Goal: Answer question/provide support: Share knowledge or assist other users

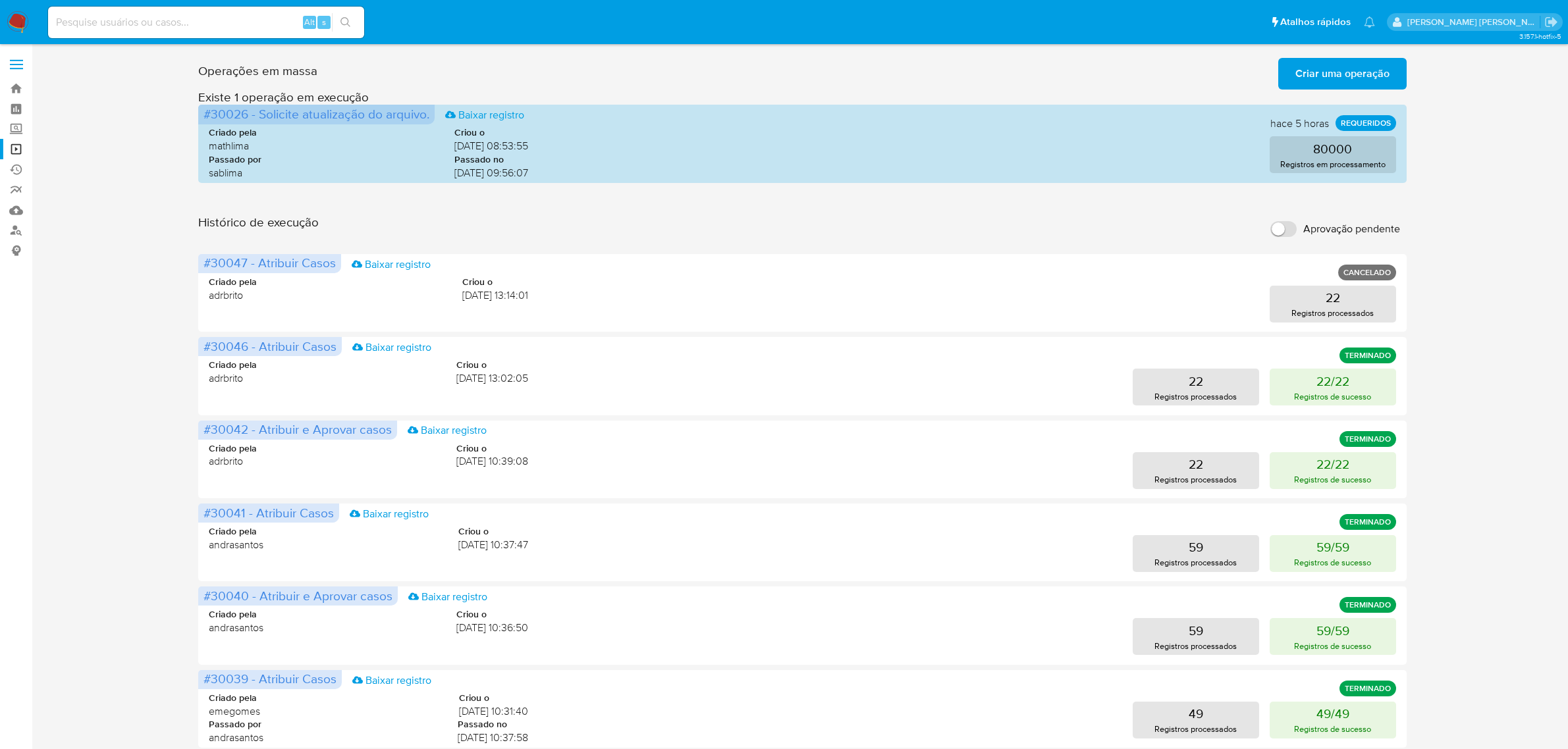
scroll to position [165, 0]
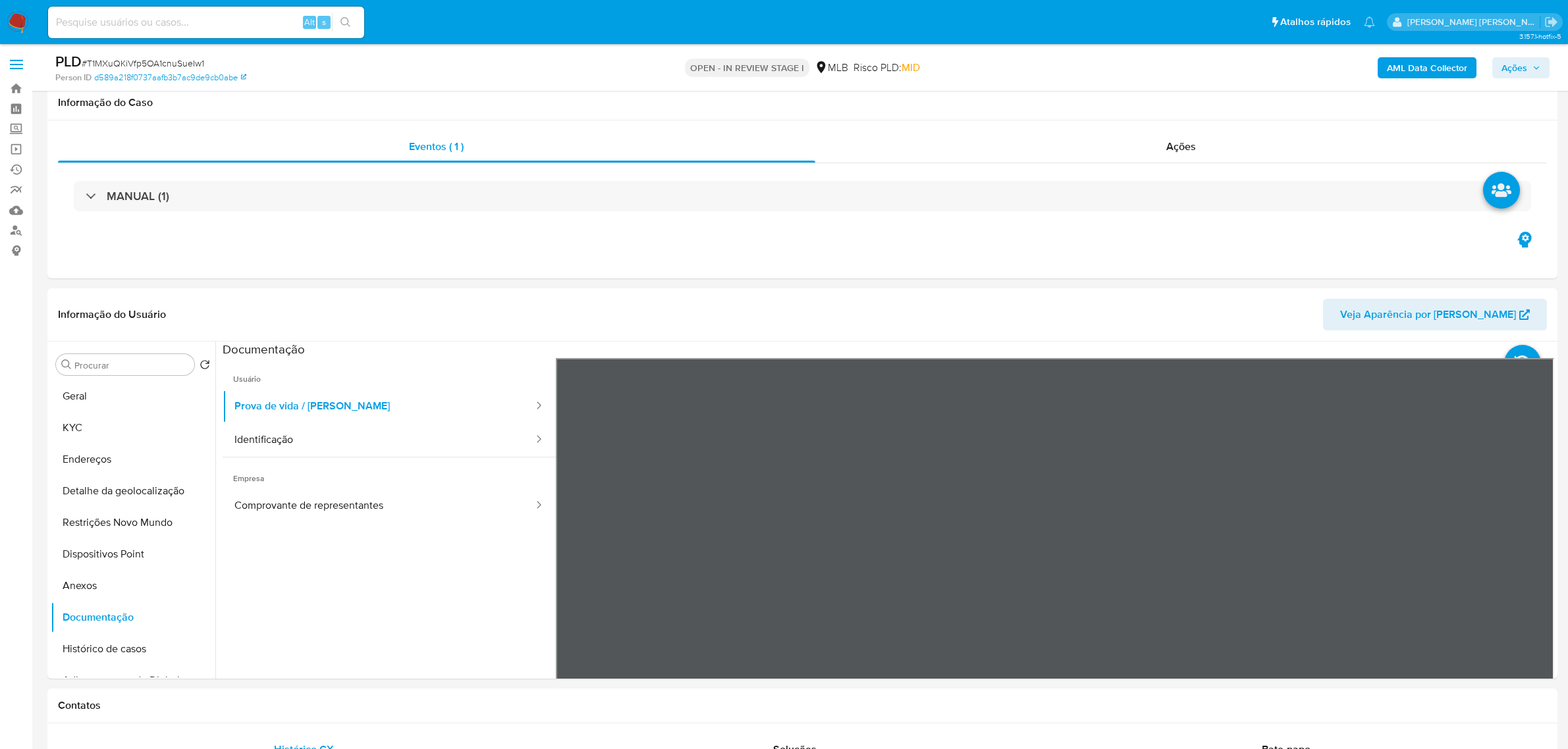
select select "10"
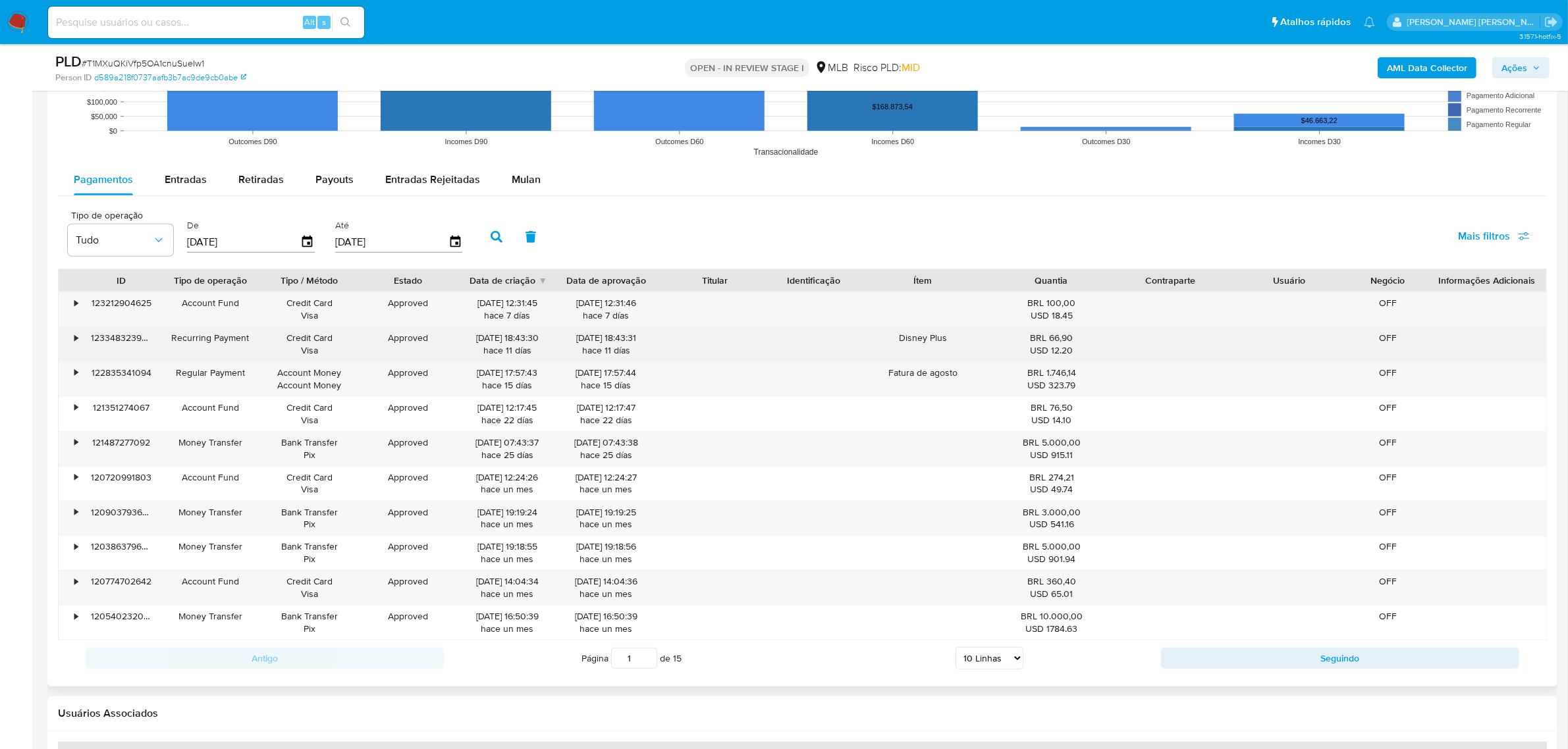
scroll to position [1316, 0]
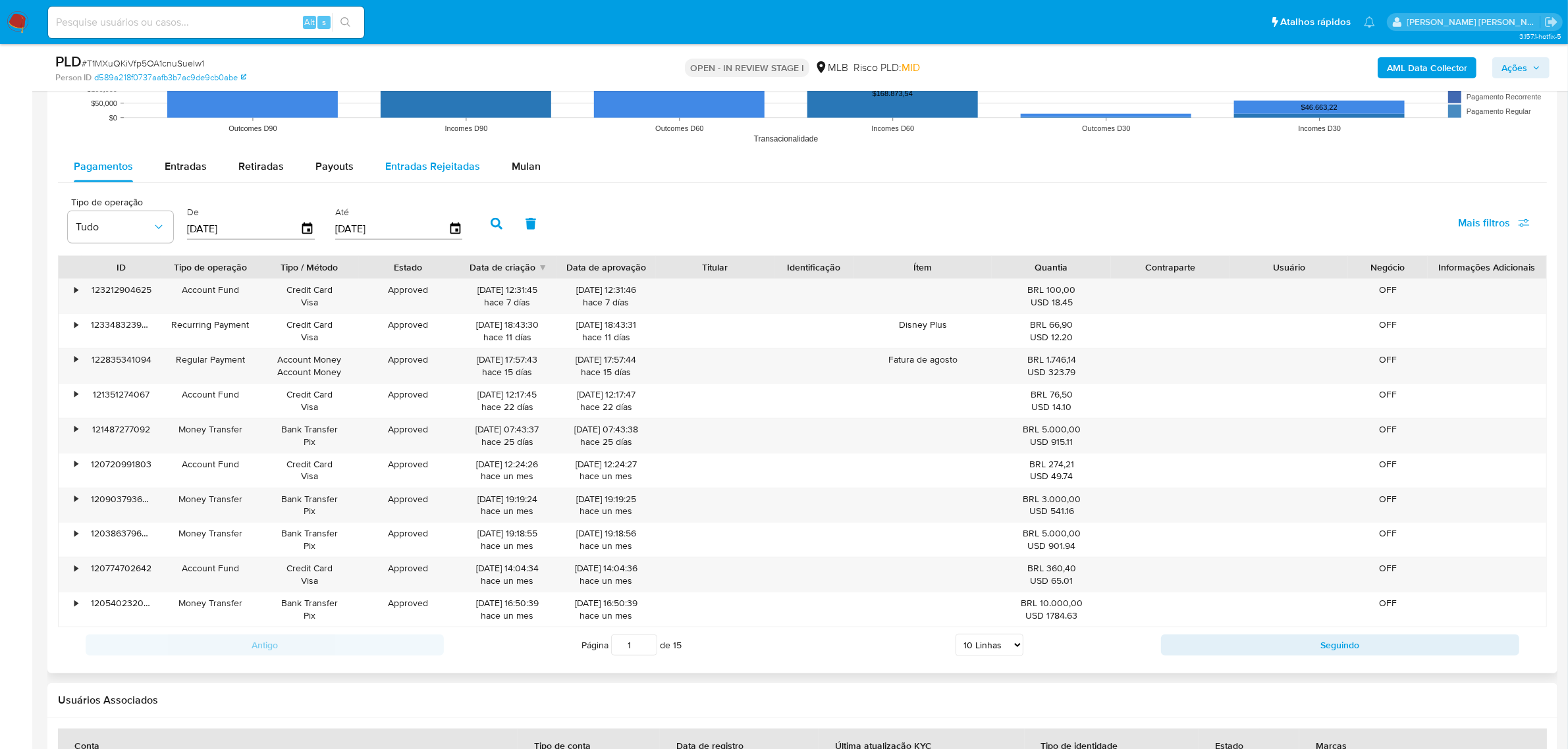
click at [428, 163] on span "Entradas Rejeitadas" at bounding box center [432, 166] width 95 height 15
select select "10"
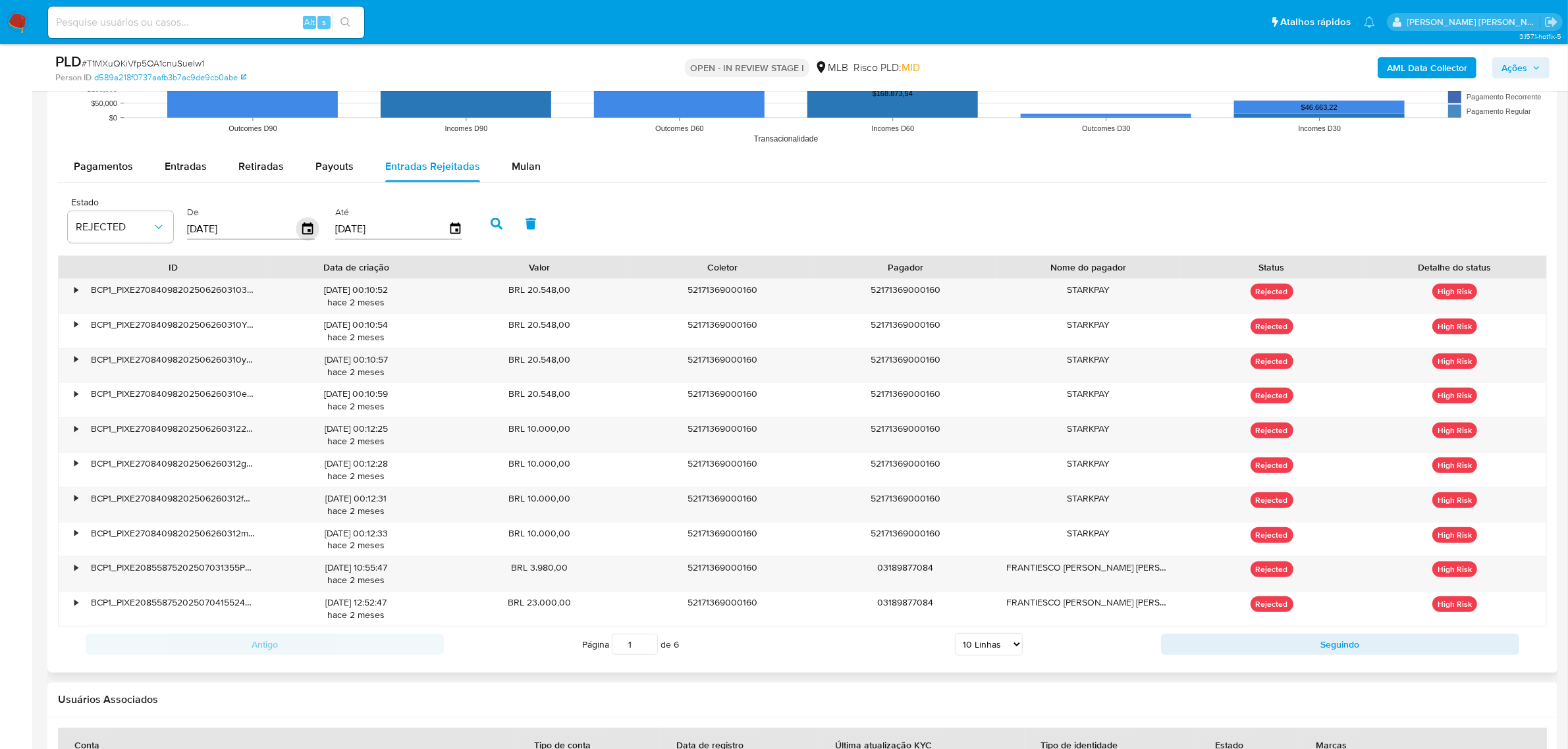
click at [306, 225] on icon "button" at bounding box center [307, 229] width 10 height 12
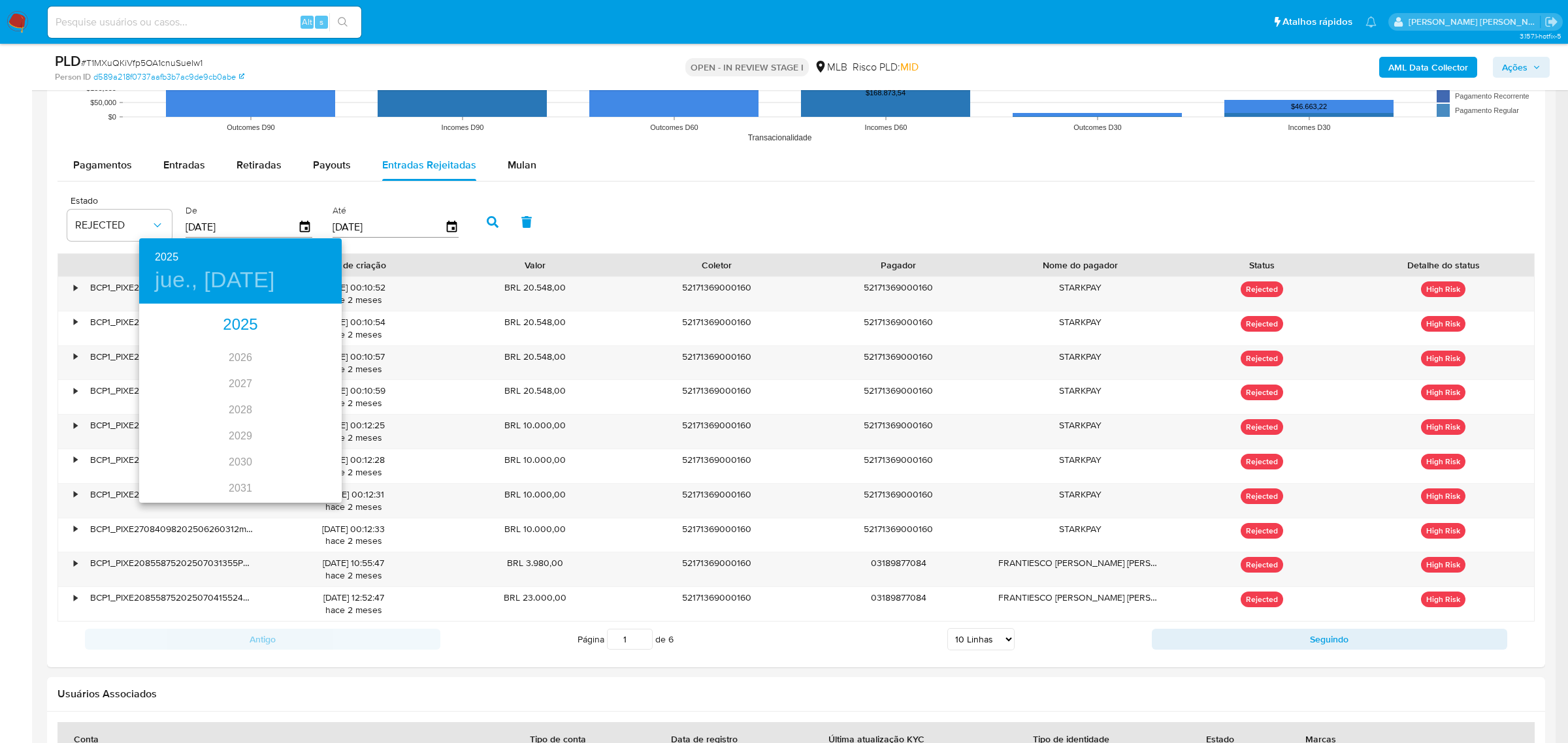
click at [234, 322] on div "2025" at bounding box center [240, 325] width 202 height 26
click at [179, 427] on div "jul." at bounding box center [172, 428] width 67 height 49
click at [191, 367] on span "1" at bounding box center [188, 372] width 24 height 13
type input "01/07/2025"
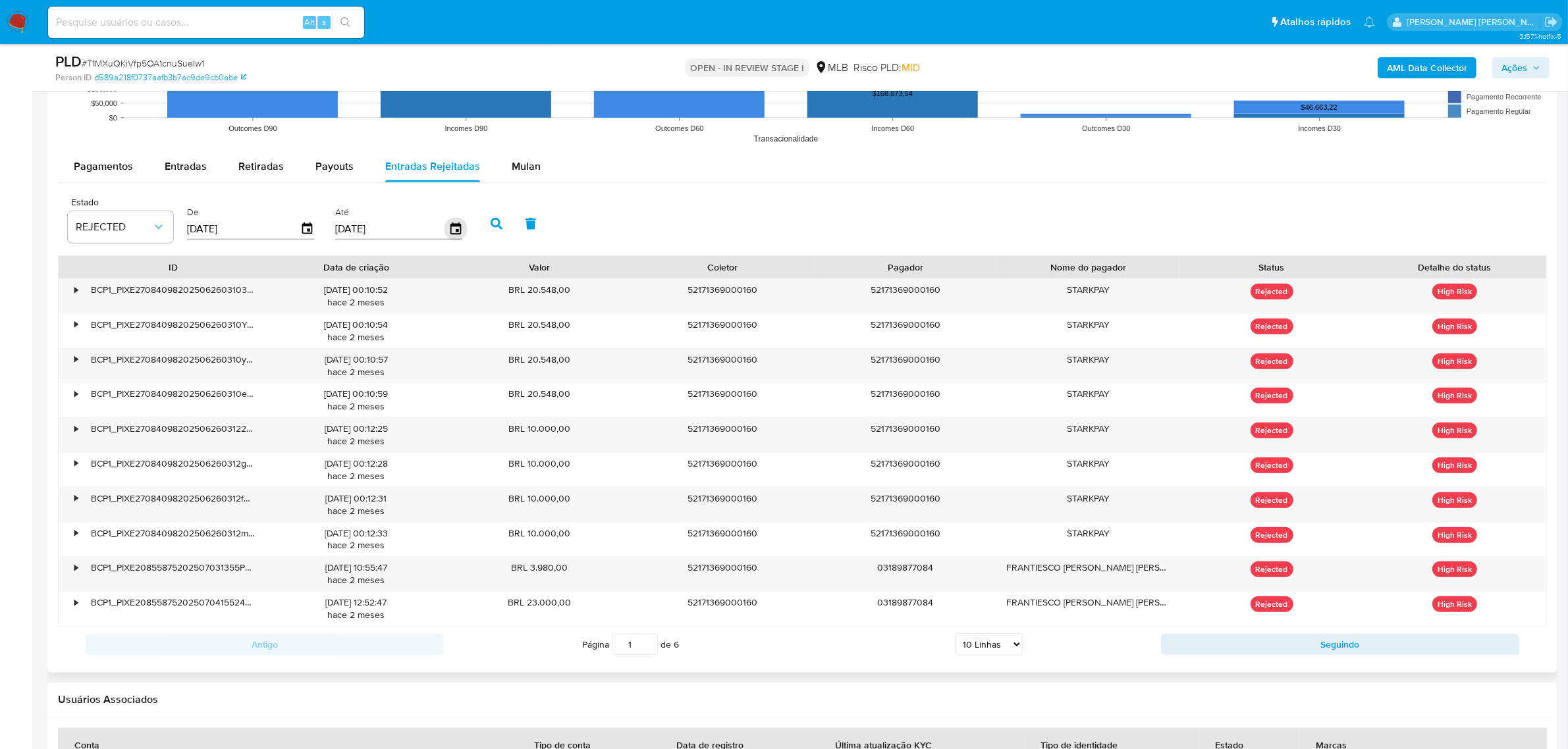
click at [454, 223] on icon "button" at bounding box center [455, 229] width 23 height 23
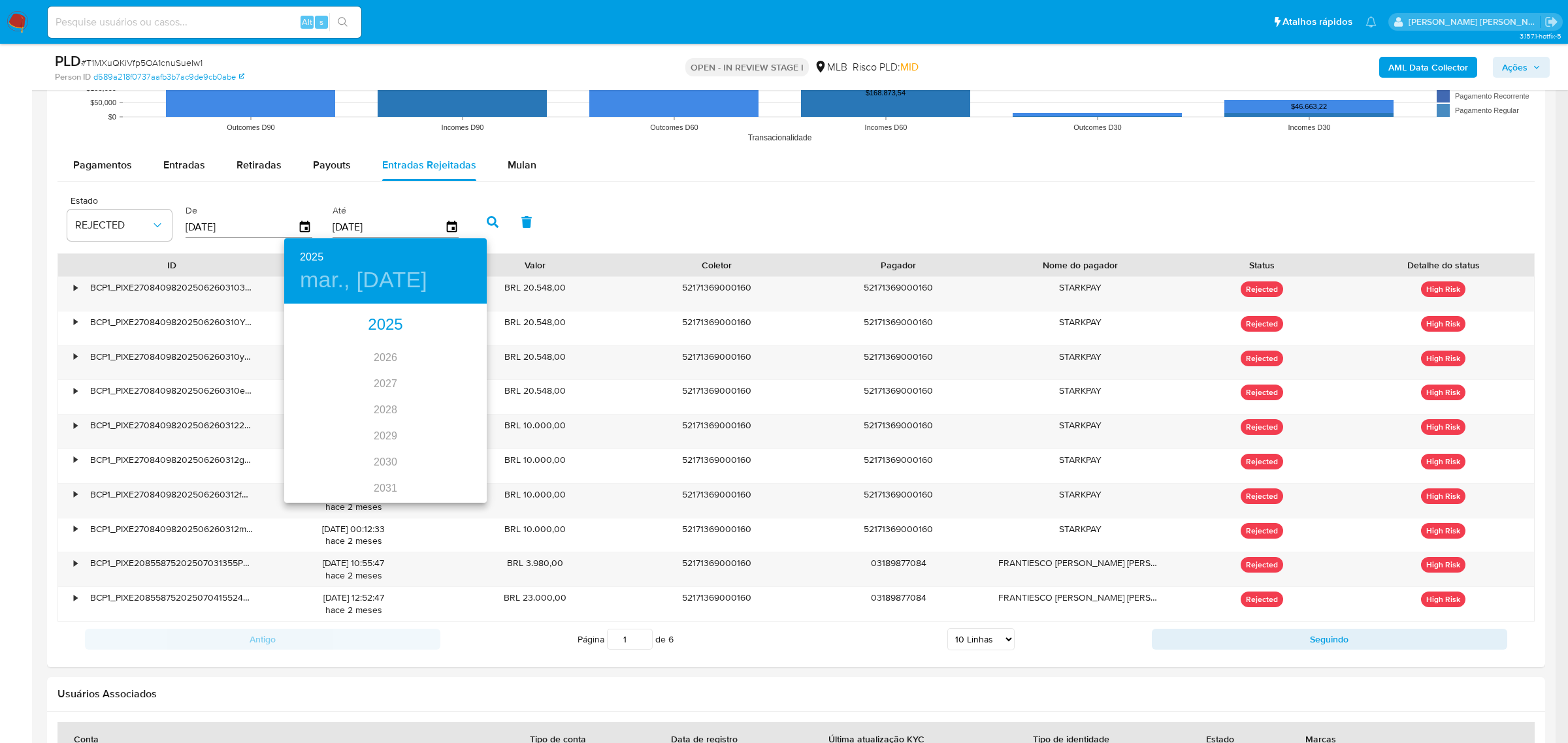
click at [388, 331] on div "2025" at bounding box center [385, 325] width 202 height 26
click at [444, 422] on div "sep." at bounding box center [452, 428] width 67 height 49
click at [311, 366] on span "1" at bounding box center [307, 372] width 24 height 13
type input "01/09/2025"
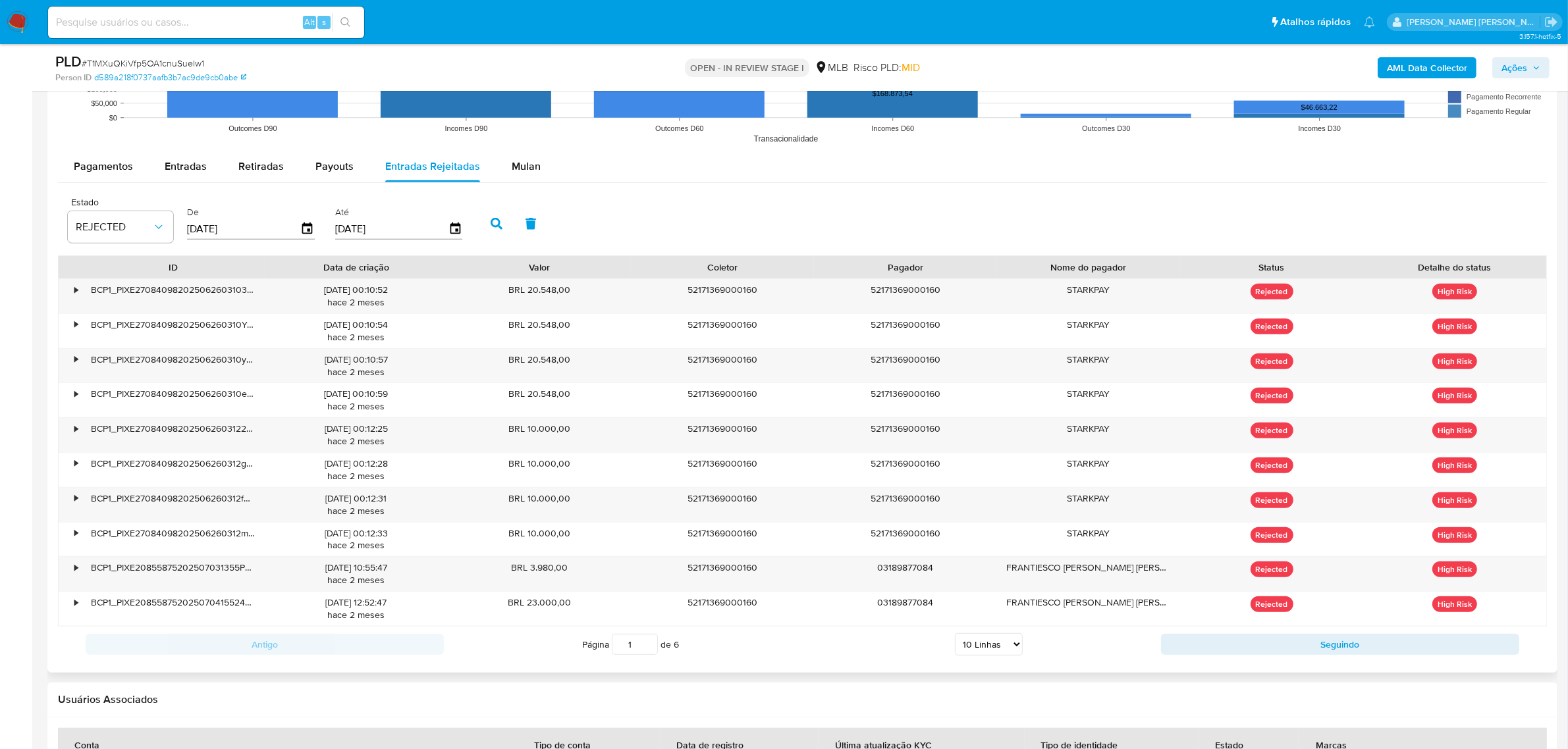
click at [494, 228] on icon "button" at bounding box center [497, 224] width 12 height 12
click at [1016, 650] on select "5 Linhas 10 Linhas 20 Linhas 25 Linhas 50 Linhas 100 Linhas" at bounding box center [988, 644] width 67 height 22
select select "100"
click at [955, 636] on select "5 Linhas 10 Linhas 20 Linhas 25 Linhas 50 Linhas 100 Linhas" at bounding box center [988, 644] width 67 height 22
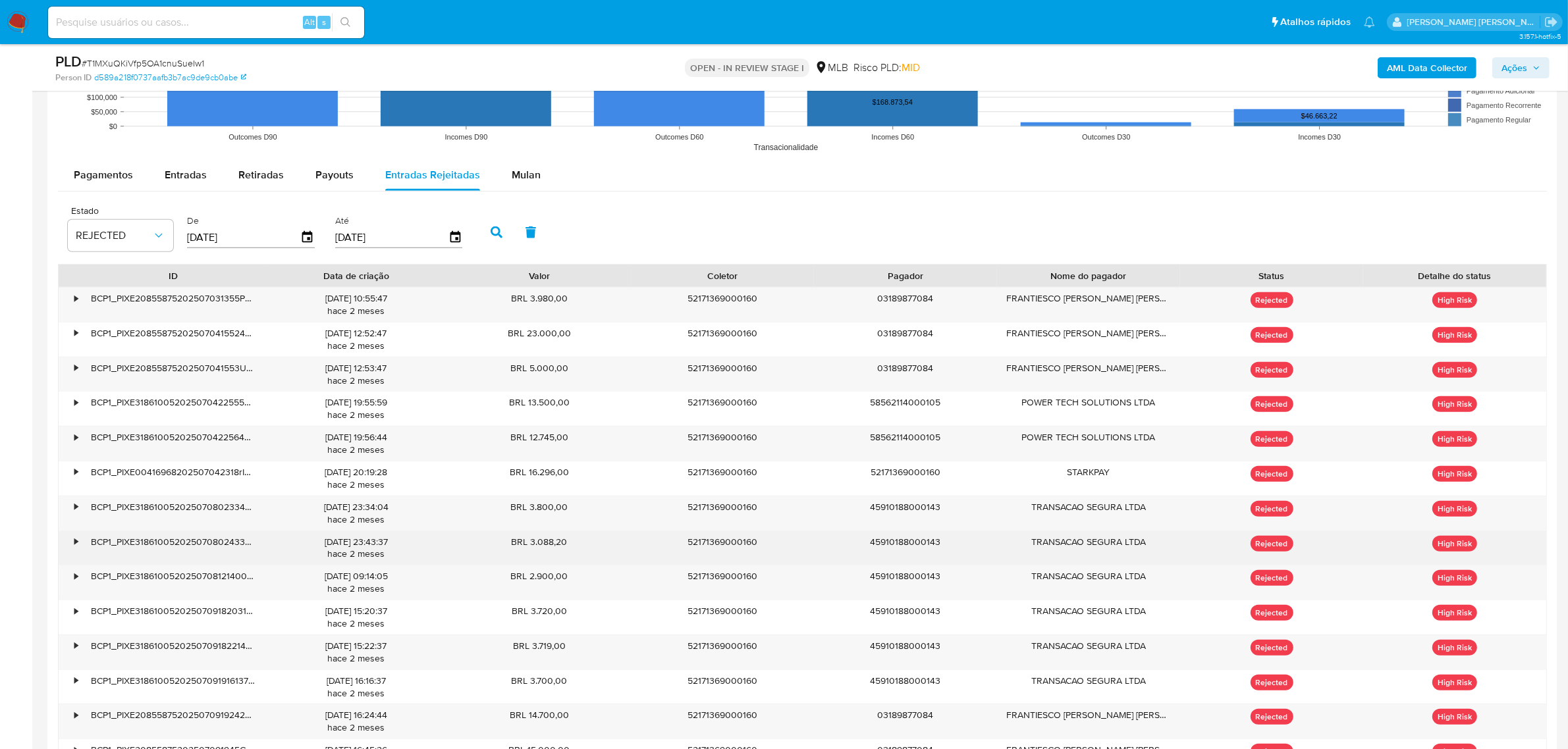
scroll to position [1061, 0]
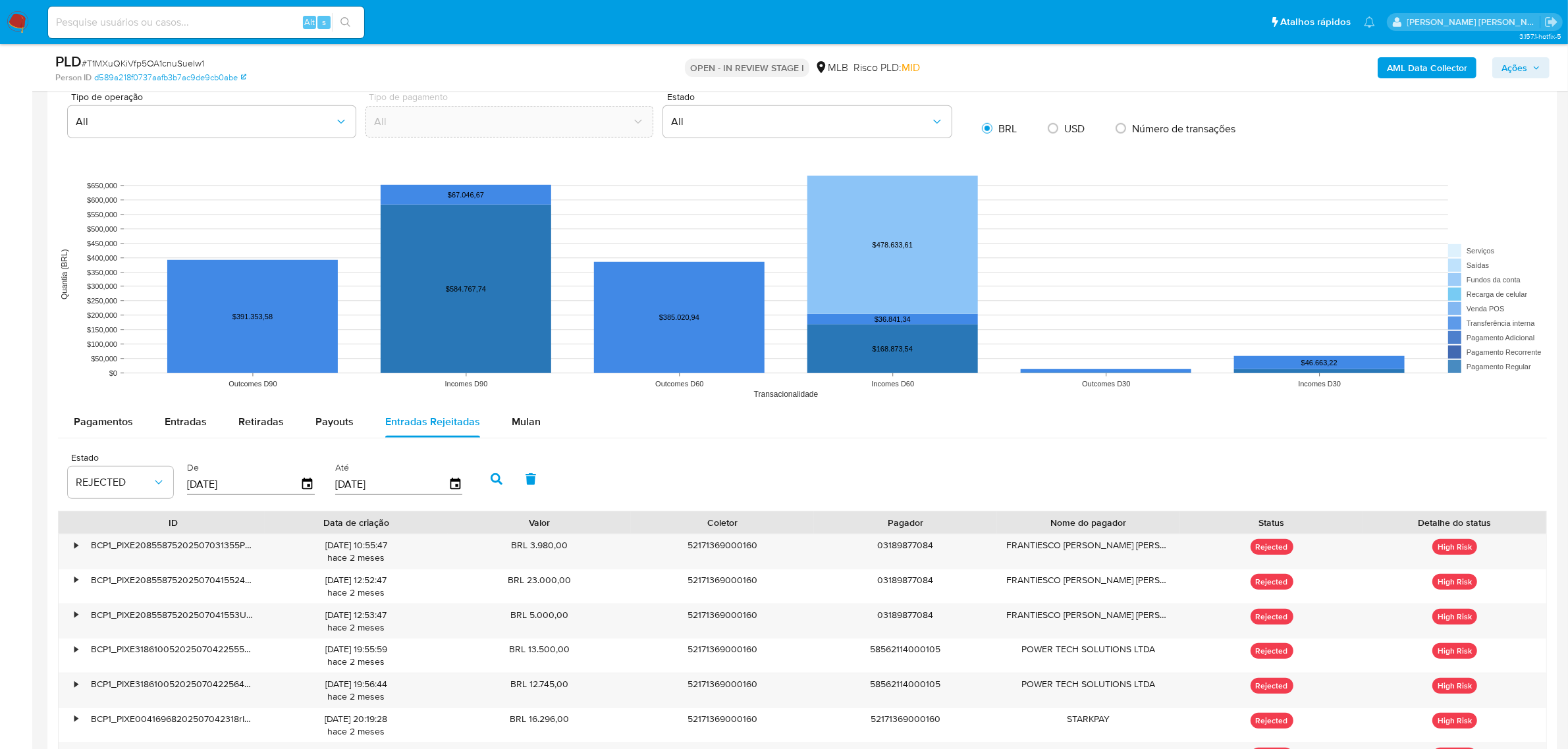
click at [883, 437] on div "Pagamentos Entradas Retiradas Payouts Entradas Rejeitadas Mulan" at bounding box center [802, 421] width 1489 height 32
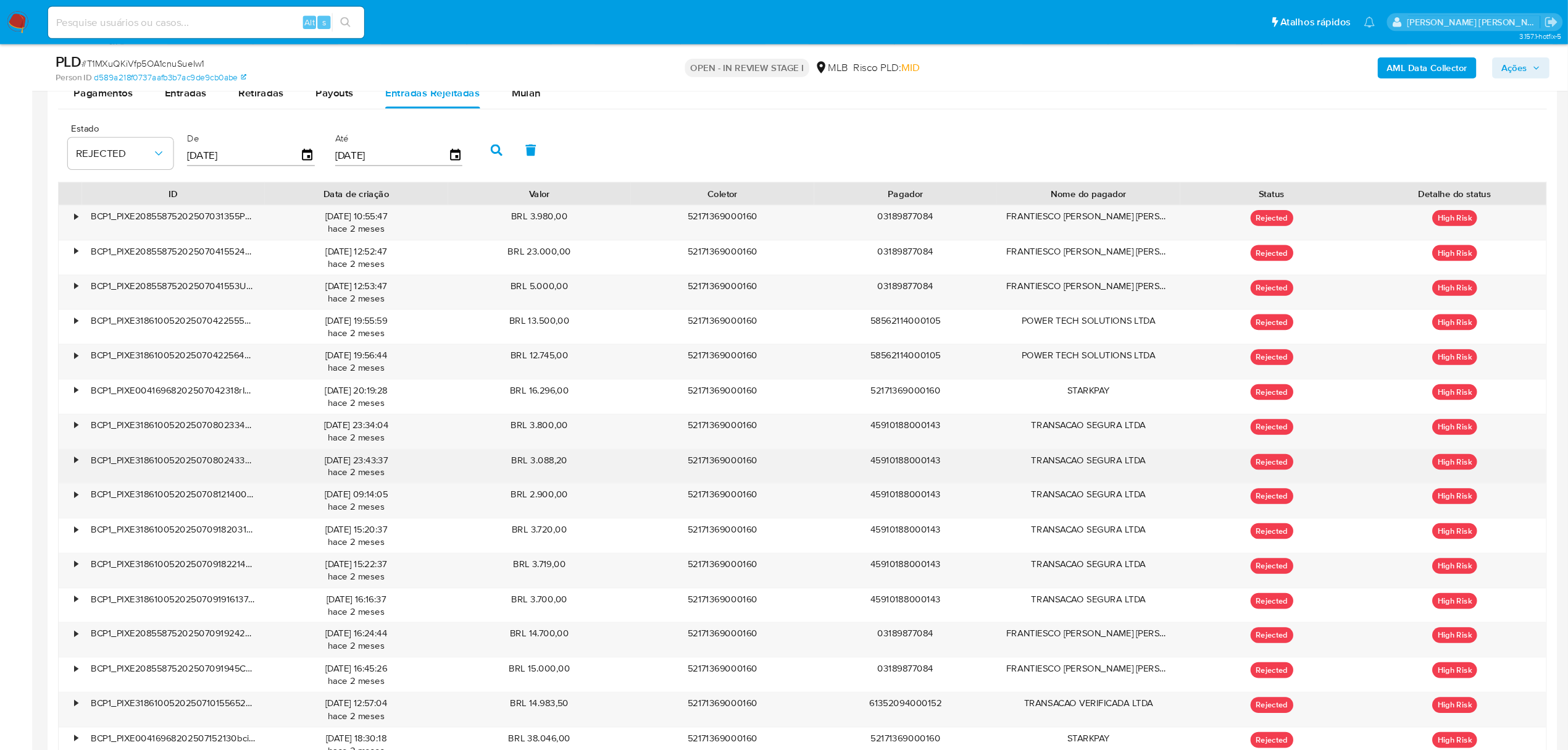
scroll to position [104, 0]
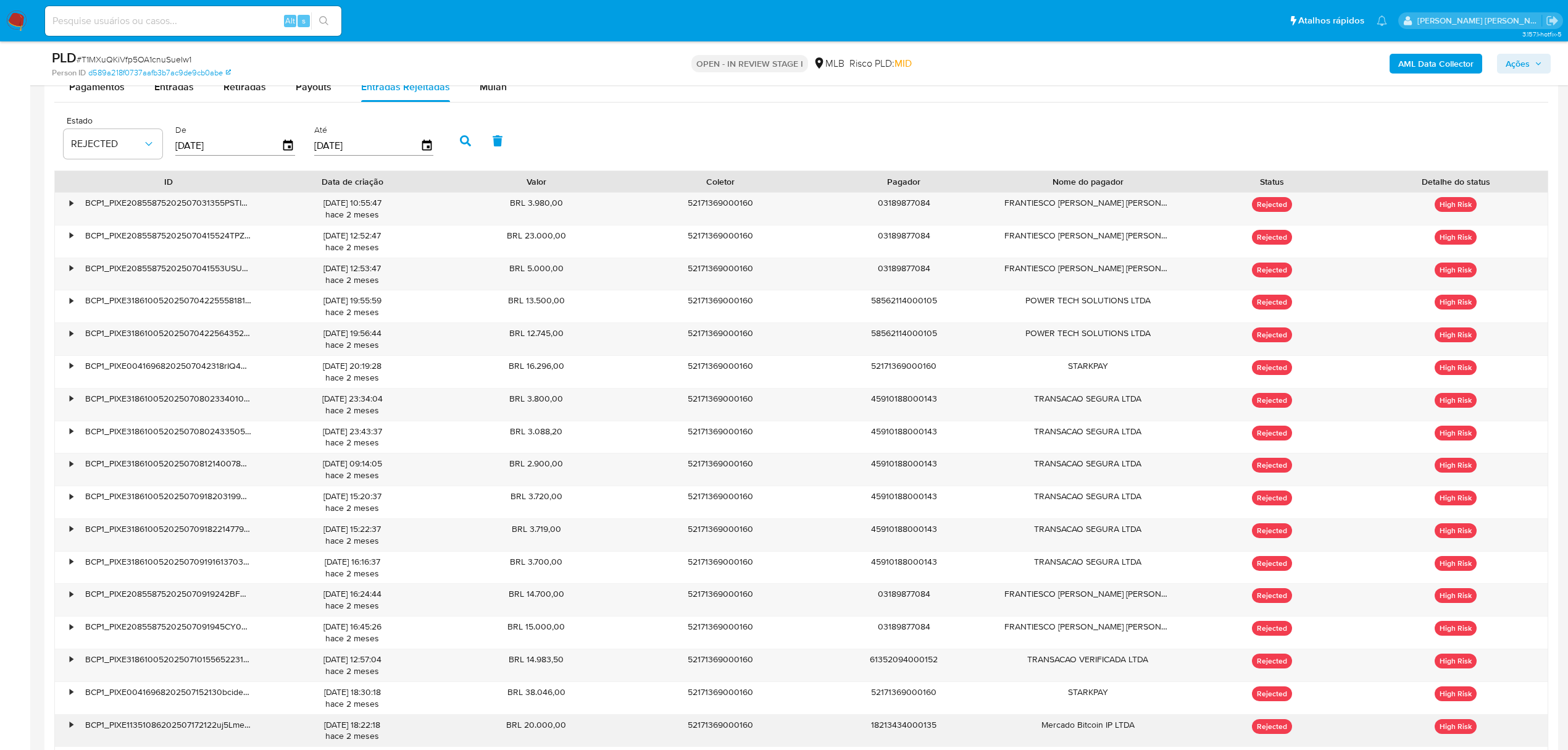
drag, startPoint x: 114, startPoint y: 732, endPoint x: 237, endPoint y: 732, distance: 123.0
click at [237, 702] on div "BCP1_PIXE11351086202507172122uj5LmeyuB2l" at bounding box center [169, 731] width 184 height 32
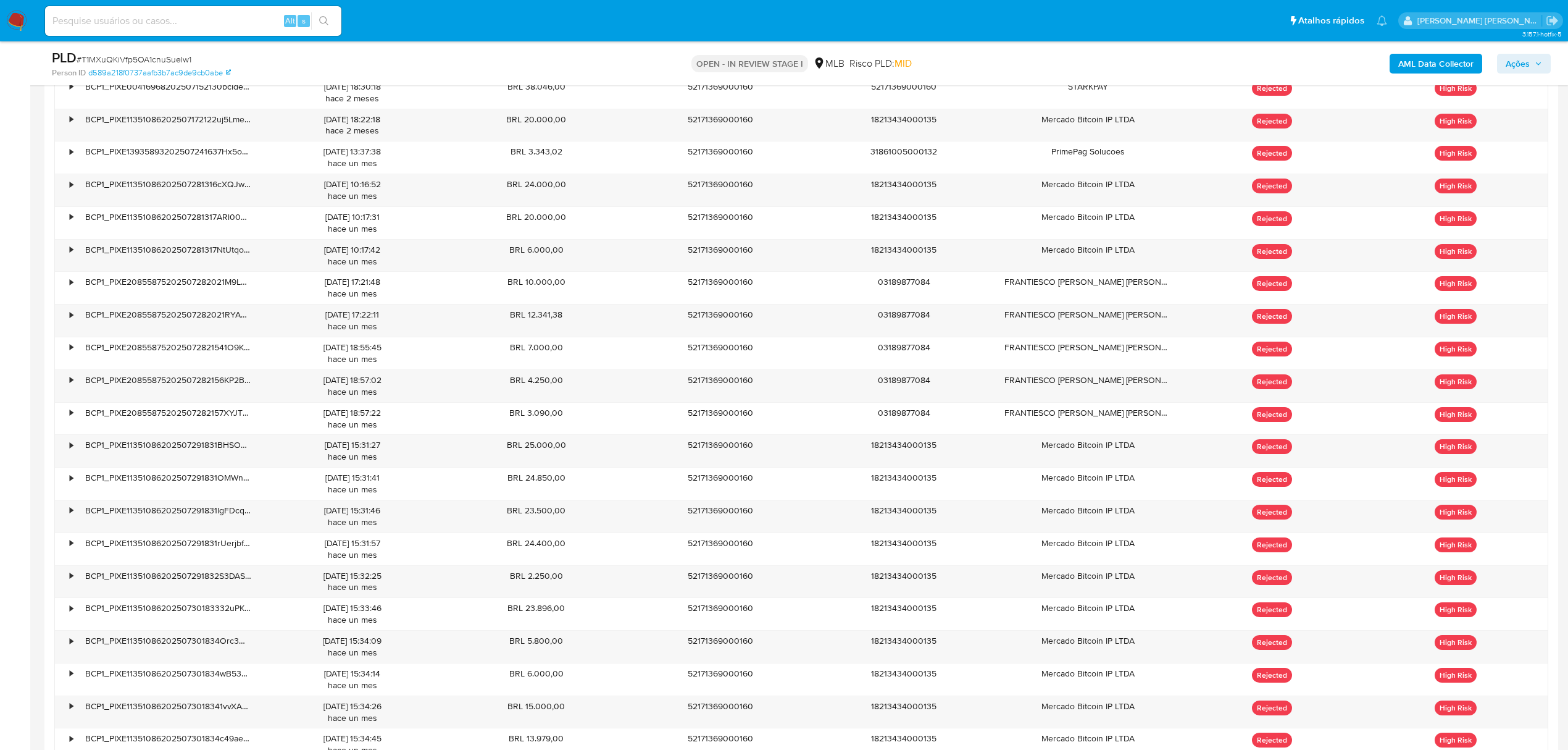
scroll to position [1881, 0]
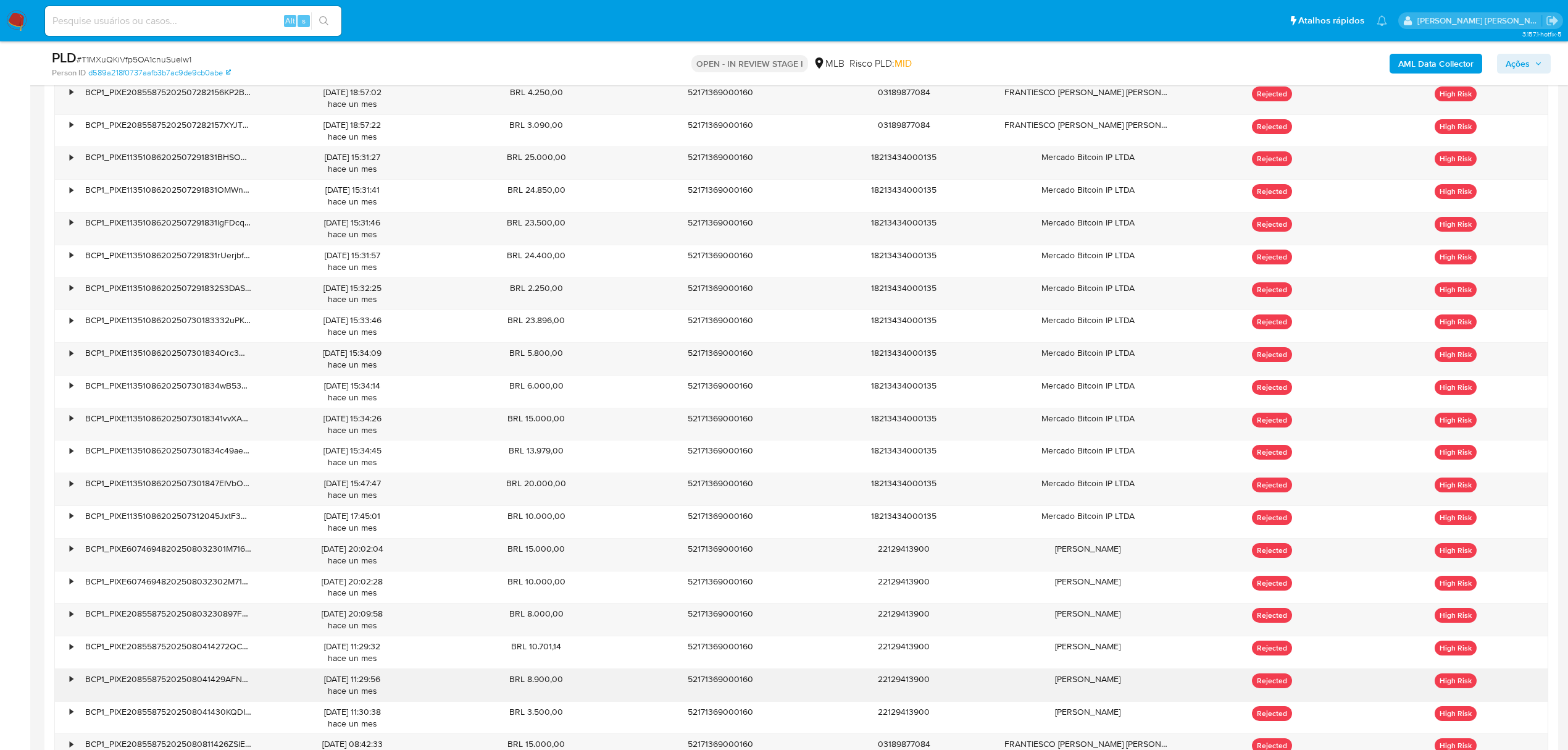
drag, startPoint x: 96, startPoint y: 746, endPoint x: 227, endPoint y: 667, distance: 153.0
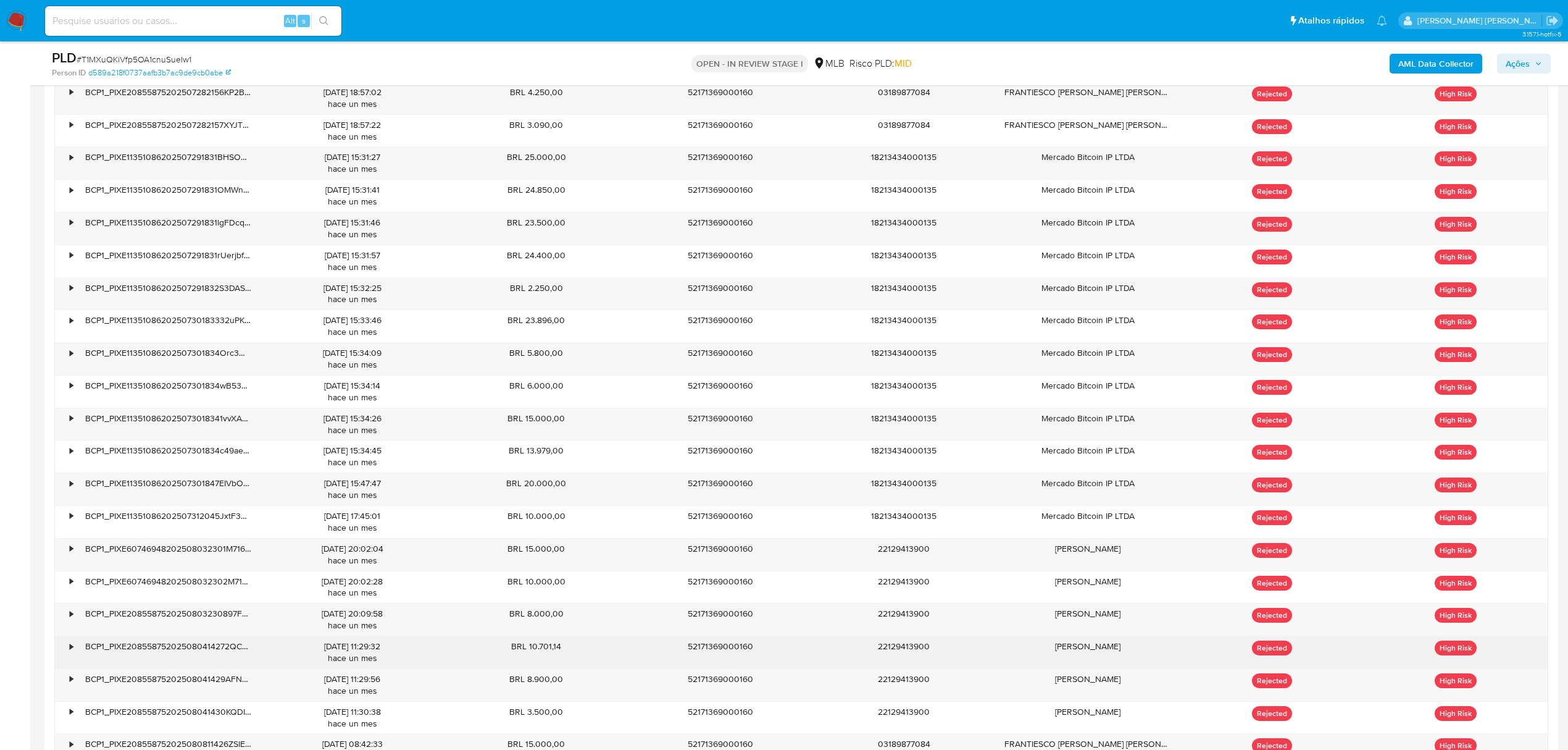
click at [233, 680] on div "• BCP1_PIXE20855875202507031355PSTI7RU0WQA 03/07/2025 10:55:47 hace 2 meses BRL…" at bounding box center [801, 49] width 1494 height 1500
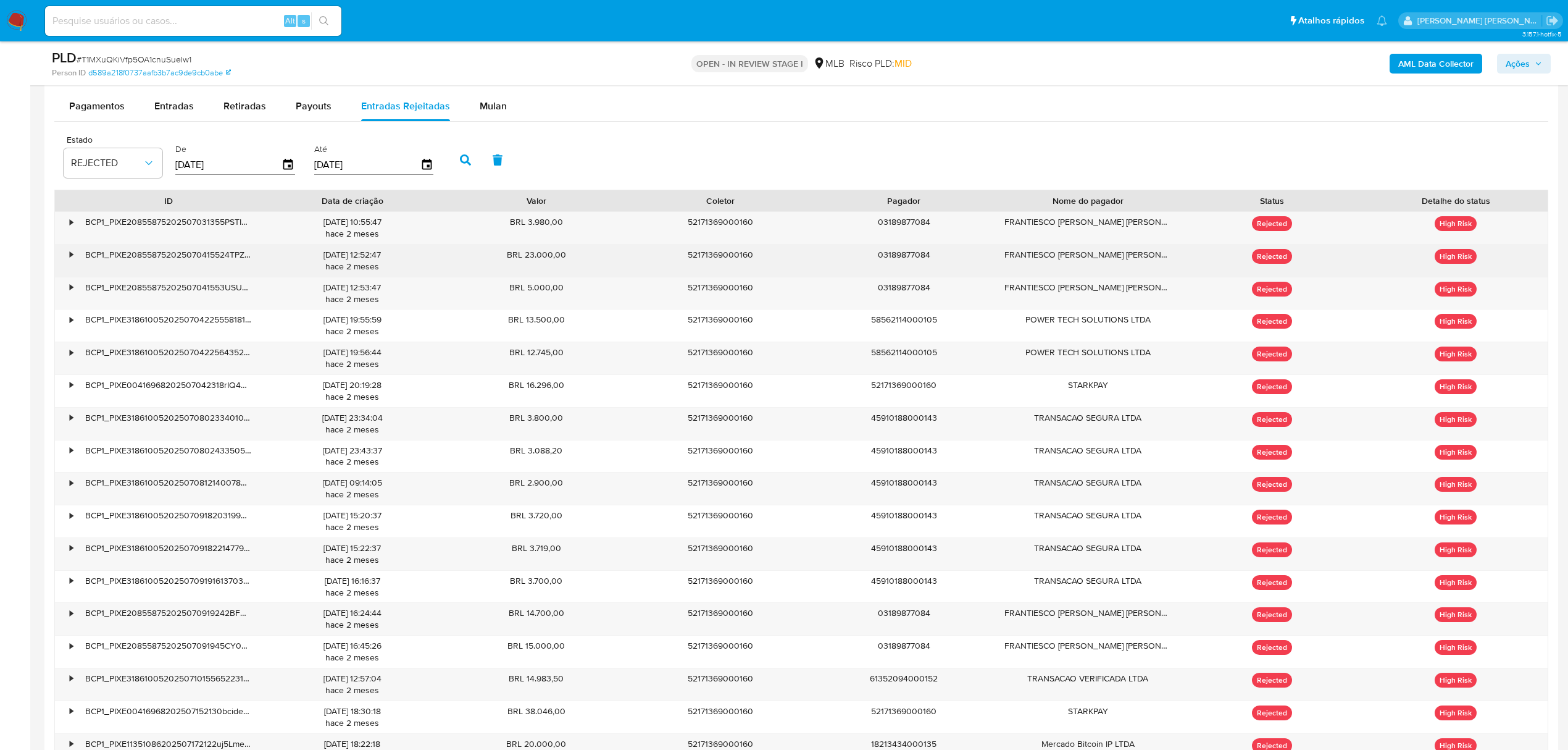
scroll to position [1292, 0]
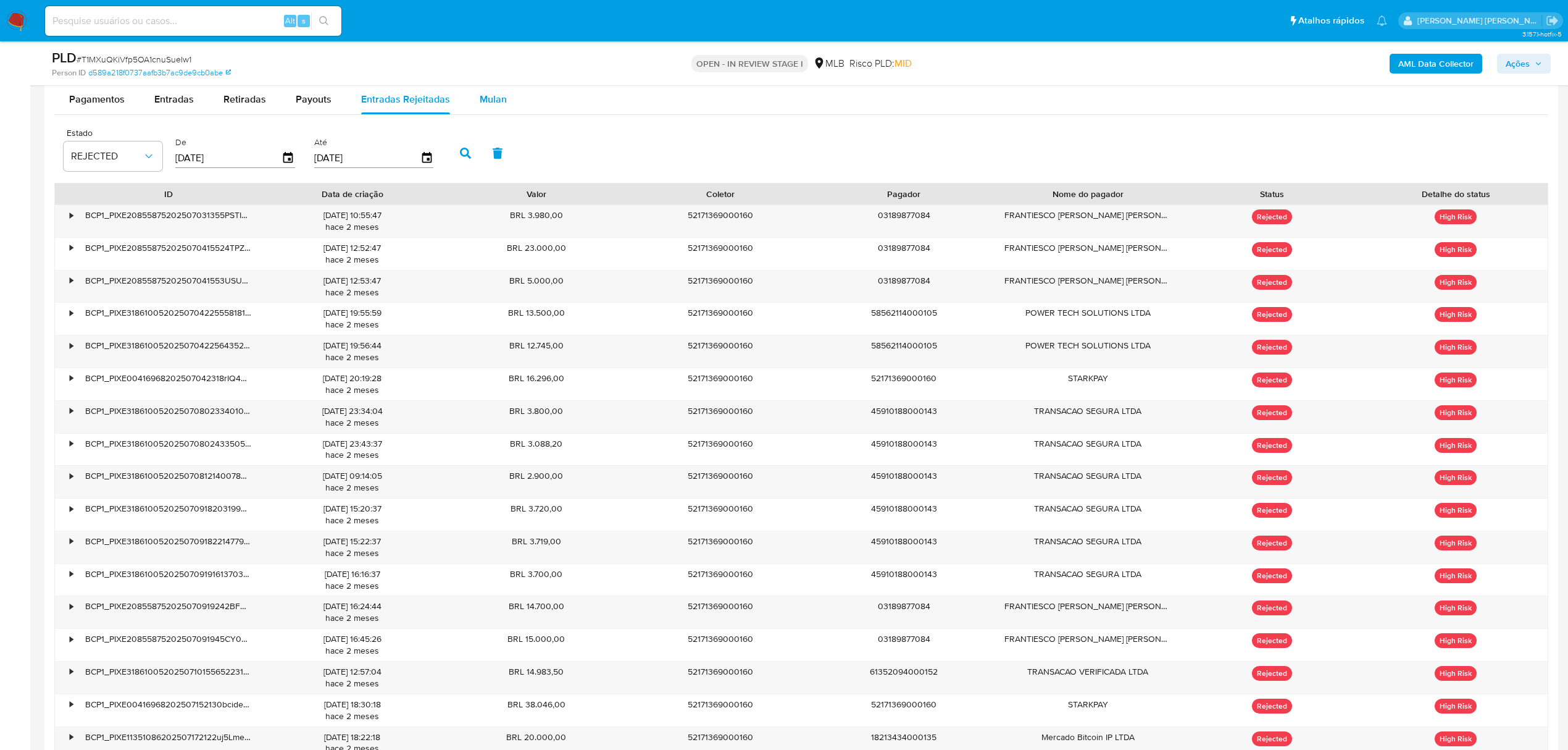
click at [492, 102] on span "Mulan" at bounding box center [494, 99] width 27 height 14
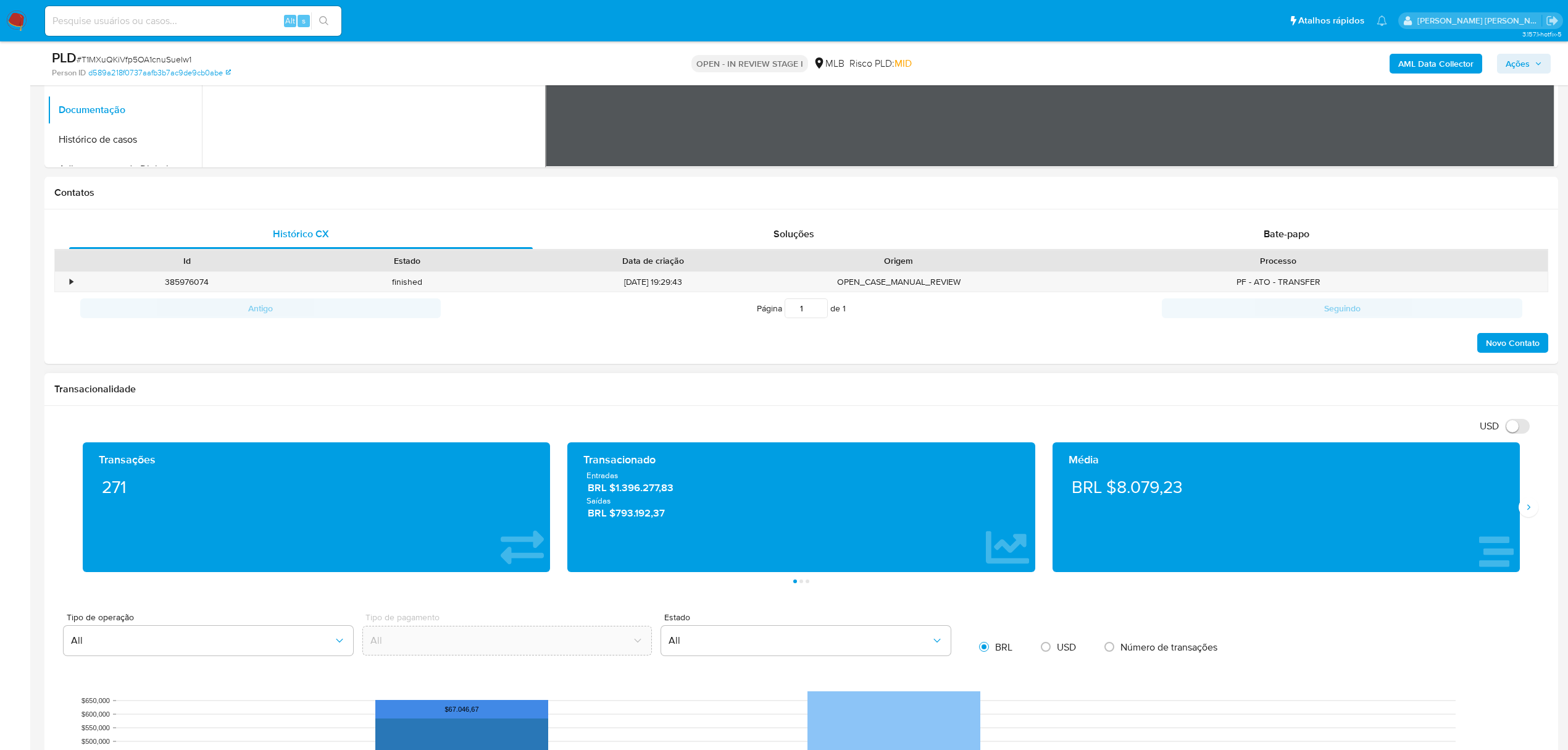
scroll to position [468, 0]
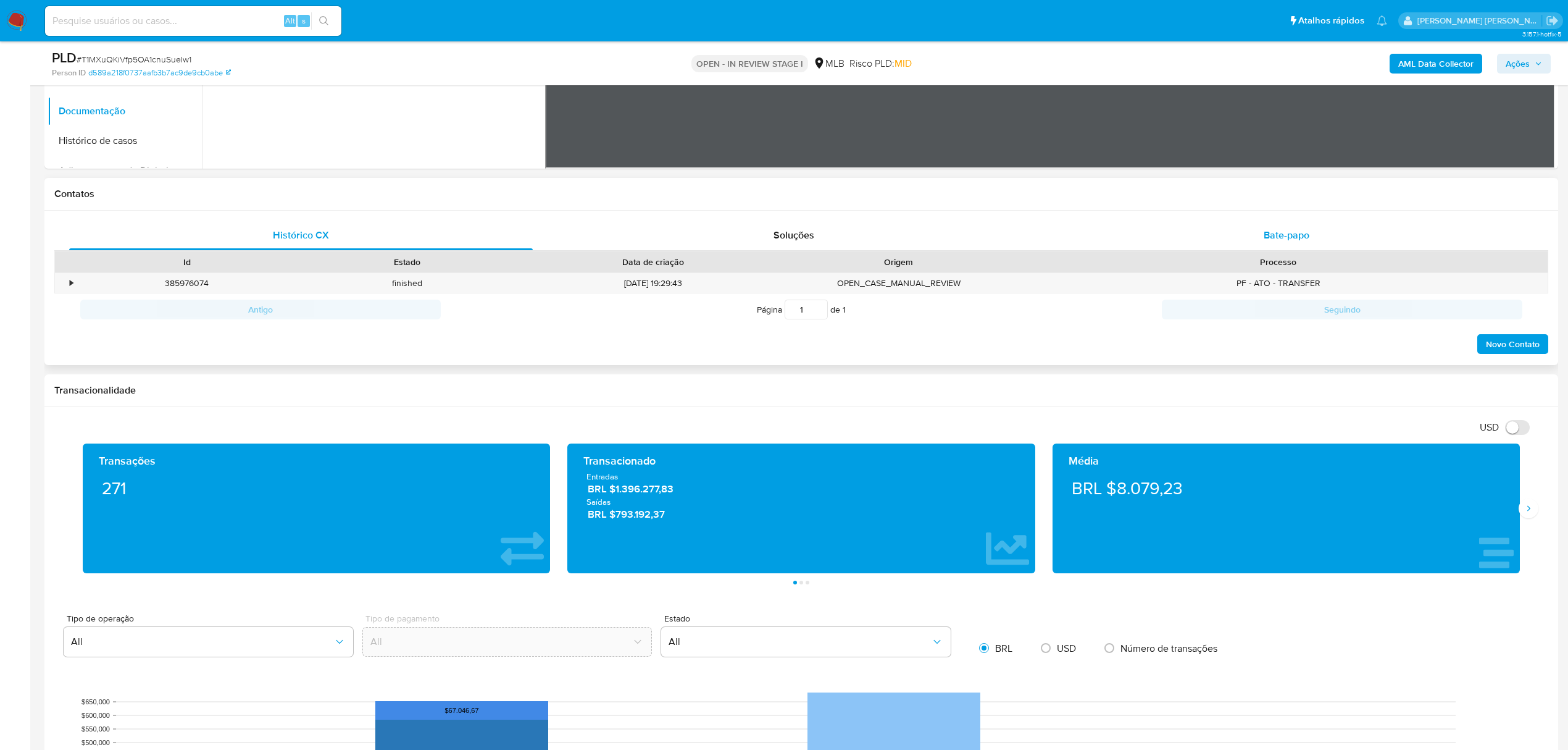
click at [1286, 237] on span "Bate-papo" at bounding box center [1286, 235] width 46 height 14
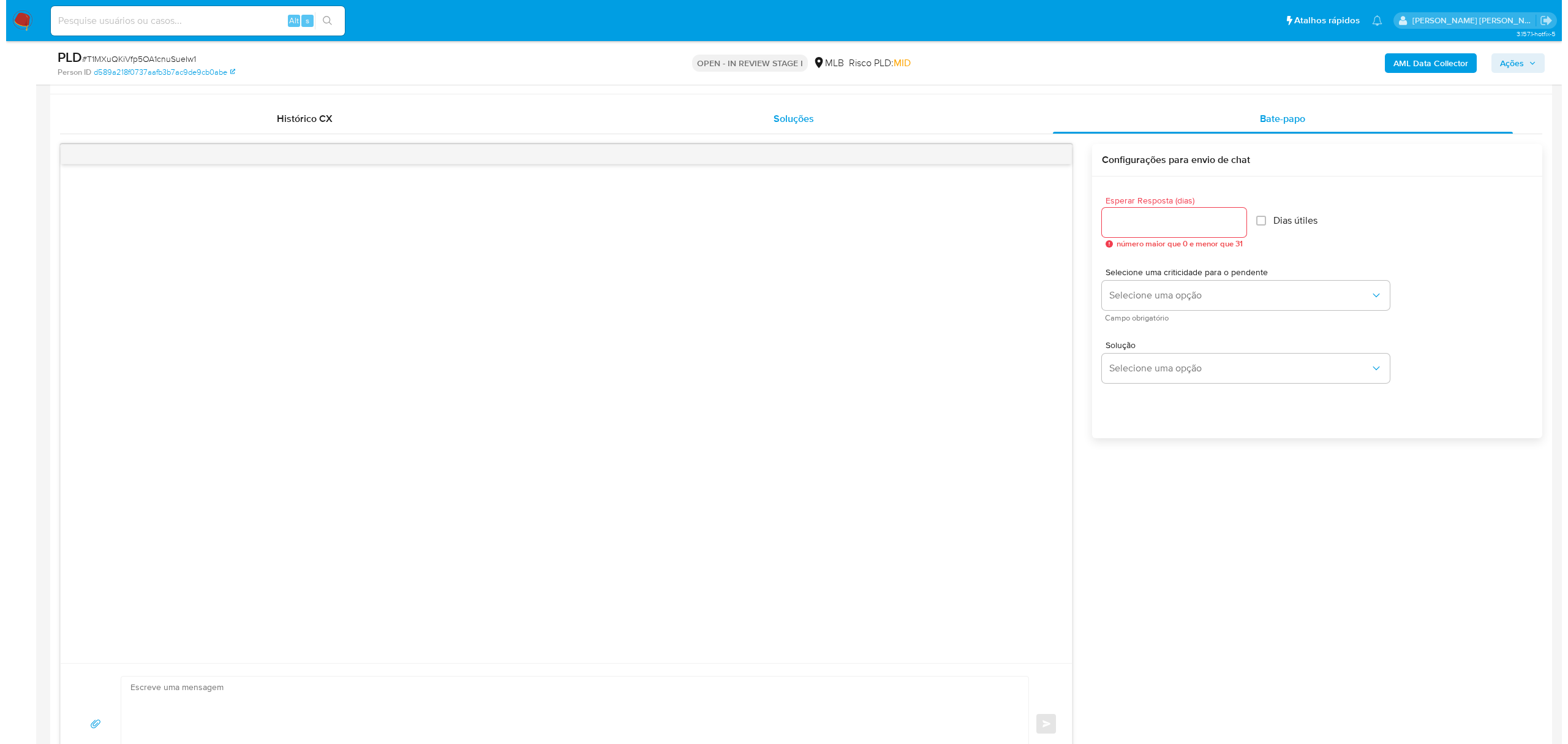
scroll to position [628, 0]
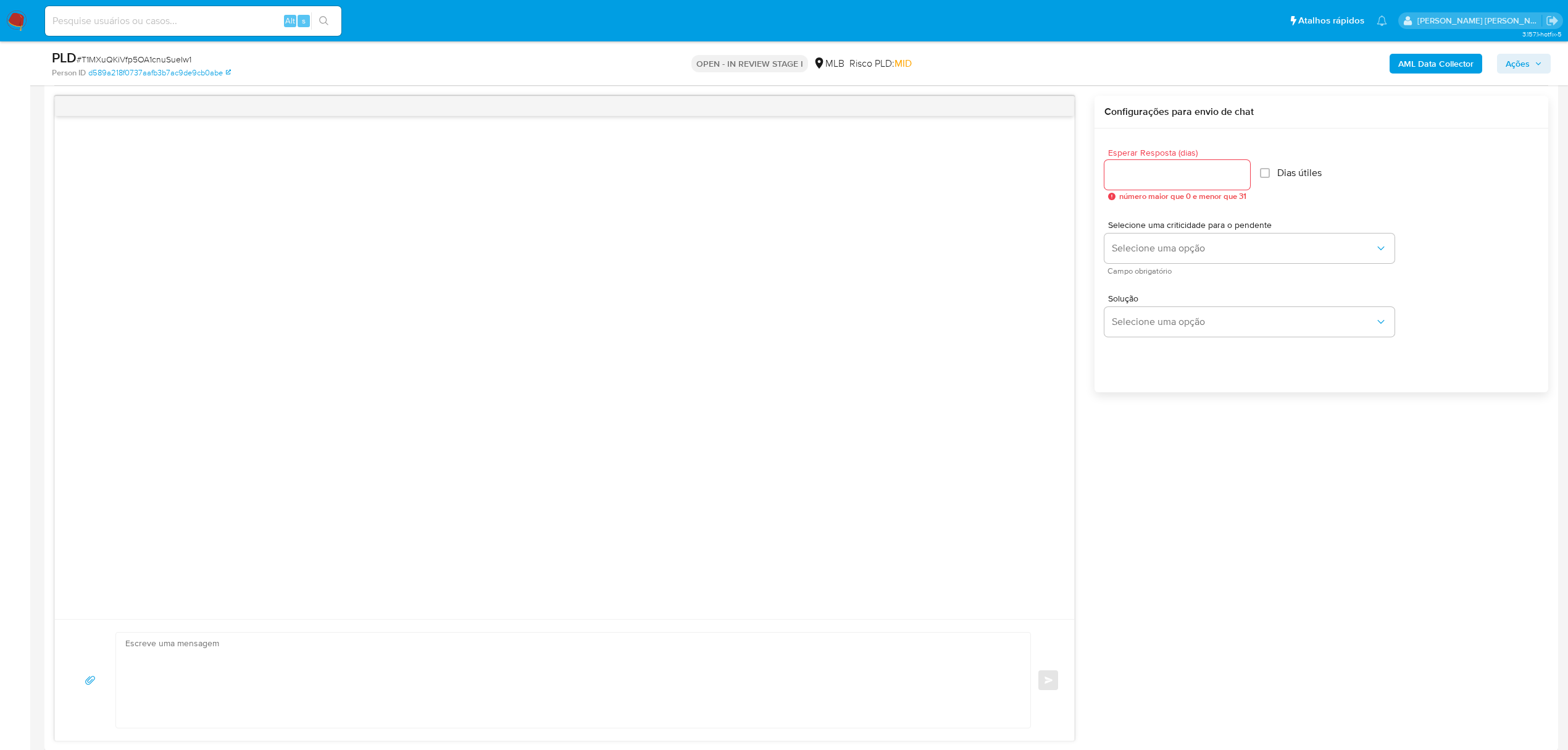
click at [1226, 177] on input "Esperar Resposta (dias)" at bounding box center [1177, 174] width 146 height 16
type input "3"
click at [1186, 236] on button "Selecione uma opção" at bounding box center [1249, 248] width 290 height 30
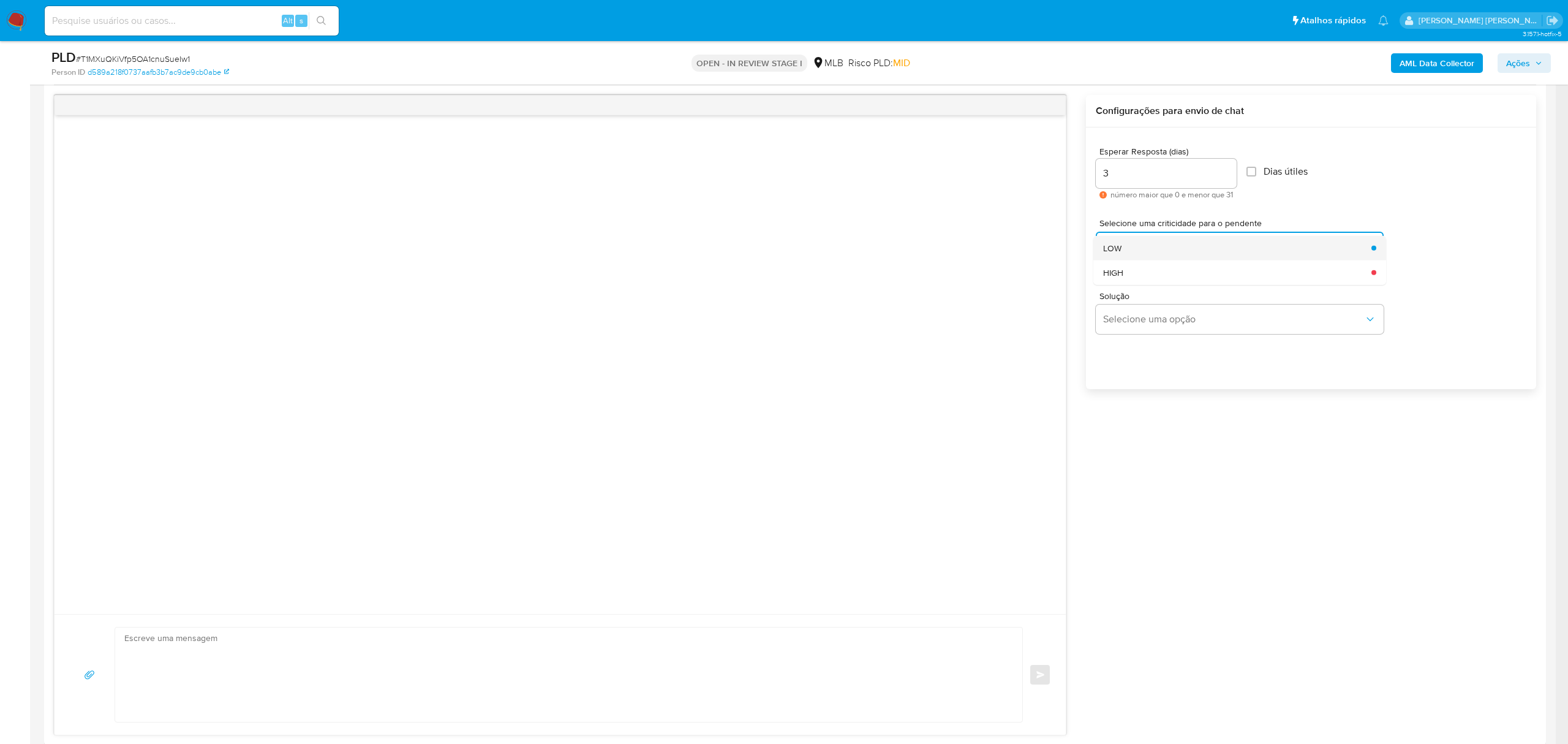
click at [1165, 246] on div "LOW" at bounding box center [1234, 247] width 261 height 25
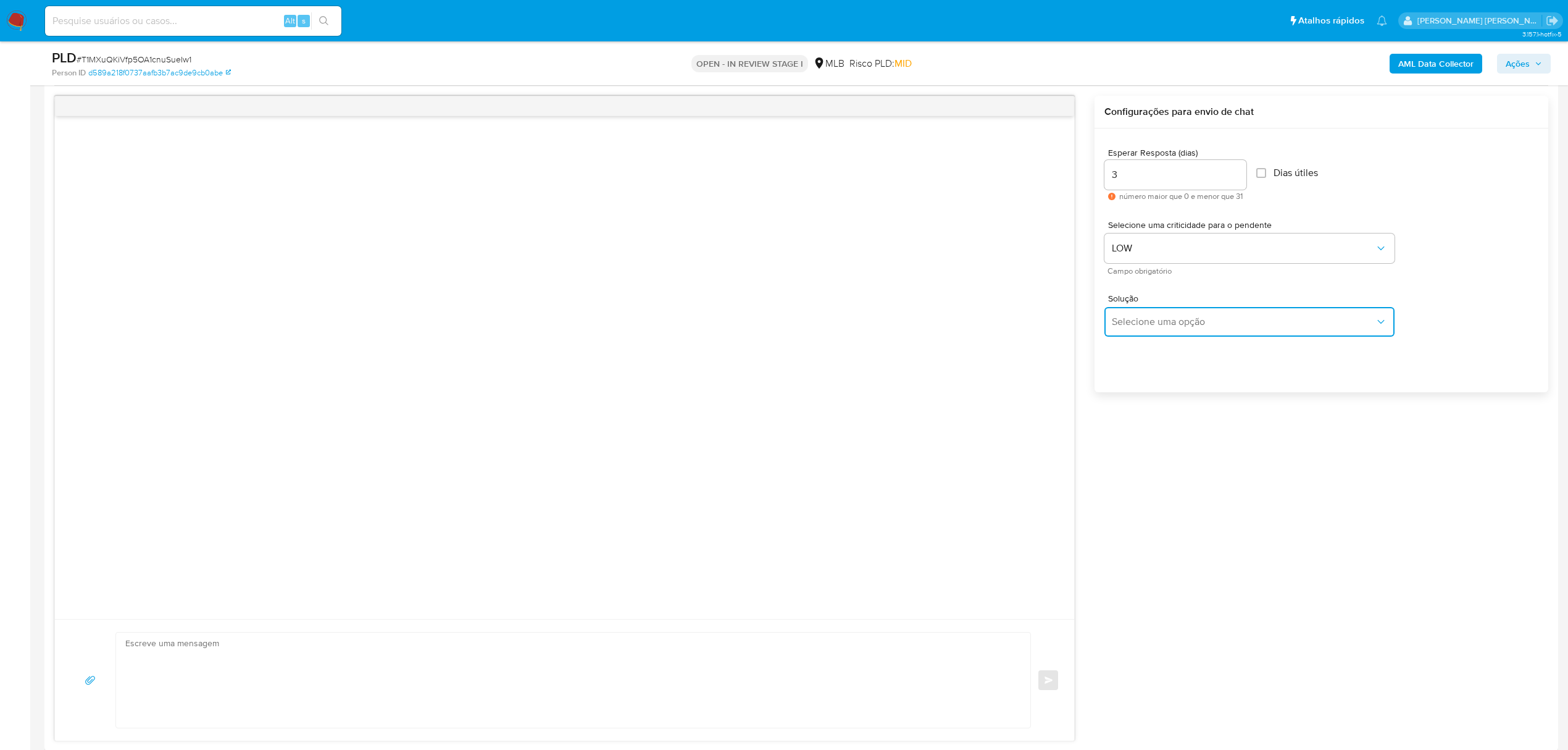
click at [1157, 327] on span "Selecione uma opção" at bounding box center [1243, 321] width 263 height 12
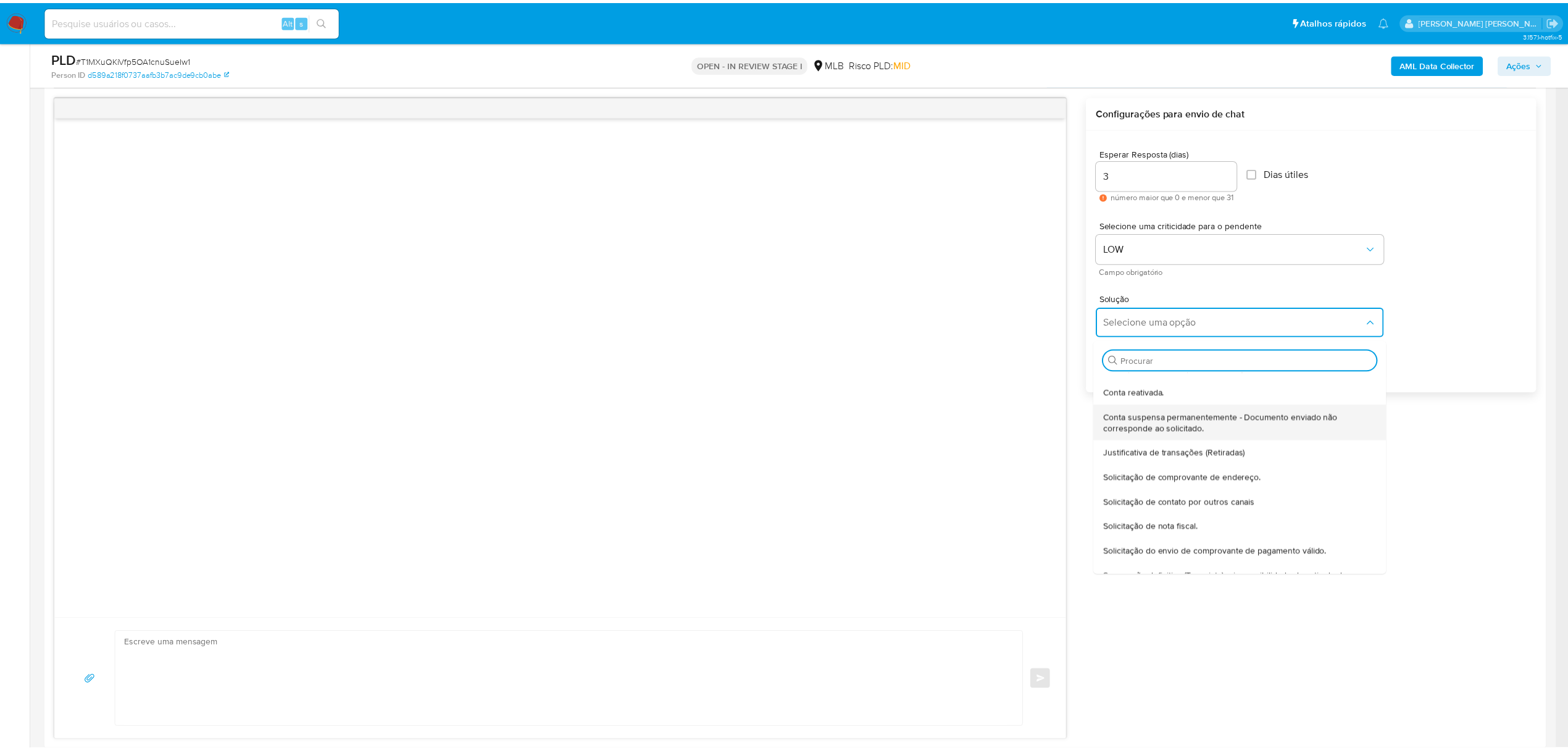
scroll to position [82, 0]
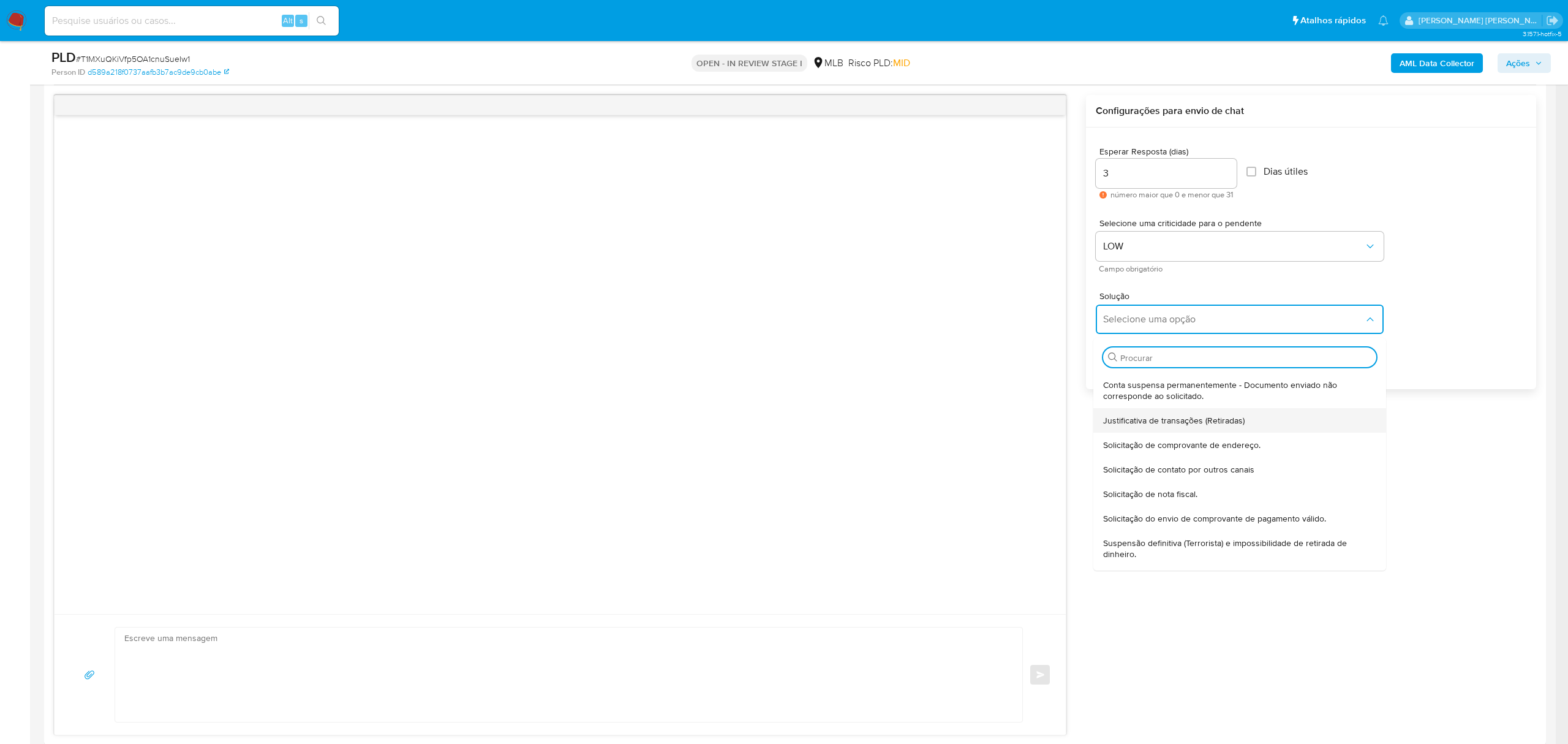
click at [1204, 420] on span "Justificativa de transações (Retiradas)" at bounding box center [1174, 420] width 141 height 11
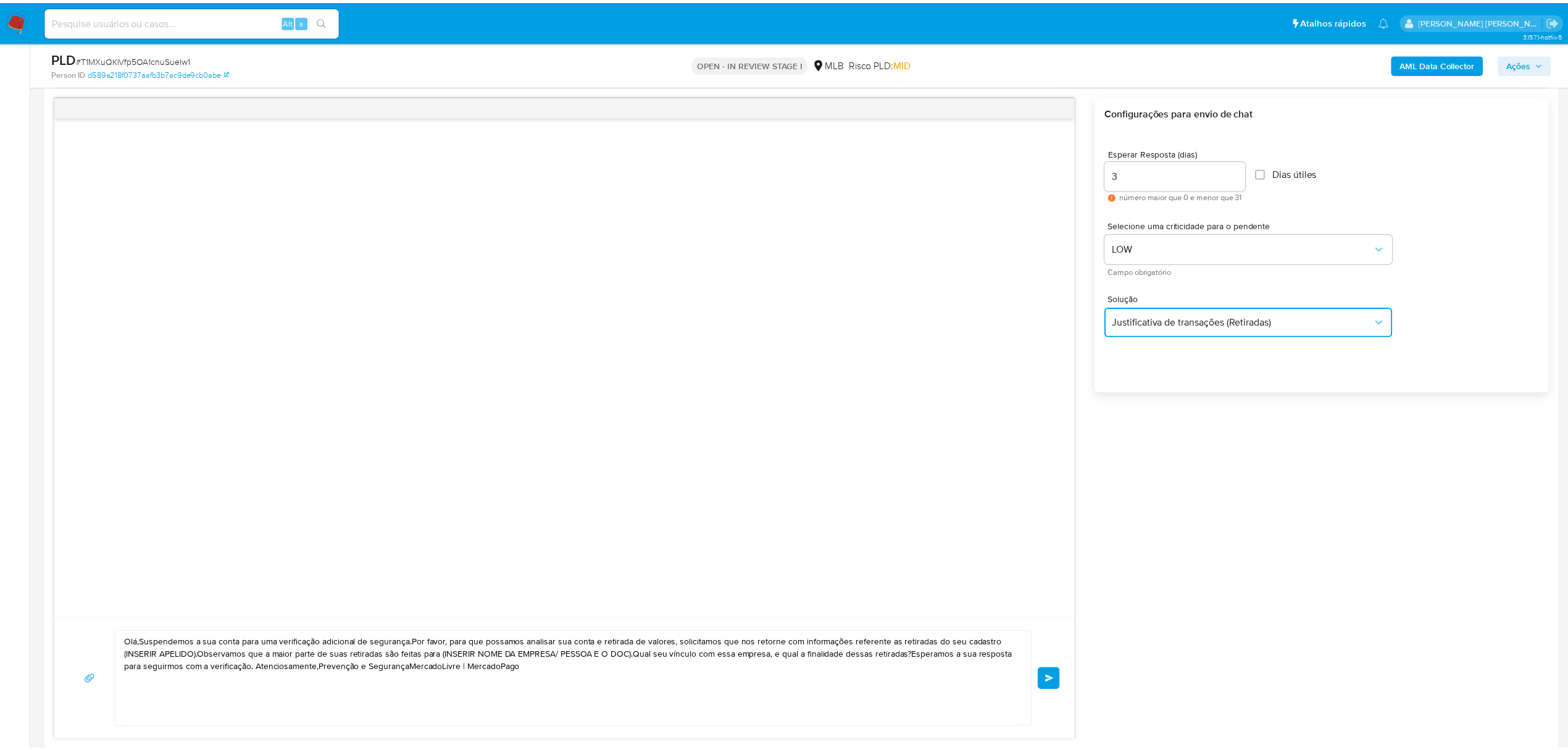
type textarea "Olá,Suspendemos a sua conta para uma verificação adicional de segurança.Por fav…"
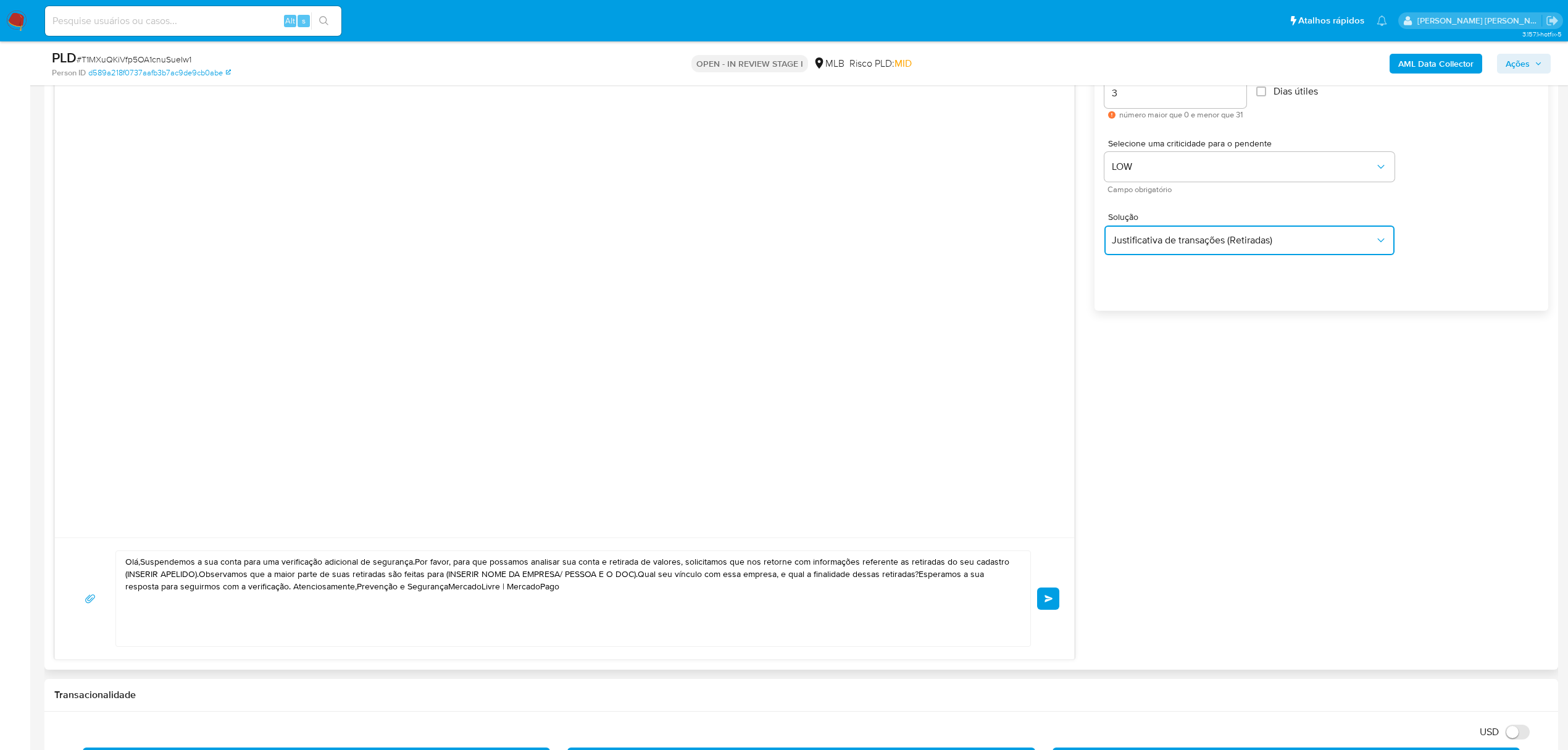
scroll to position [716, 0]
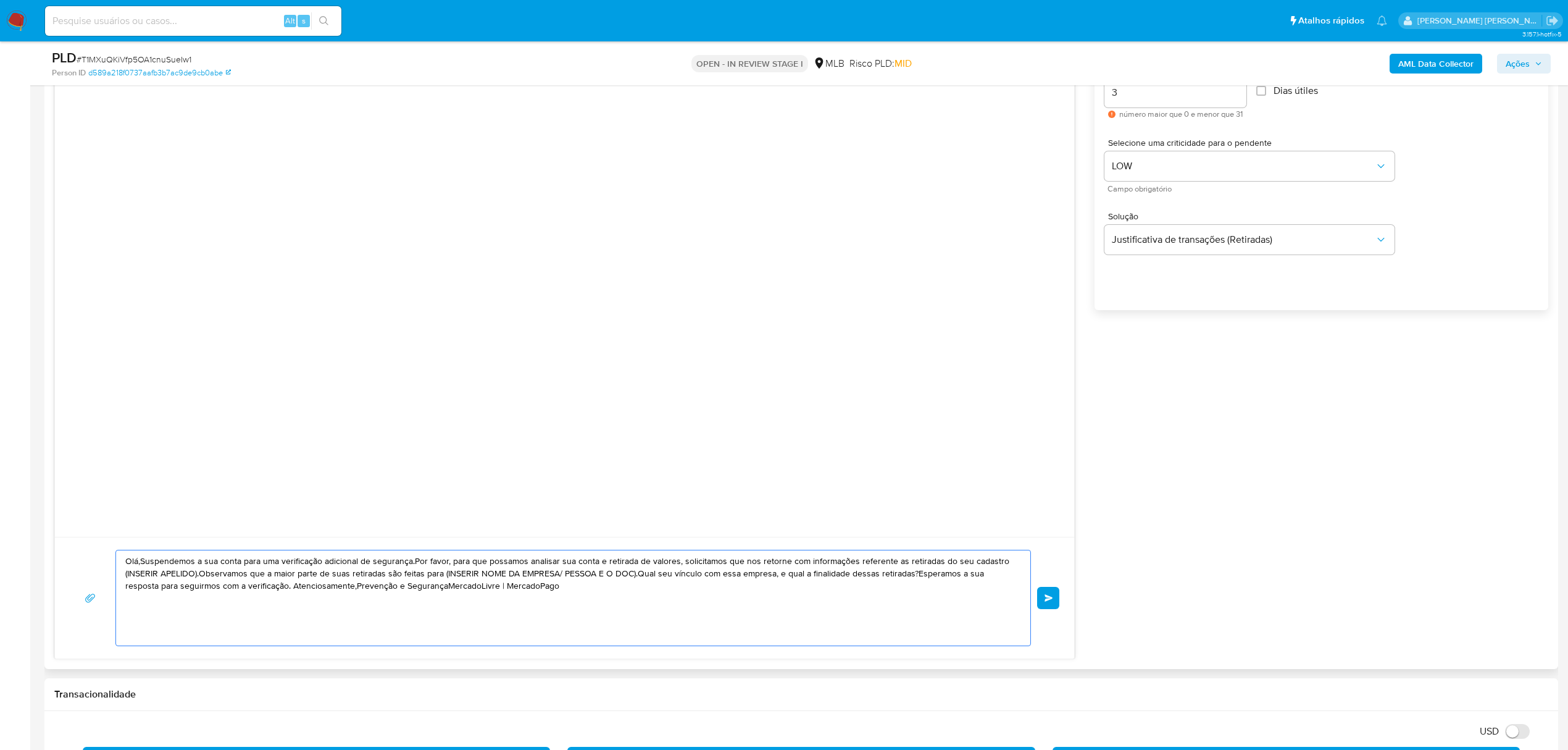
drag, startPoint x: 532, startPoint y: 591, endPoint x: 98, endPoint y: 537, distance: 437.3
click at [98, 537] on div "Olá,Suspendemos a sua conta para uma verificação adicional de segurança.Por fav…" at bounding box center [565, 598] width 1019 height 122
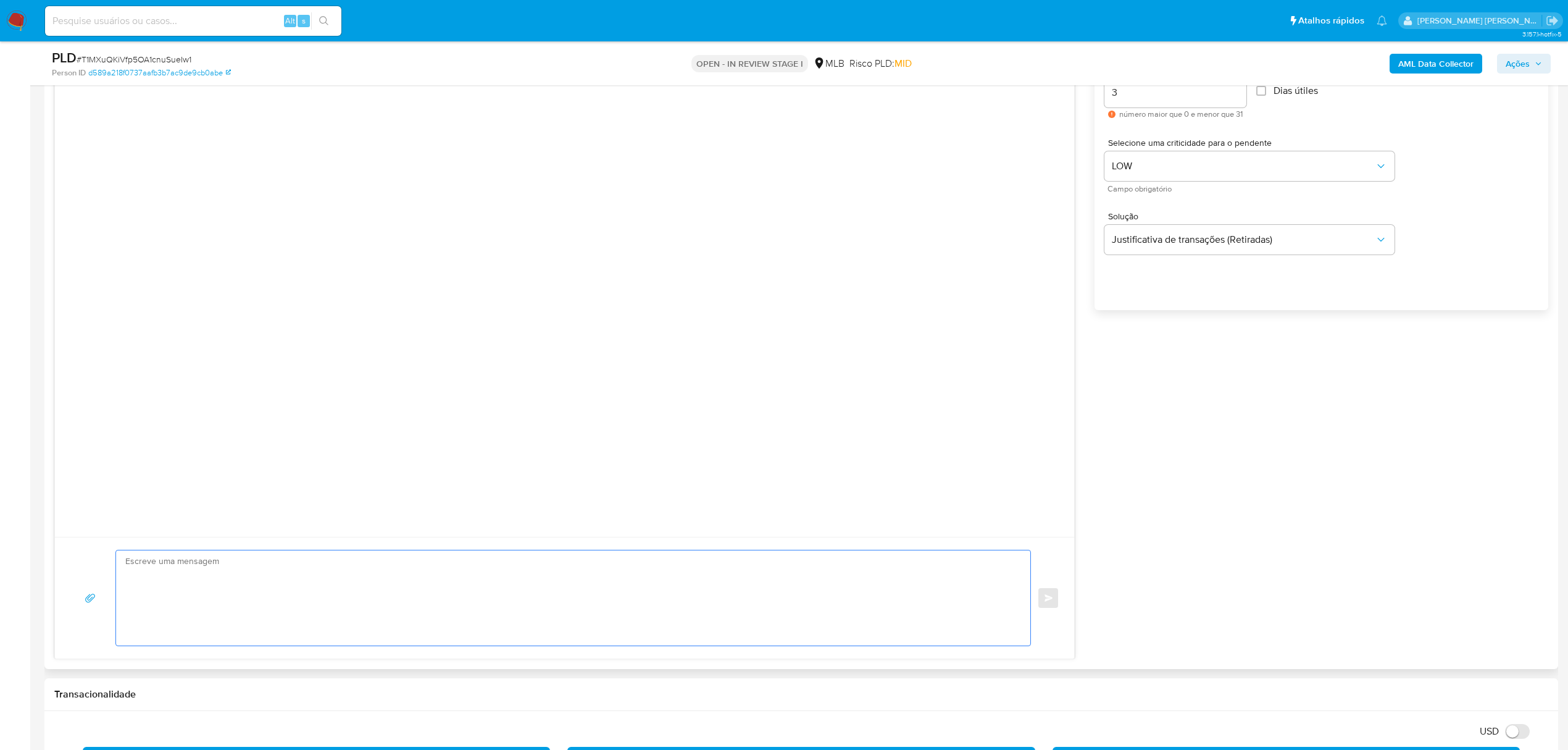
paste textarea "Olá! Estamos realizando uma verificação adicional de segurança em contas de usu…"
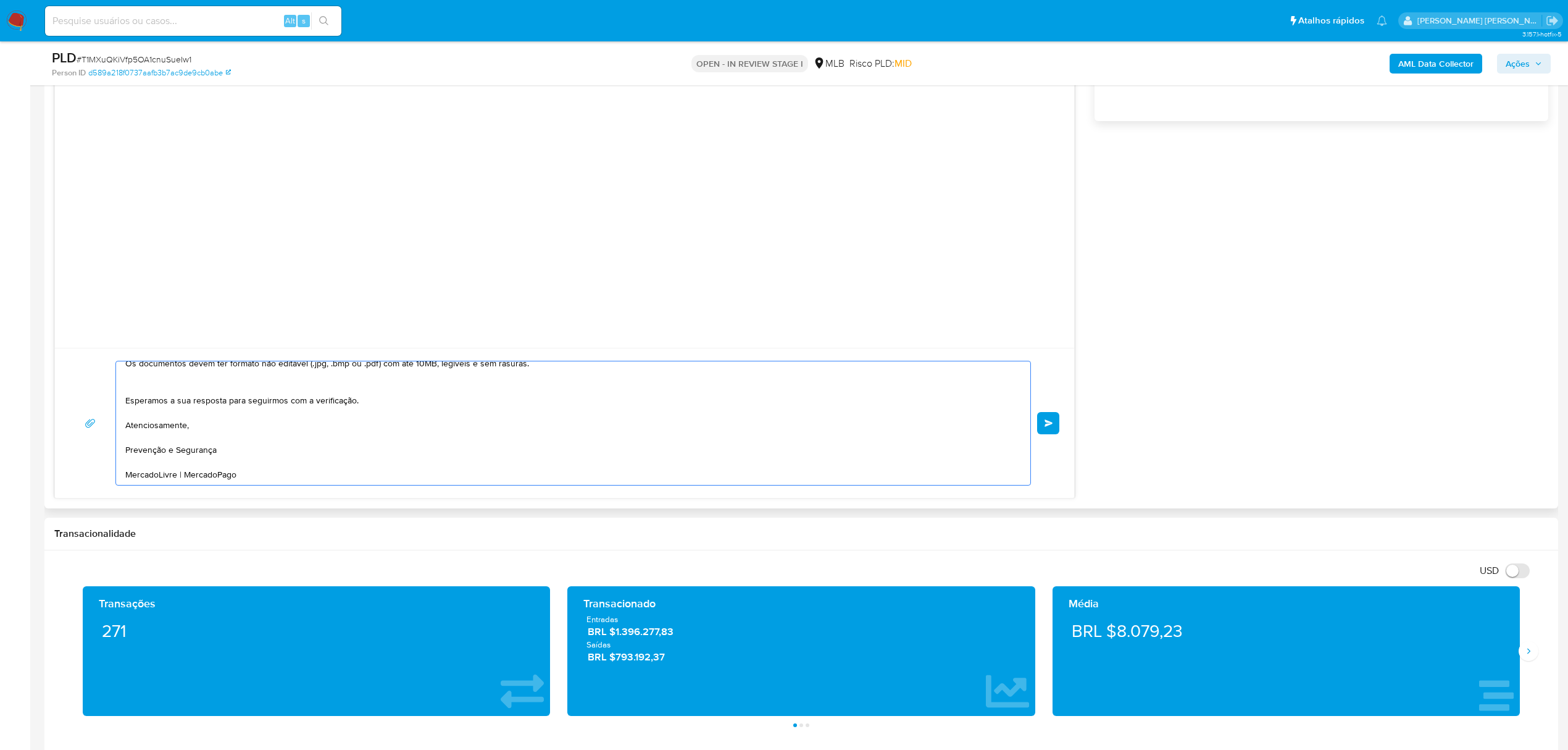
scroll to position [905, 0]
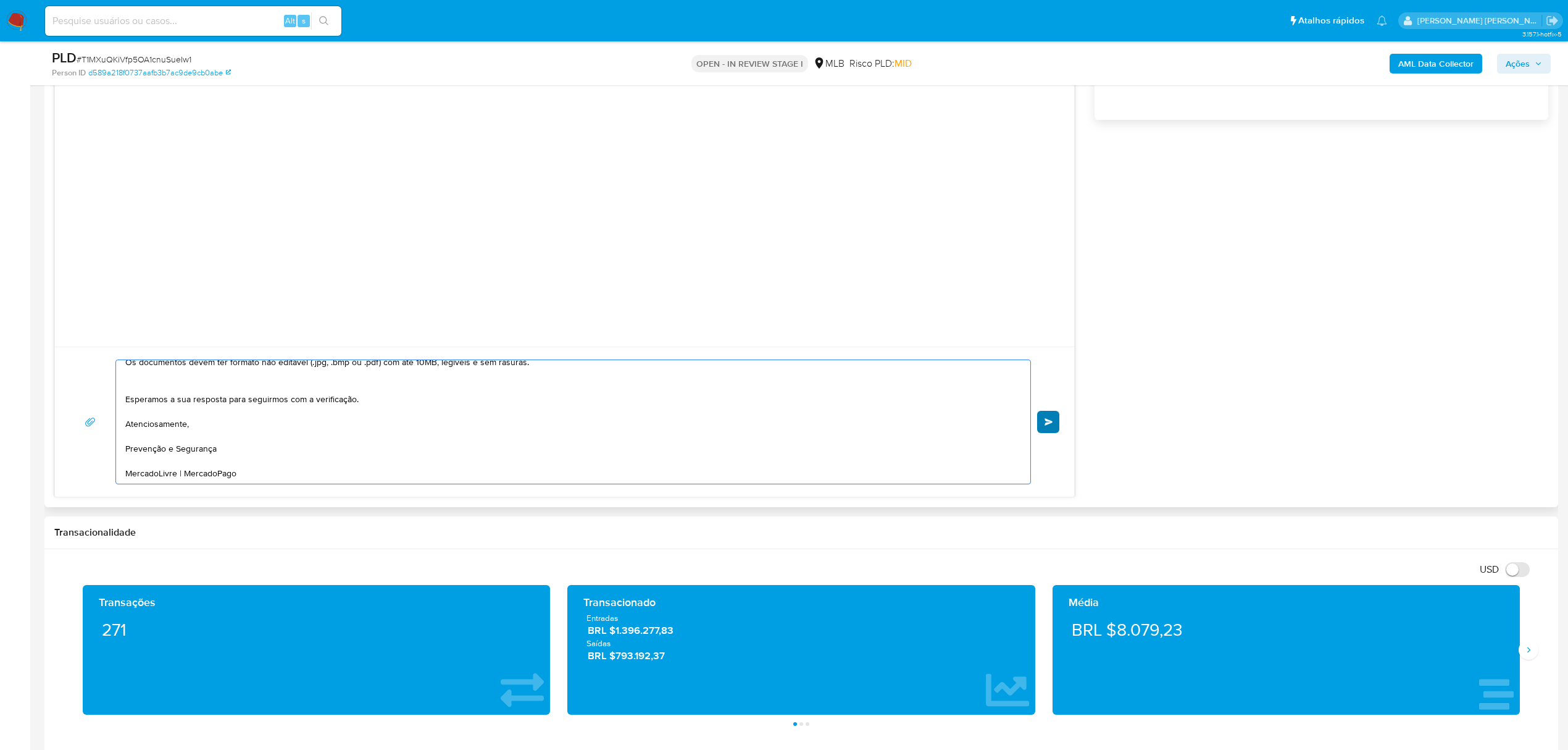
type textarea "Olá! Estamos realizando uma verificação adicional de segurança em contas de usu…"
click at [1057, 420] on button "common.send" at bounding box center [1048, 422] width 22 height 22
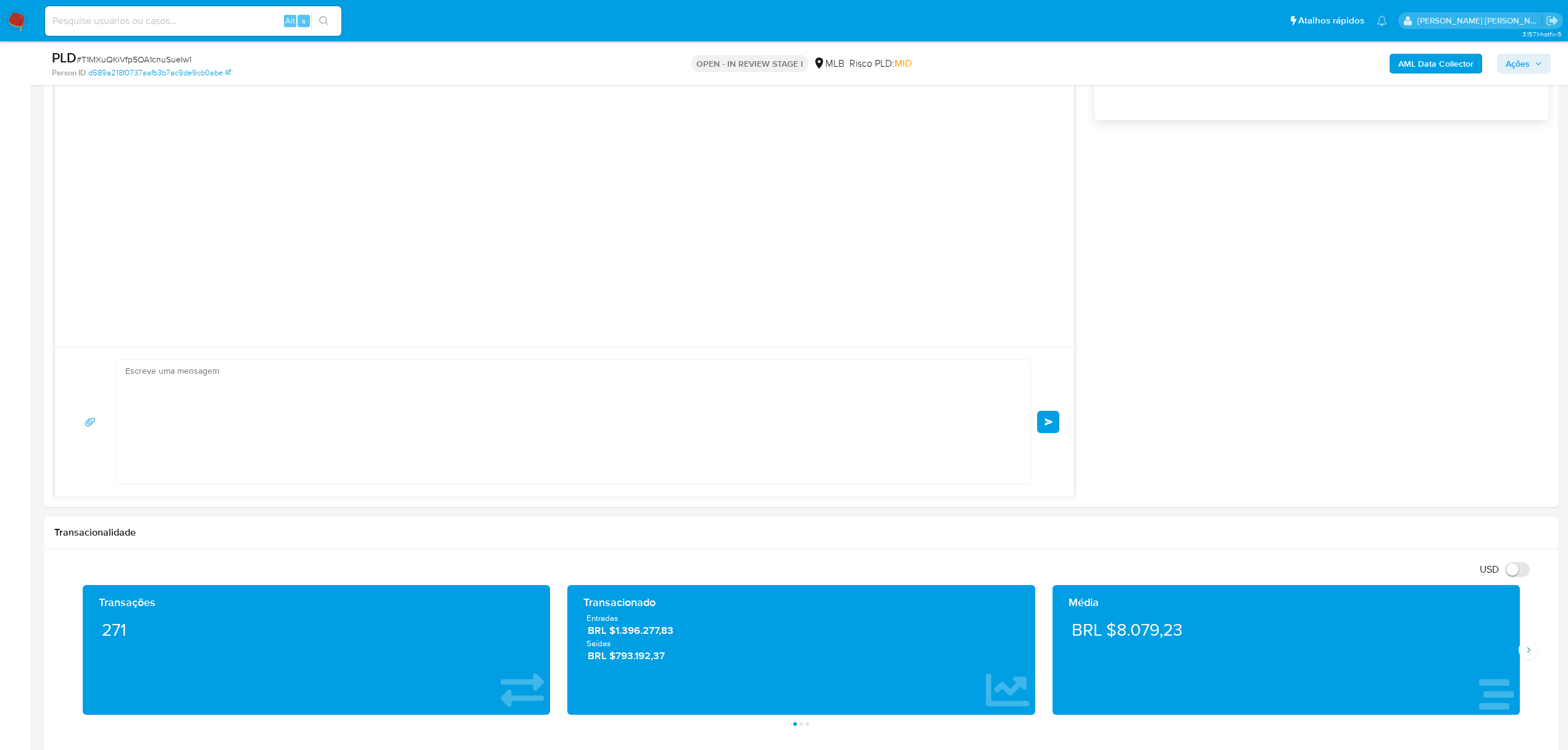
scroll to position [0, 0]
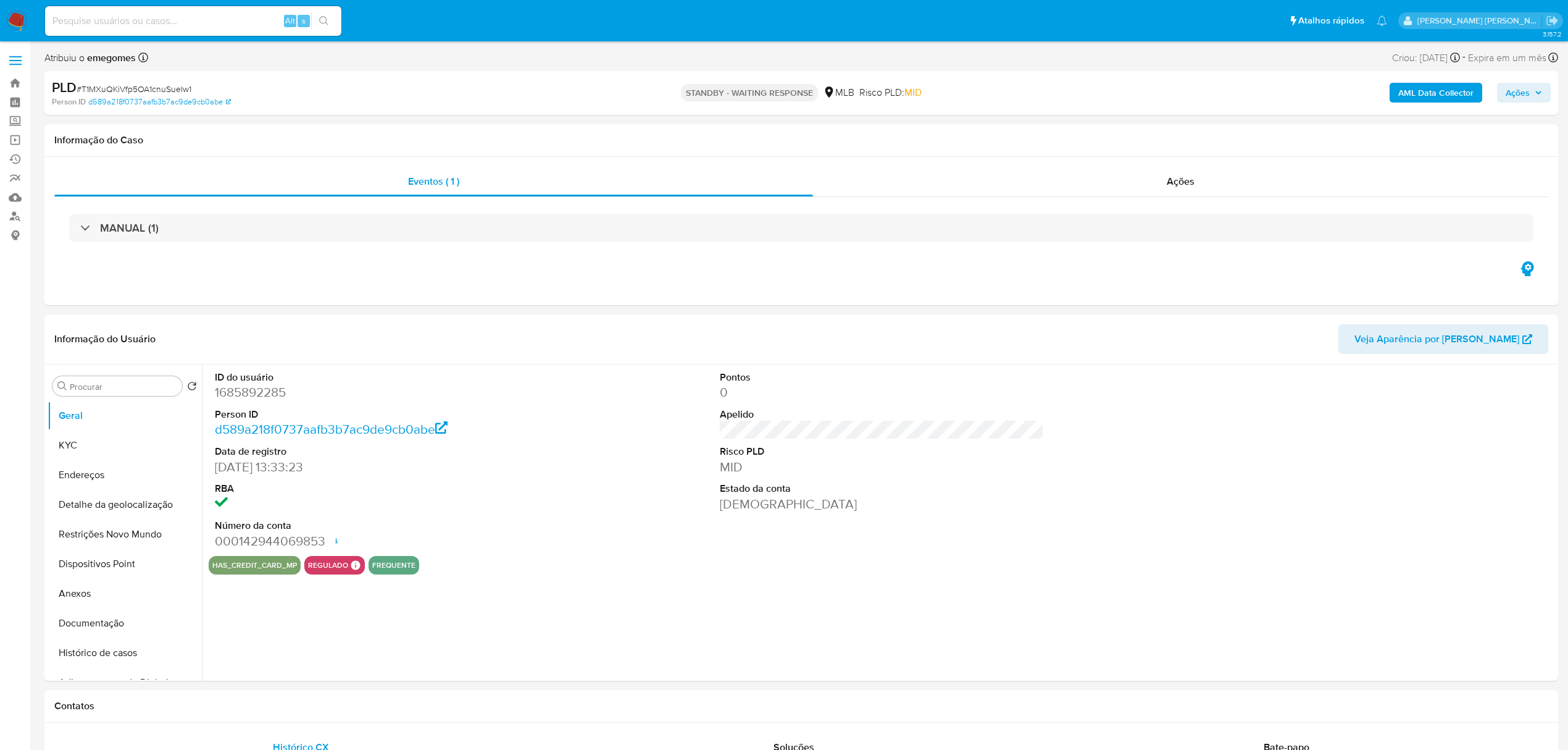
select select "10"
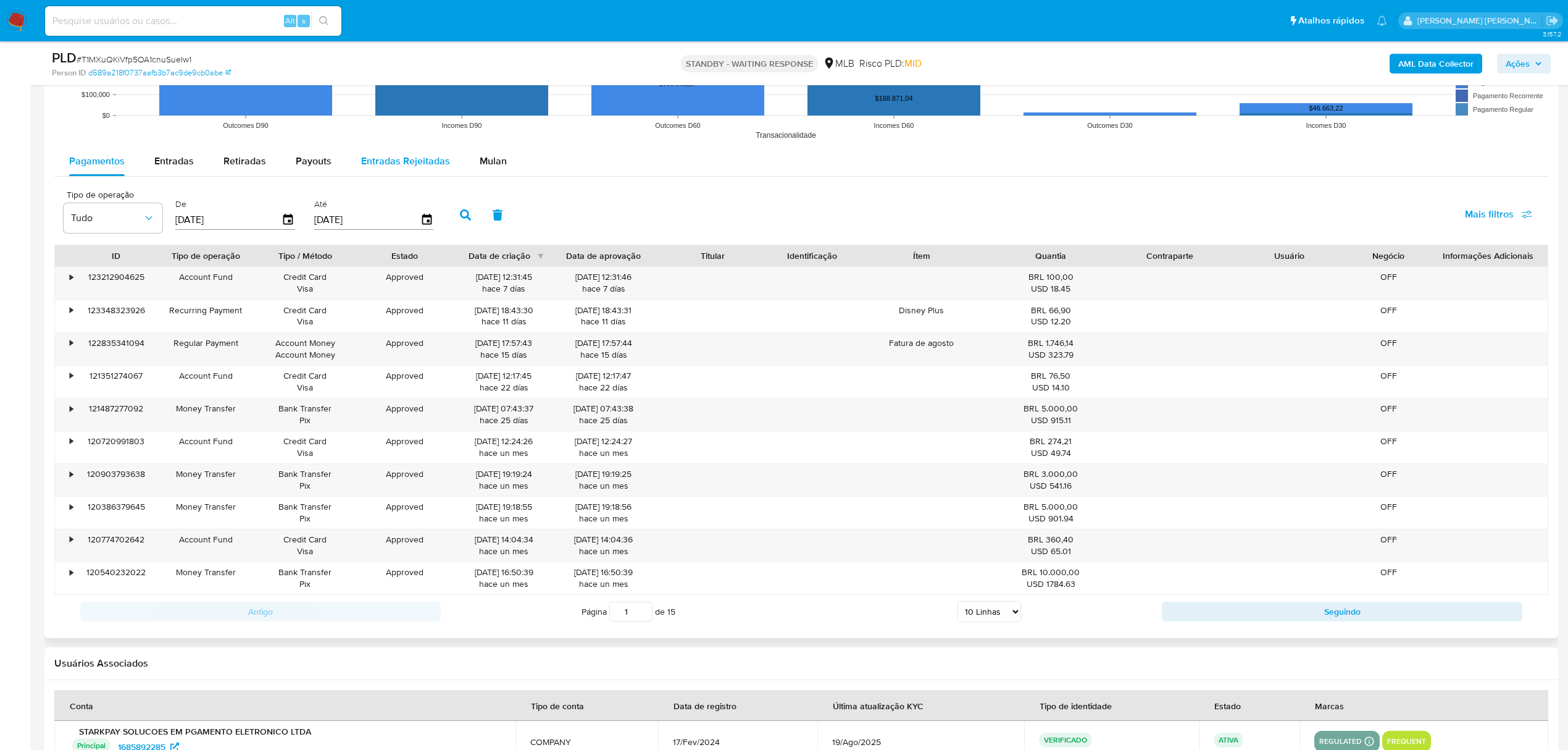
click at [395, 163] on span "Entradas Rejeitadas" at bounding box center [405, 161] width 89 height 14
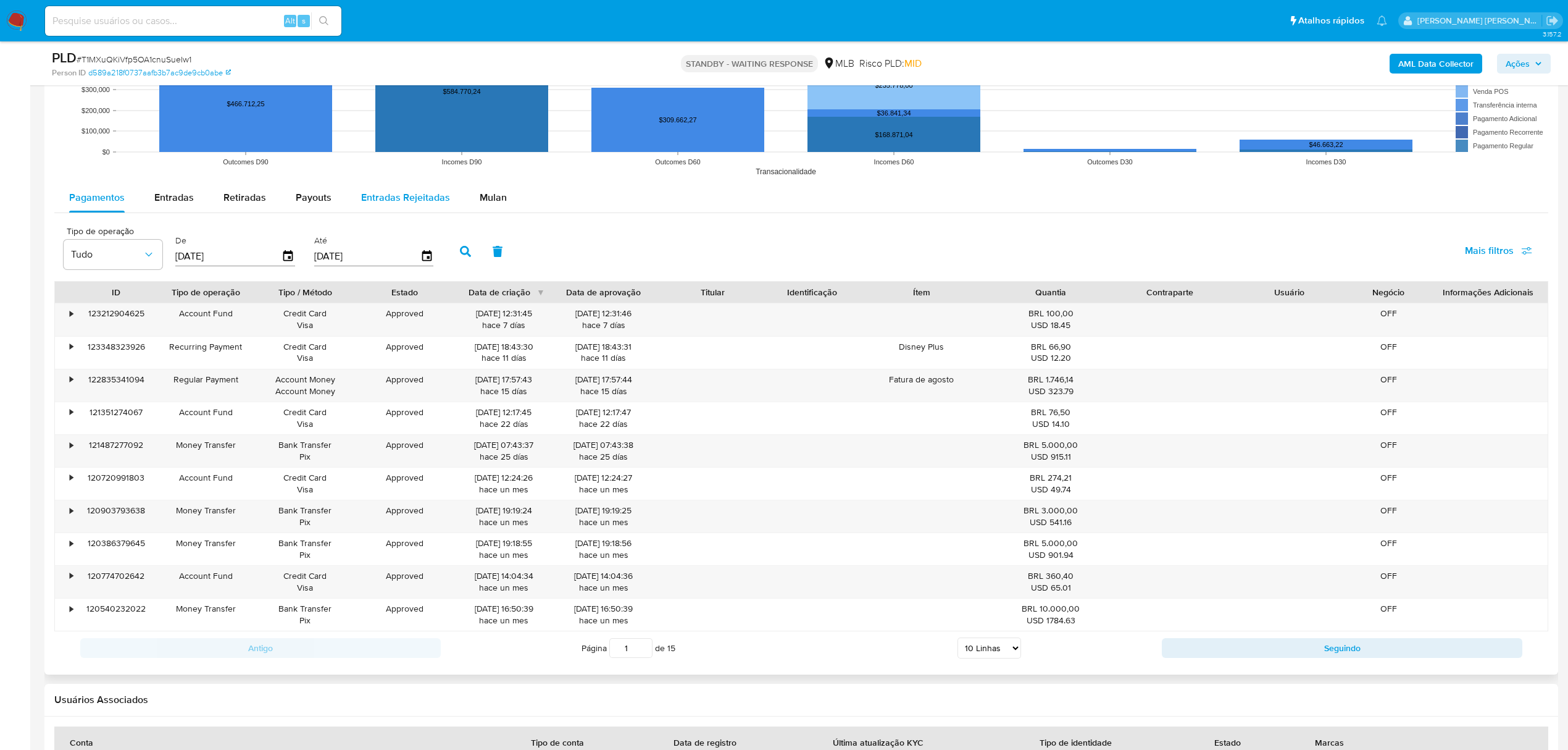
select select "10"
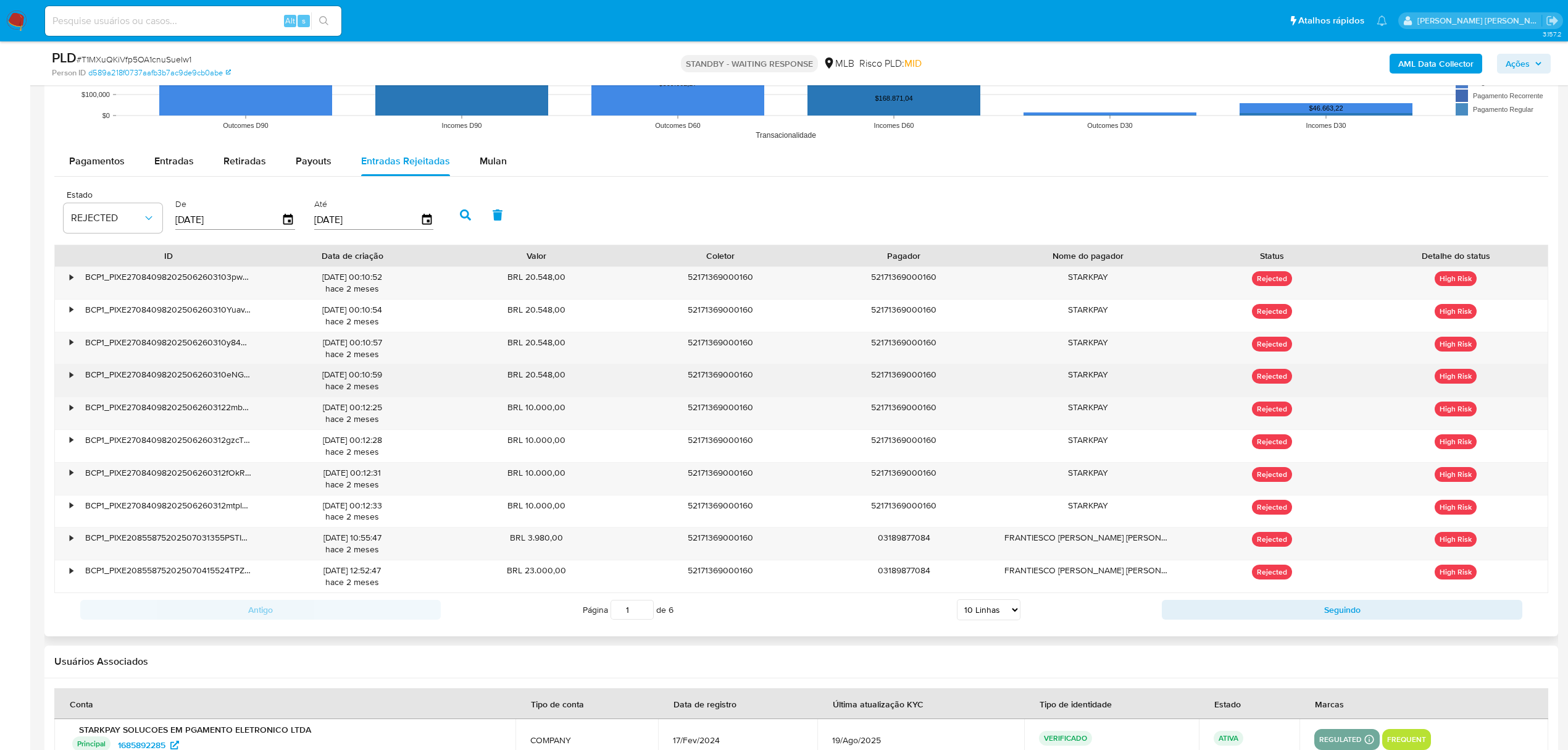
scroll to position [1281, 0]
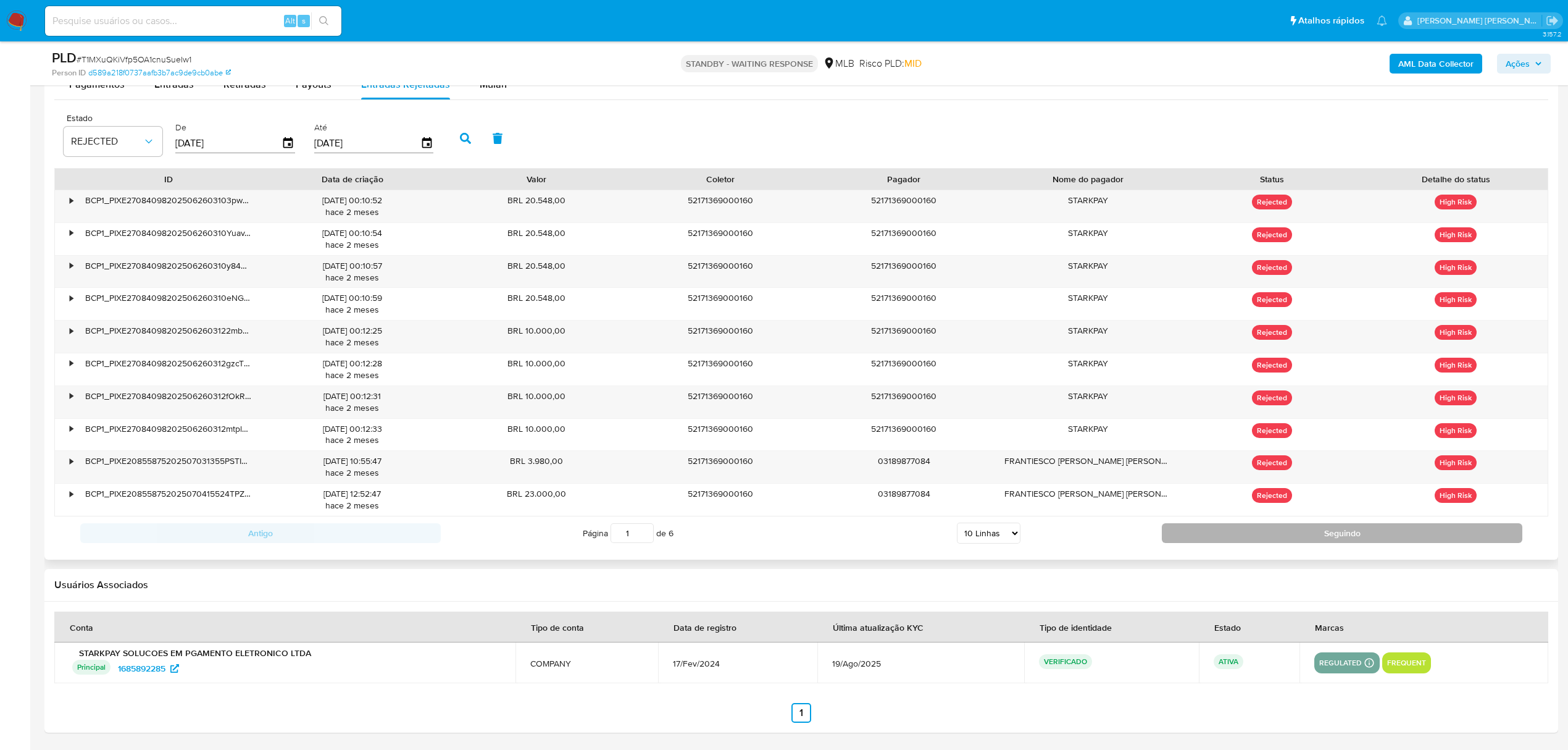
click at [1280, 537] on button "Seguindo" at bounding box center [1342, 533] width 361 height 20
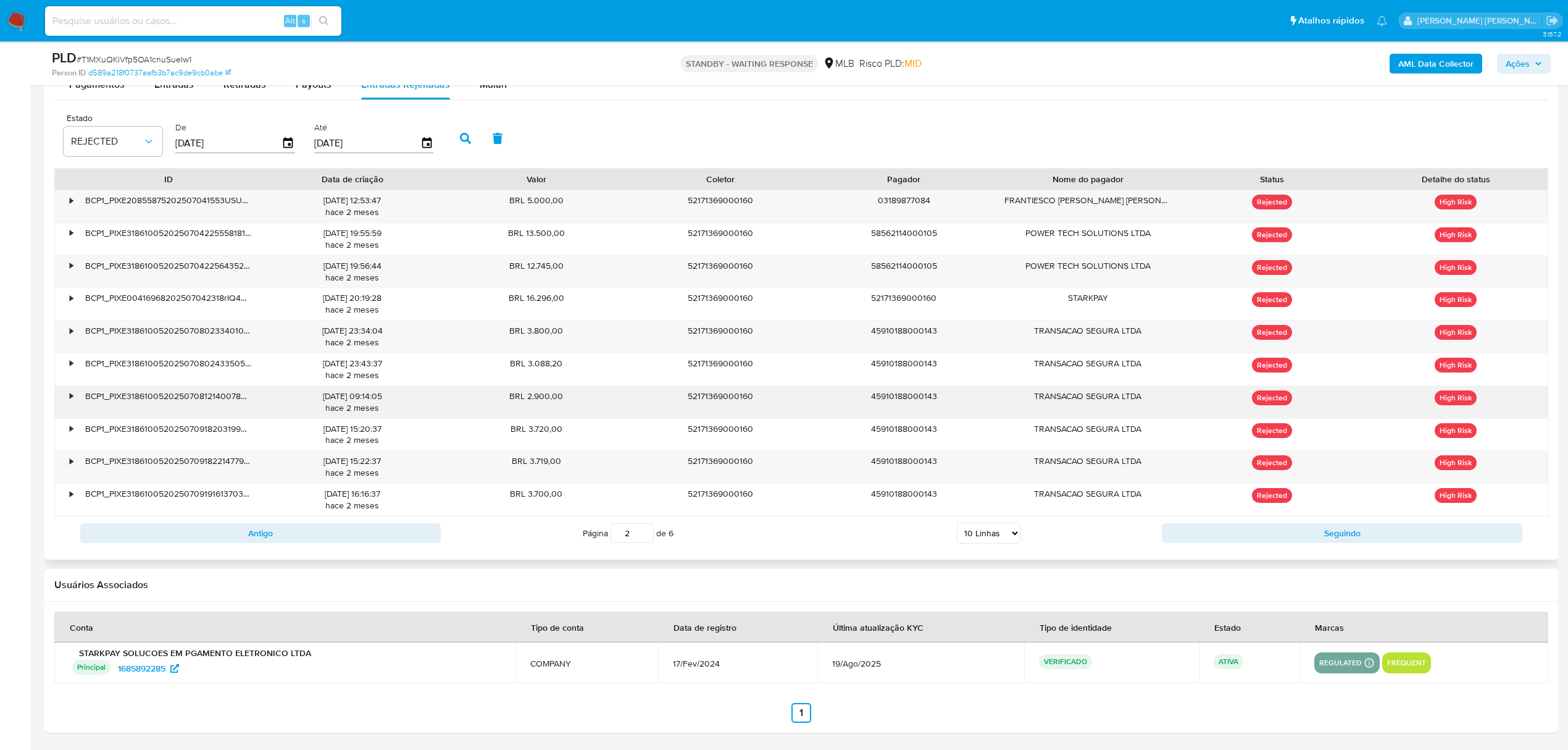
click at [80, 395] on div "BCP1_PIXE31861005202507081214007807d4d00" at bounding box center [169, 402] width 184 height 32
click at [70, 395] on div "•" at bounding box center [71, 396] width 3 height 12
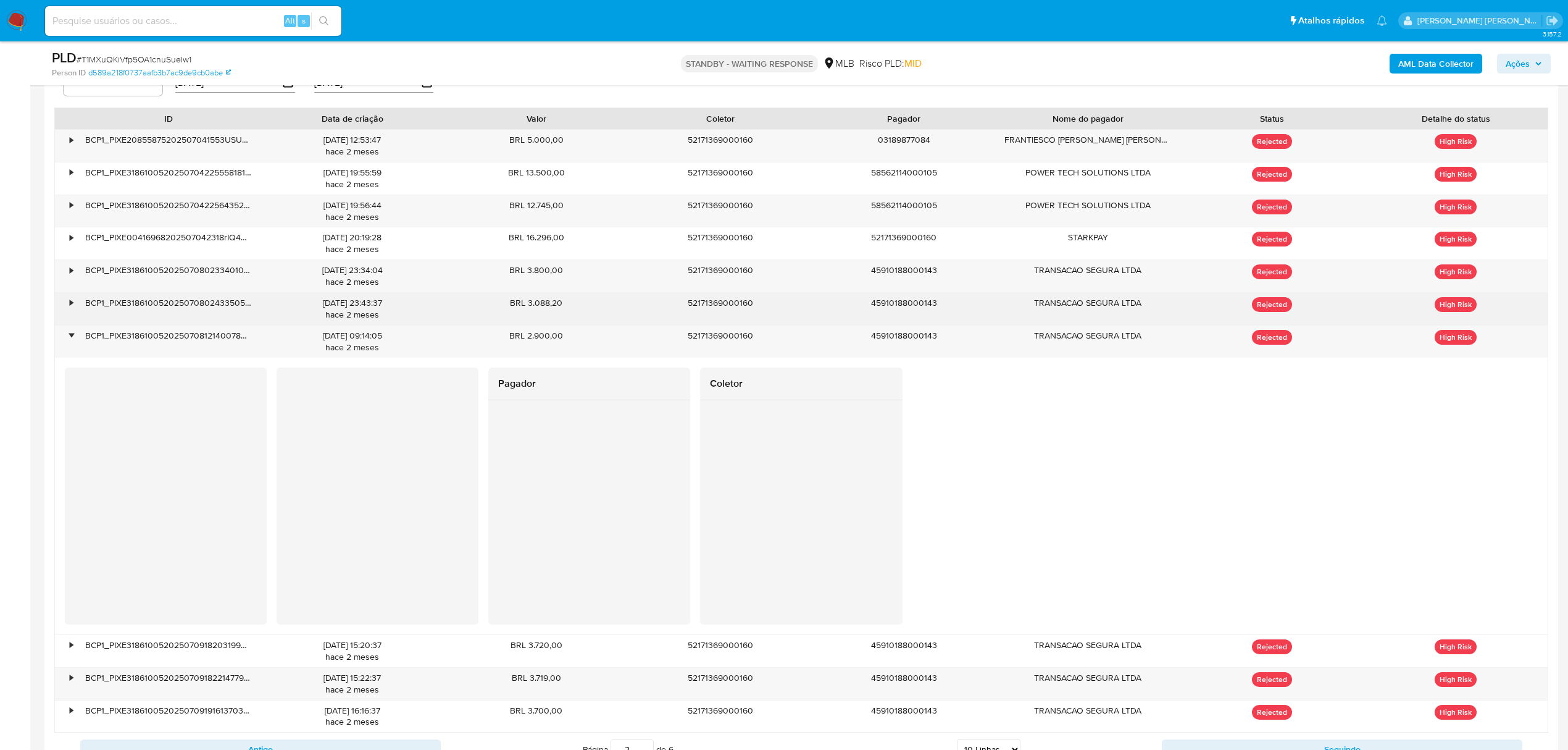
scroll to position [1364, 0]
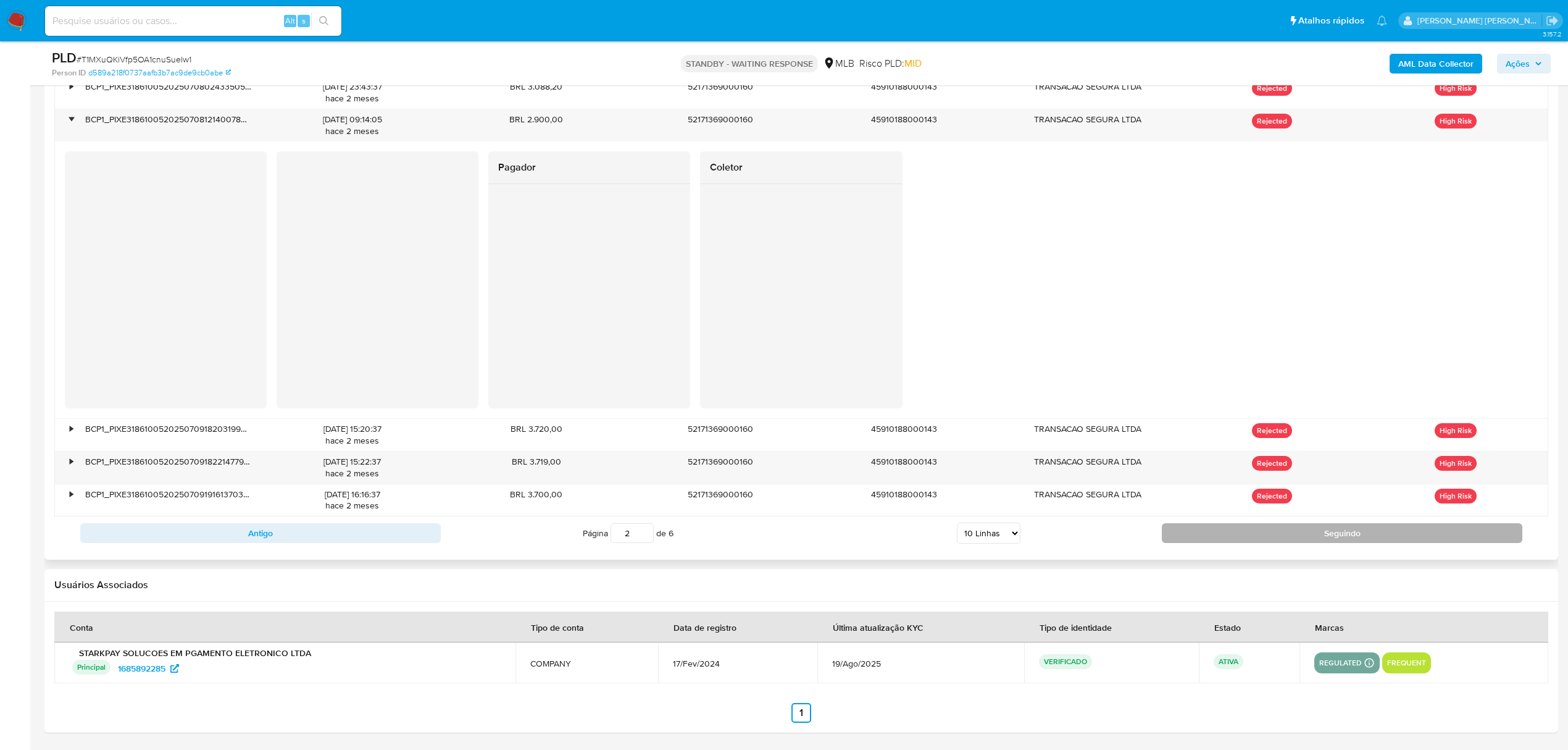
click at [1378, 539] on button "Seguindo" at bounding box center [1342, 533] width 361 height 20
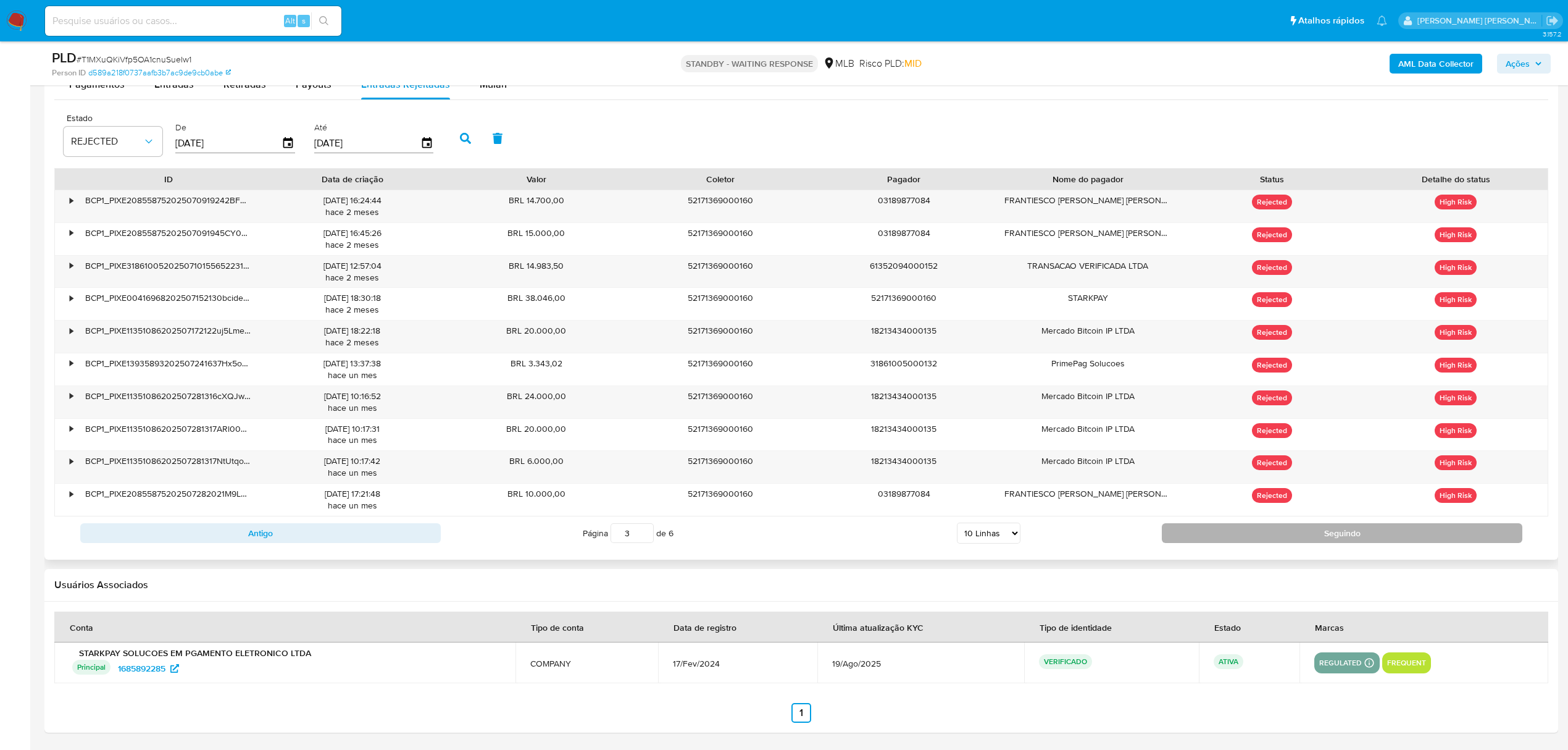
click at [1294, 536] on button "Seguindo" at bounding box center [1342, 533] width 361 height 20
click at [1215, 534] on button "Seguindo" at bounding box center [1342, 533] width 361 height 20
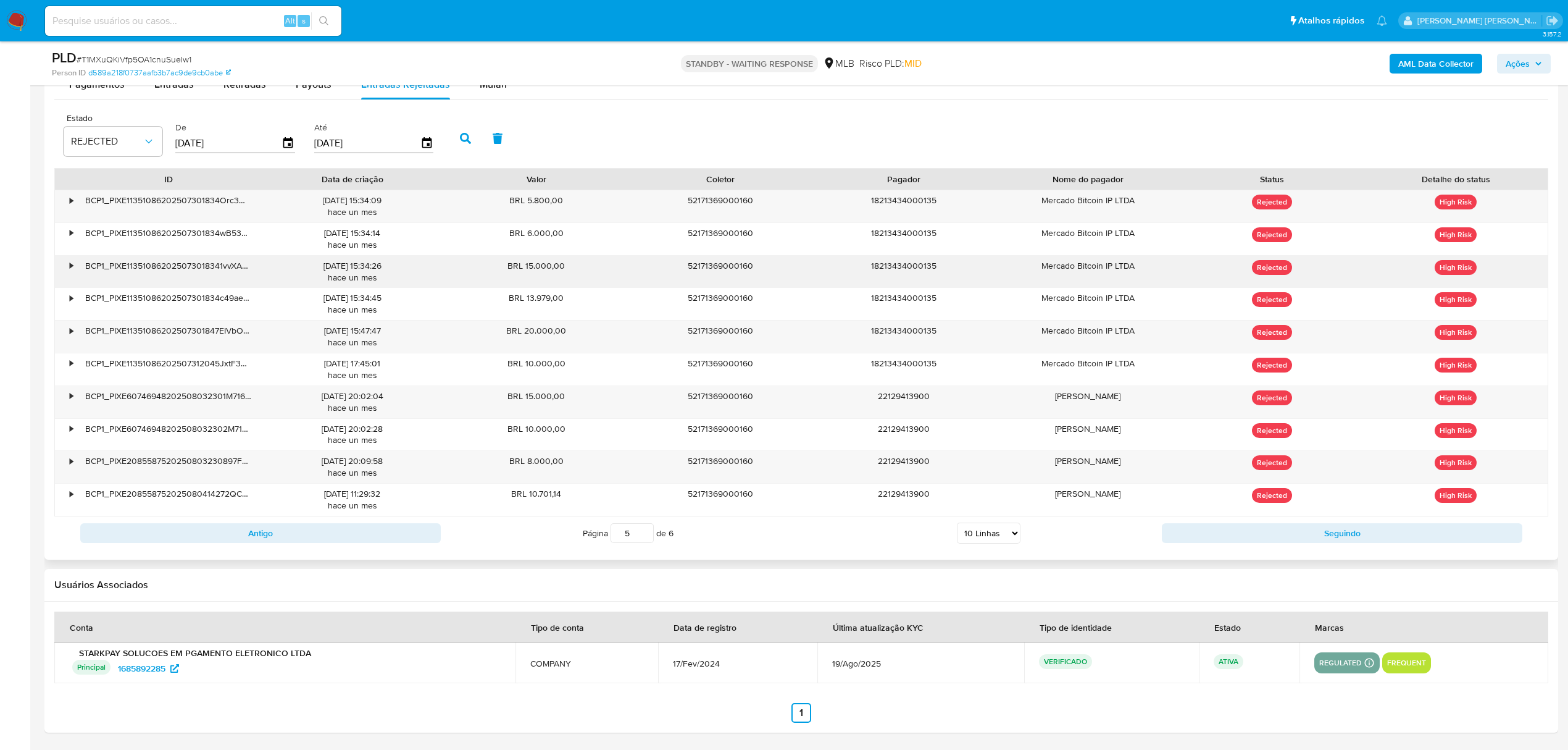
click at [65, 264] on div "•" at bounding box center [66, 271] width 22 height 32
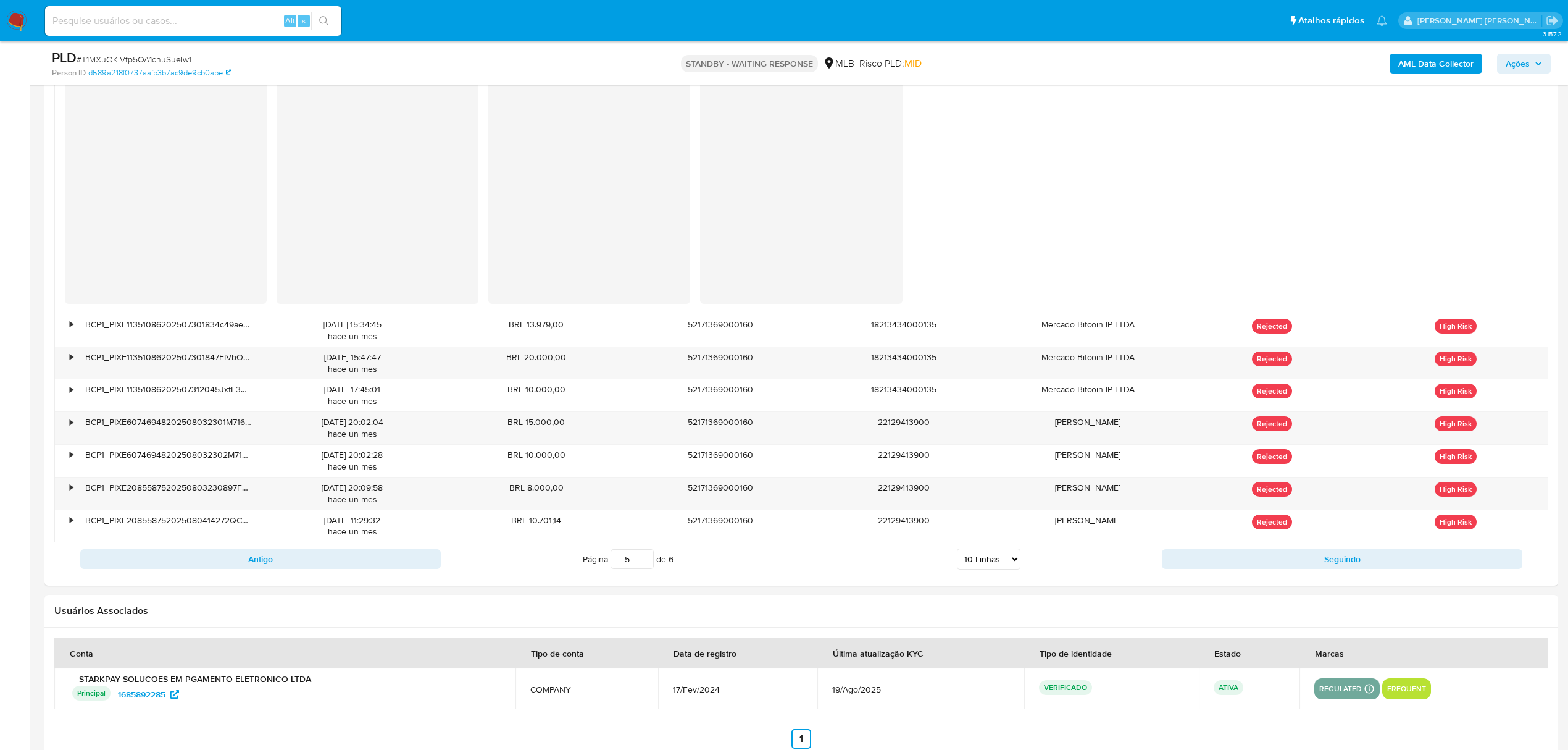
click at [1374, 564] on button "Seguindo" at bounding box center [1342, 559] width 361 height 20
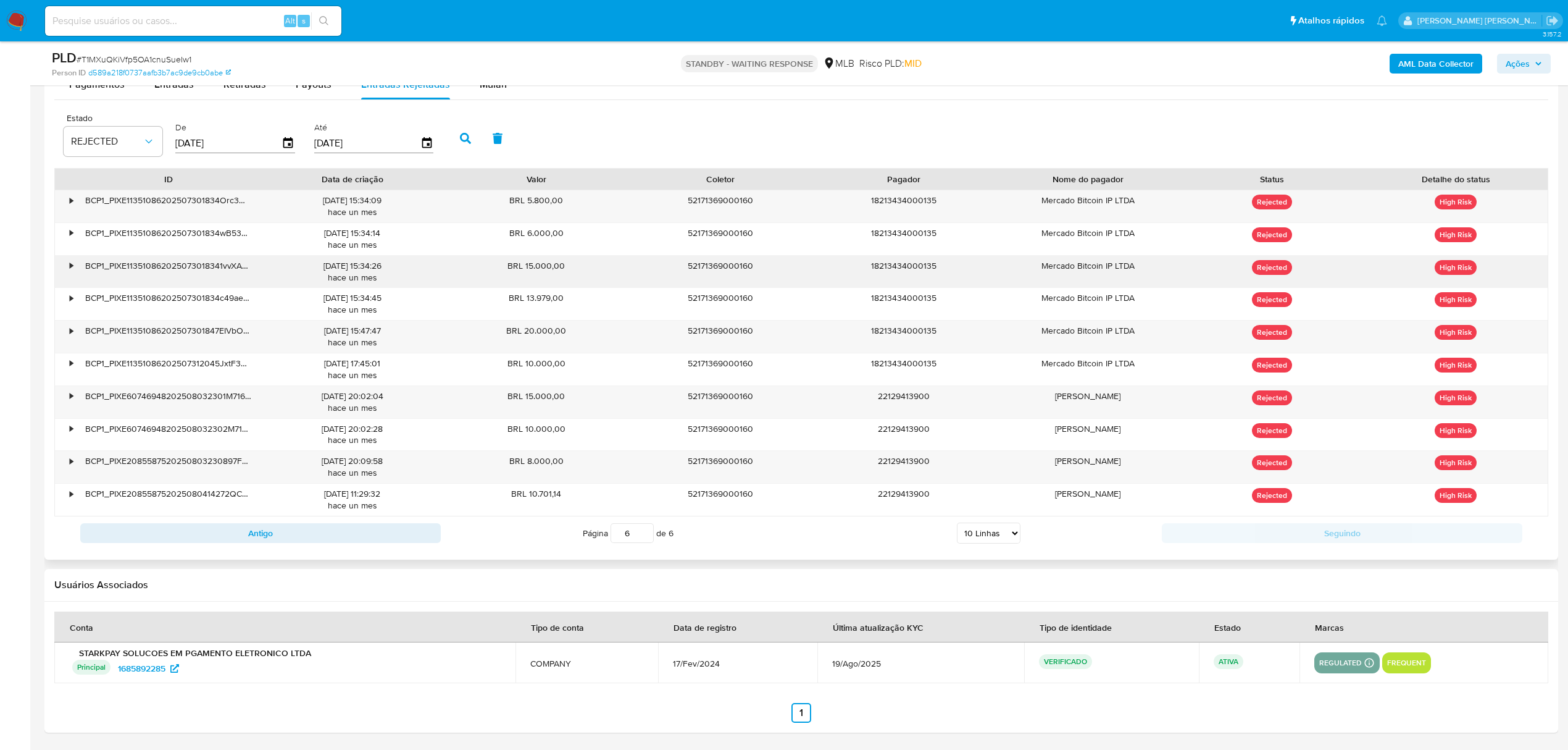
scroll to position [1085, 0]
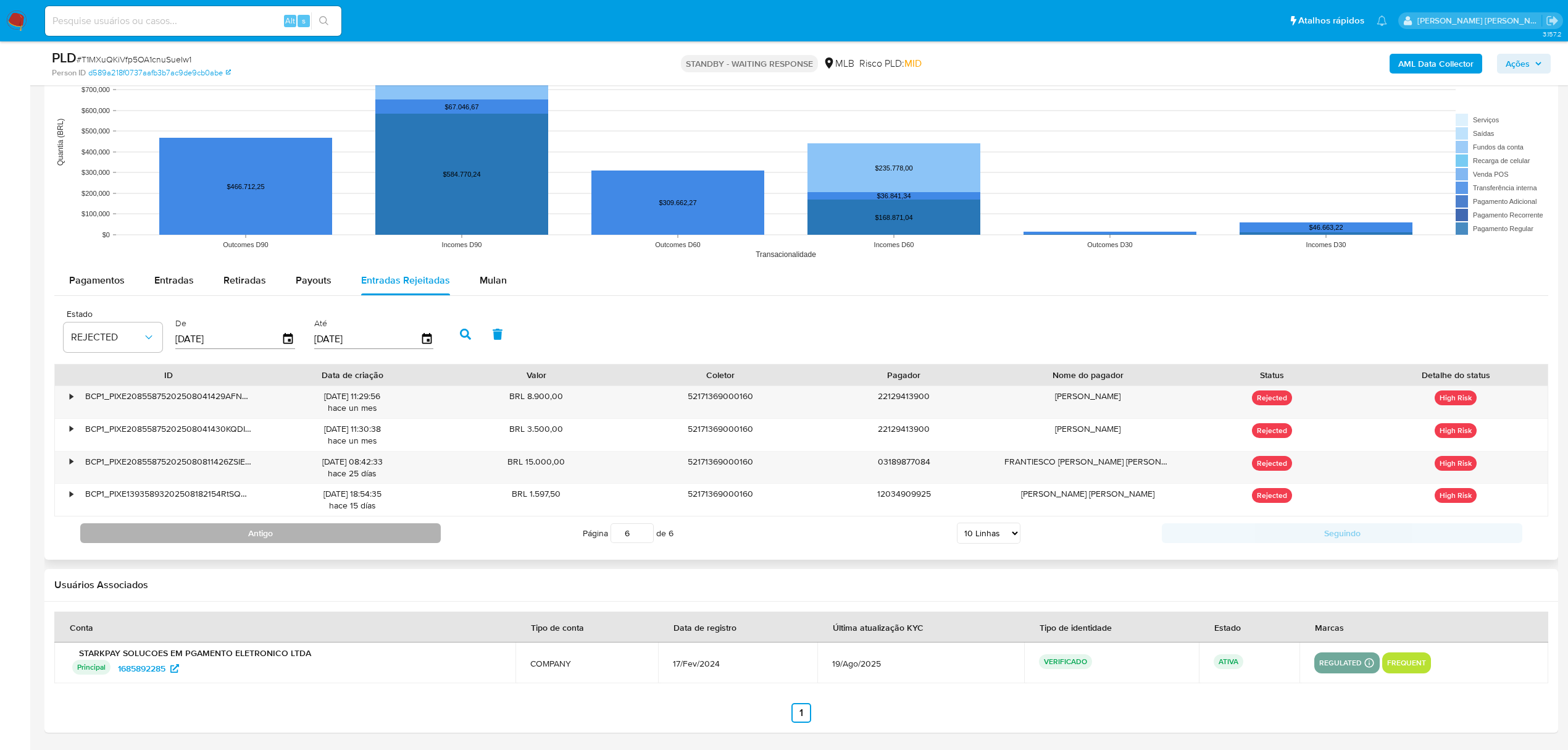
click at [342, 542] on button "Antigo" at bounding box center [260, 533] width 361 height 20
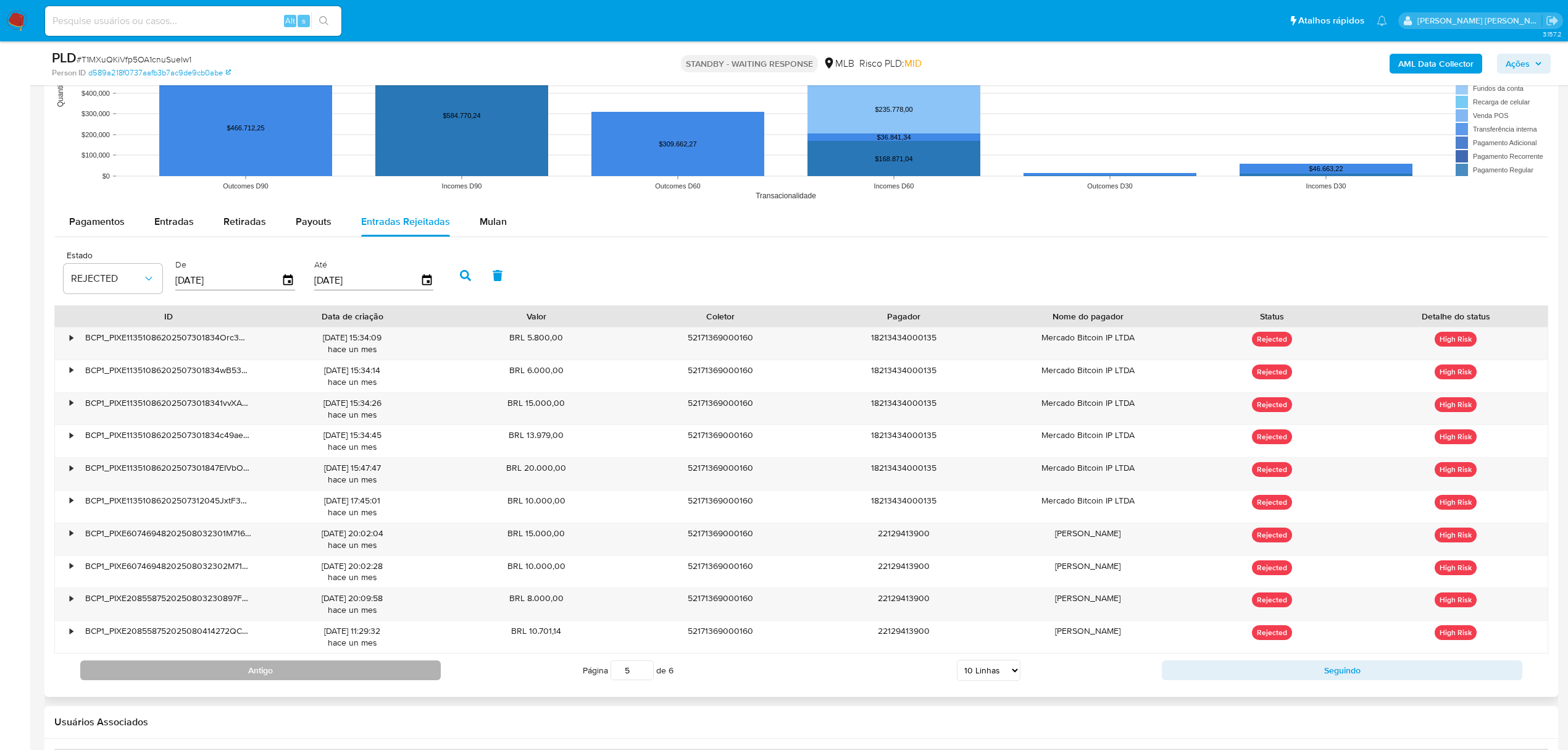
scroll to position [1167, 0]
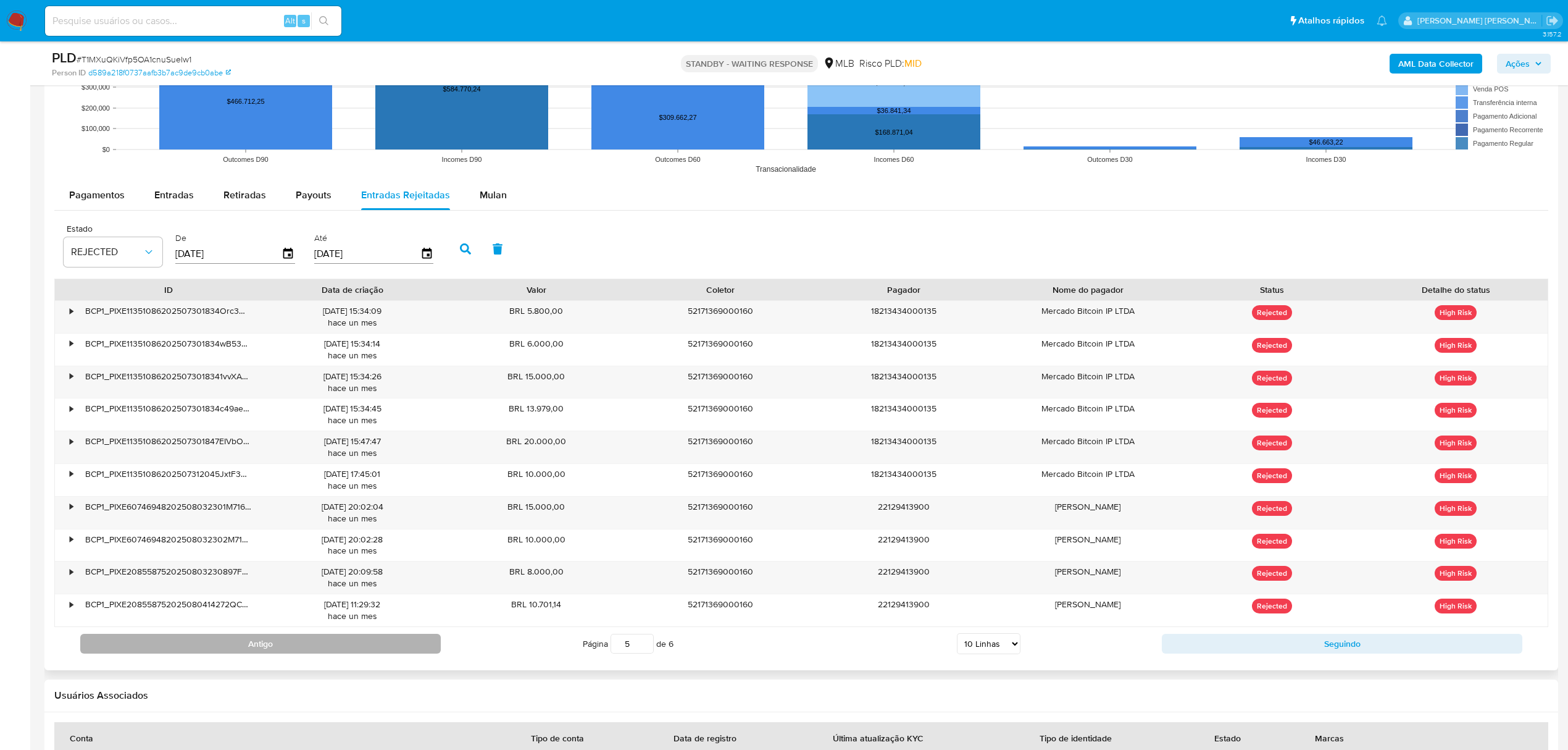
click at [229, 644] on button "Antigo" at bounding box center [260, 644] width 361 height 20
click at [236, 648] on button "Antigo" at bounding box center [260, 644] width 361 height 20
type input "3"
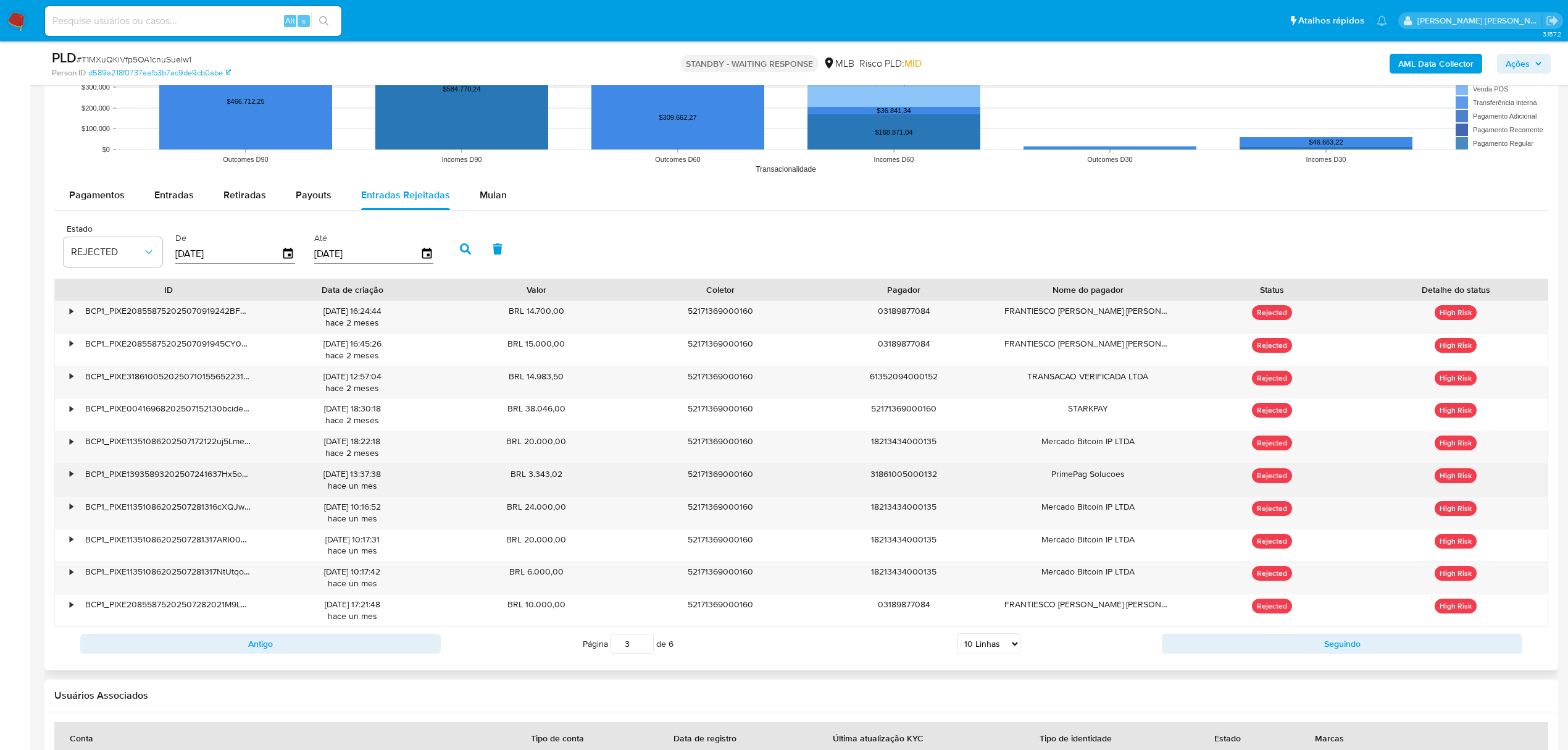
click at [70, 473] on div "•" at bounding box center [71, 474] width 3 height 12
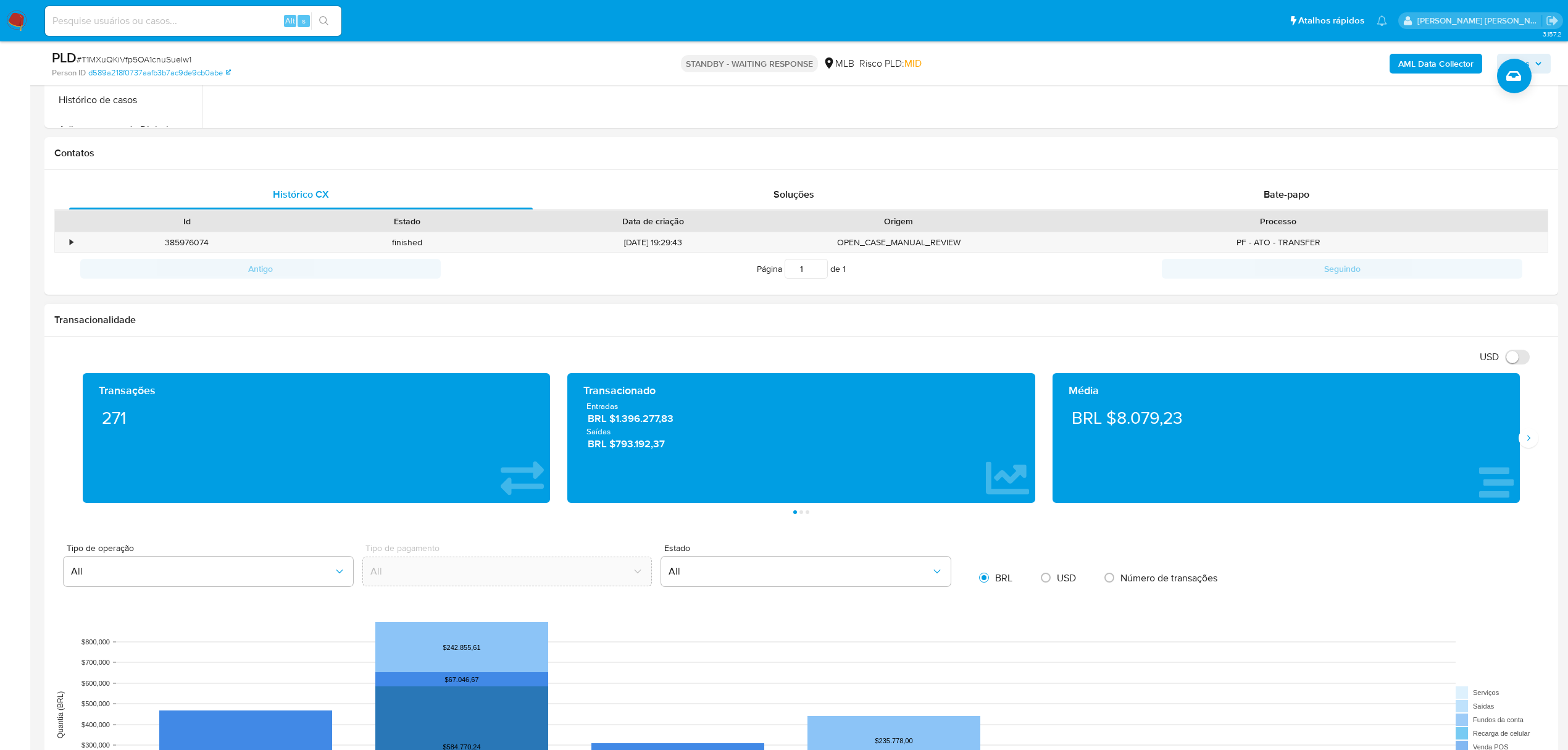
scroll to position [507, 0]
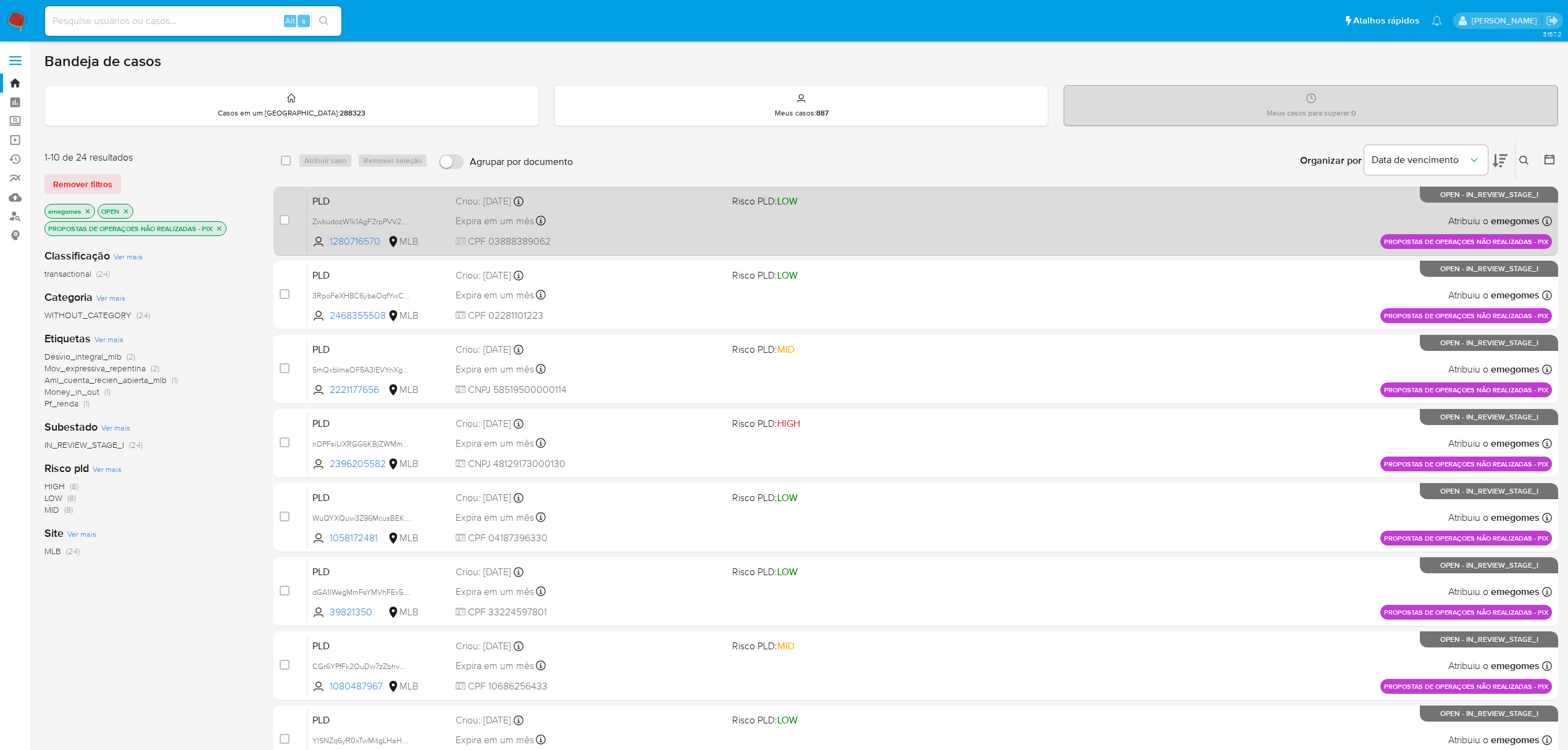
click at [629, 221] on div "Expira em um mês Expira em 28/09/2025 11:56:58" at bounding box center [588, 220] width 266 height 17
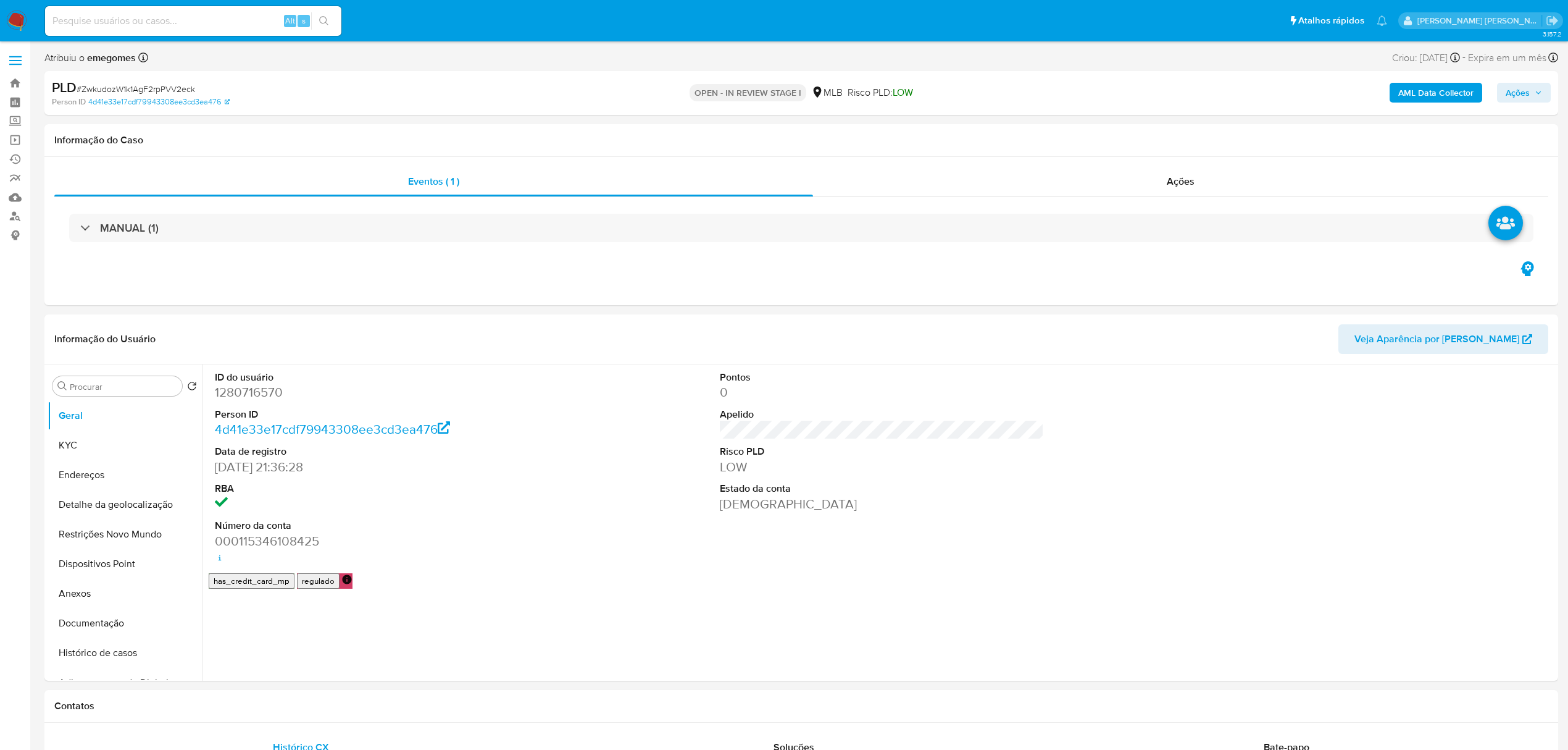
select select "10"
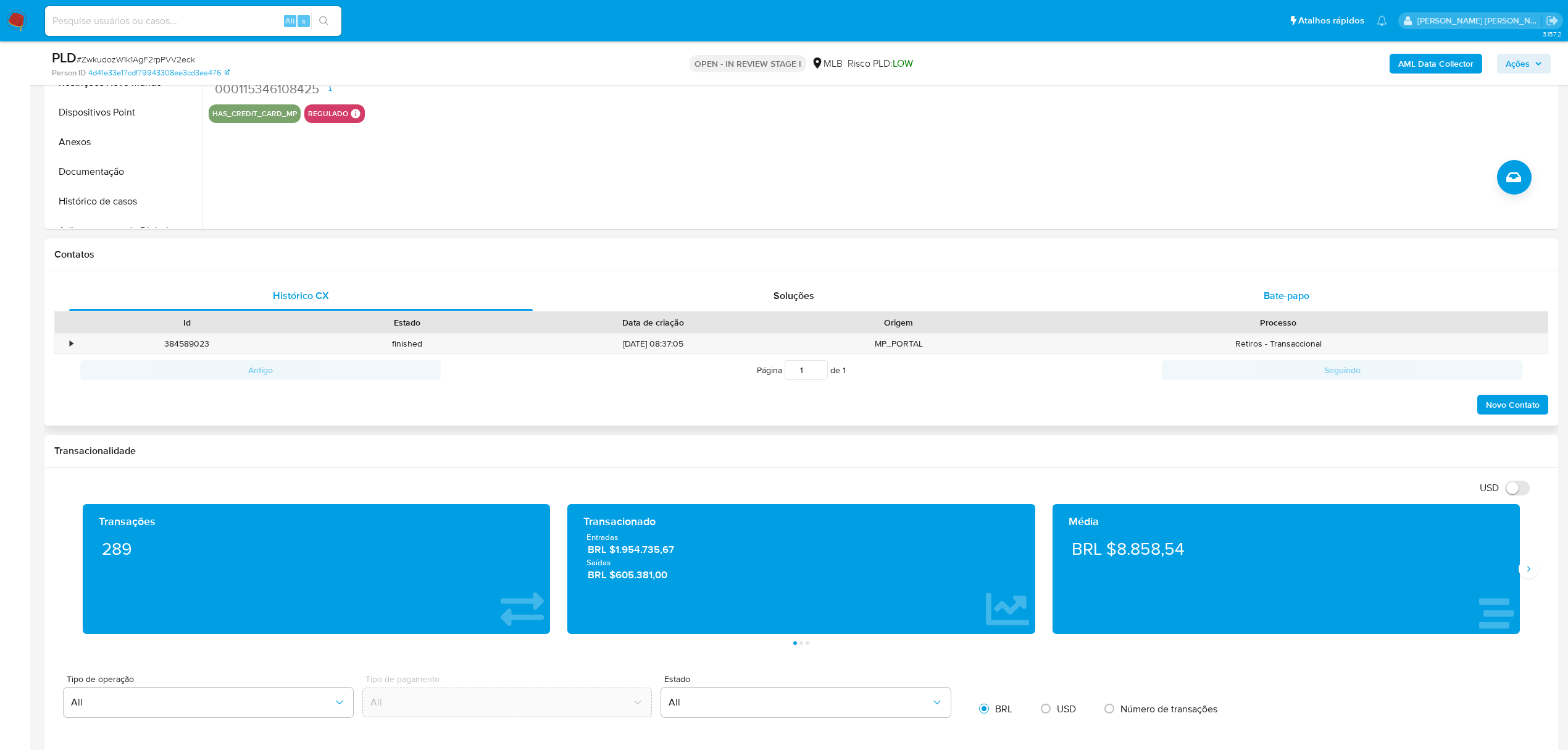
scroll to position [411, 0]
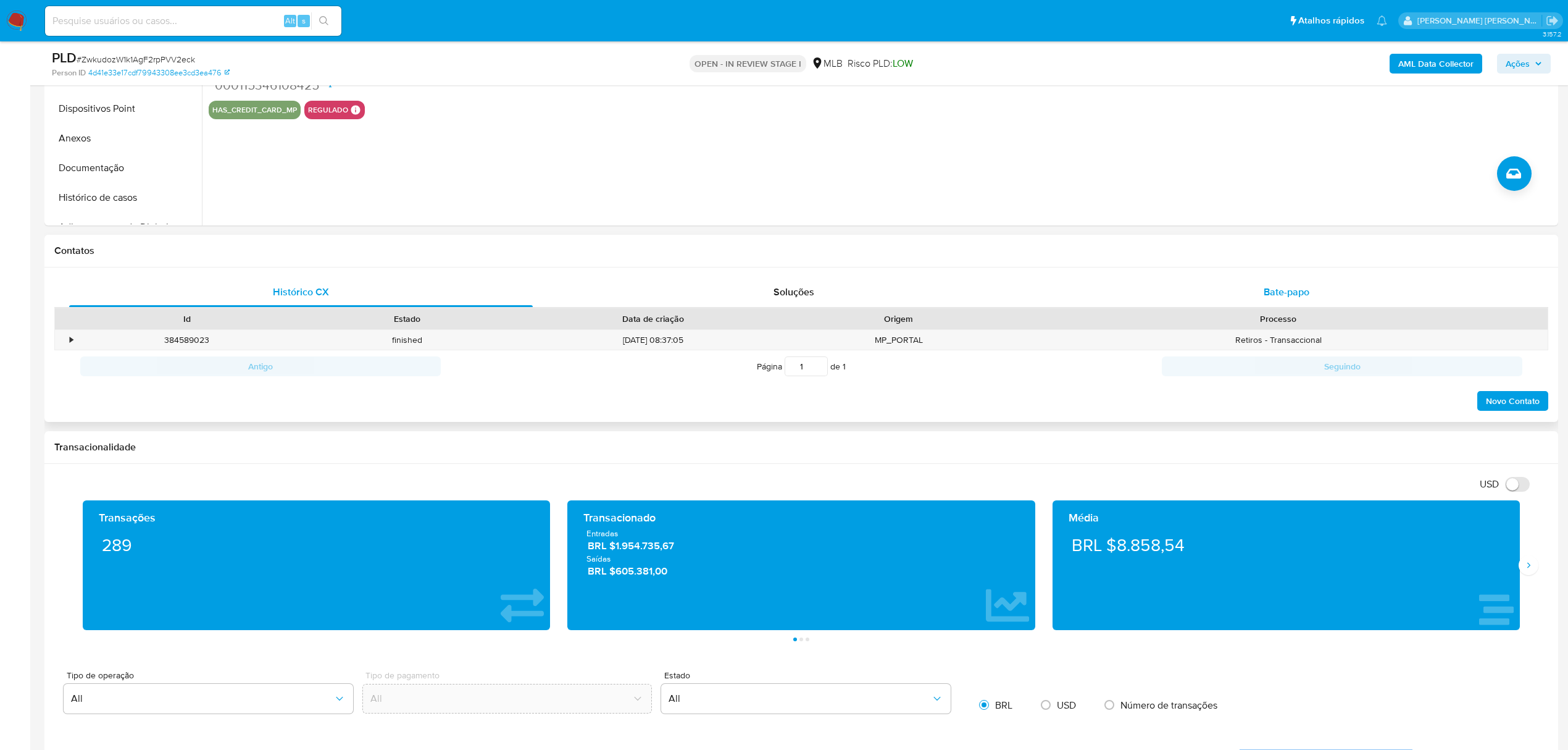
click at [1294, 280] on div "Bate-papo" at bounding box center [1286, 291] width 463 height 30
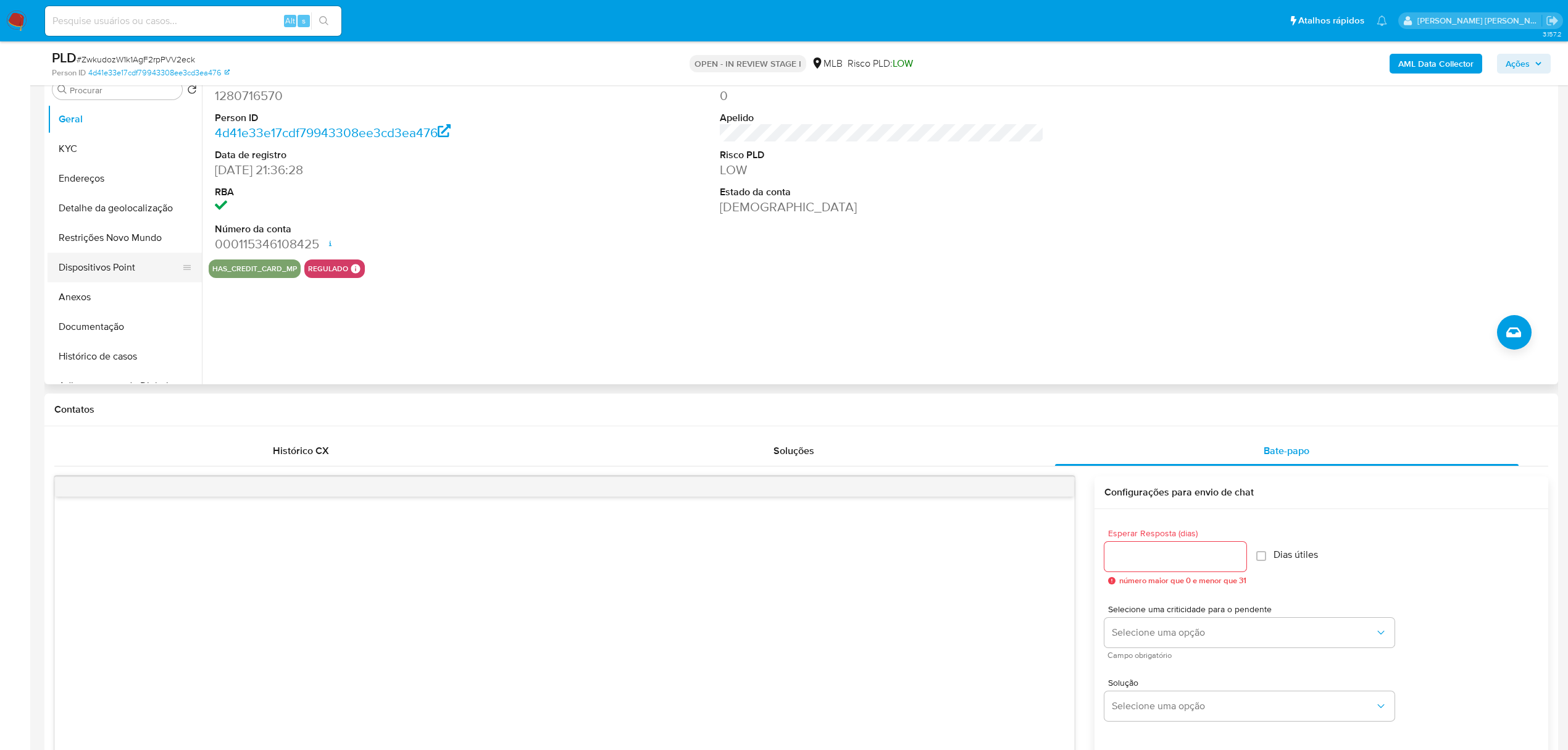
scroll to position [247, 0]
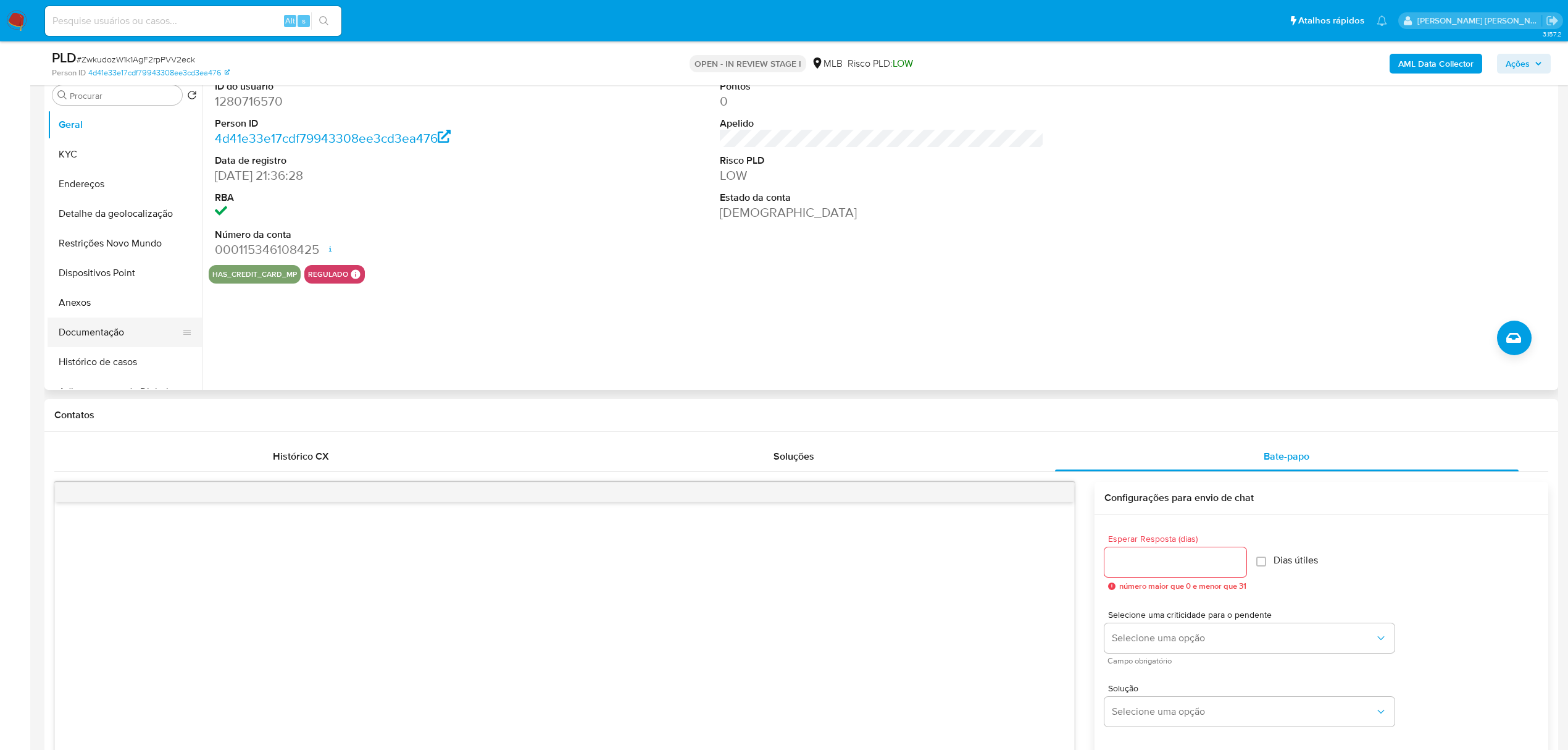
click at [104, 331] on button "Documentação" at bounding box center [119, 332] width 145 height 30
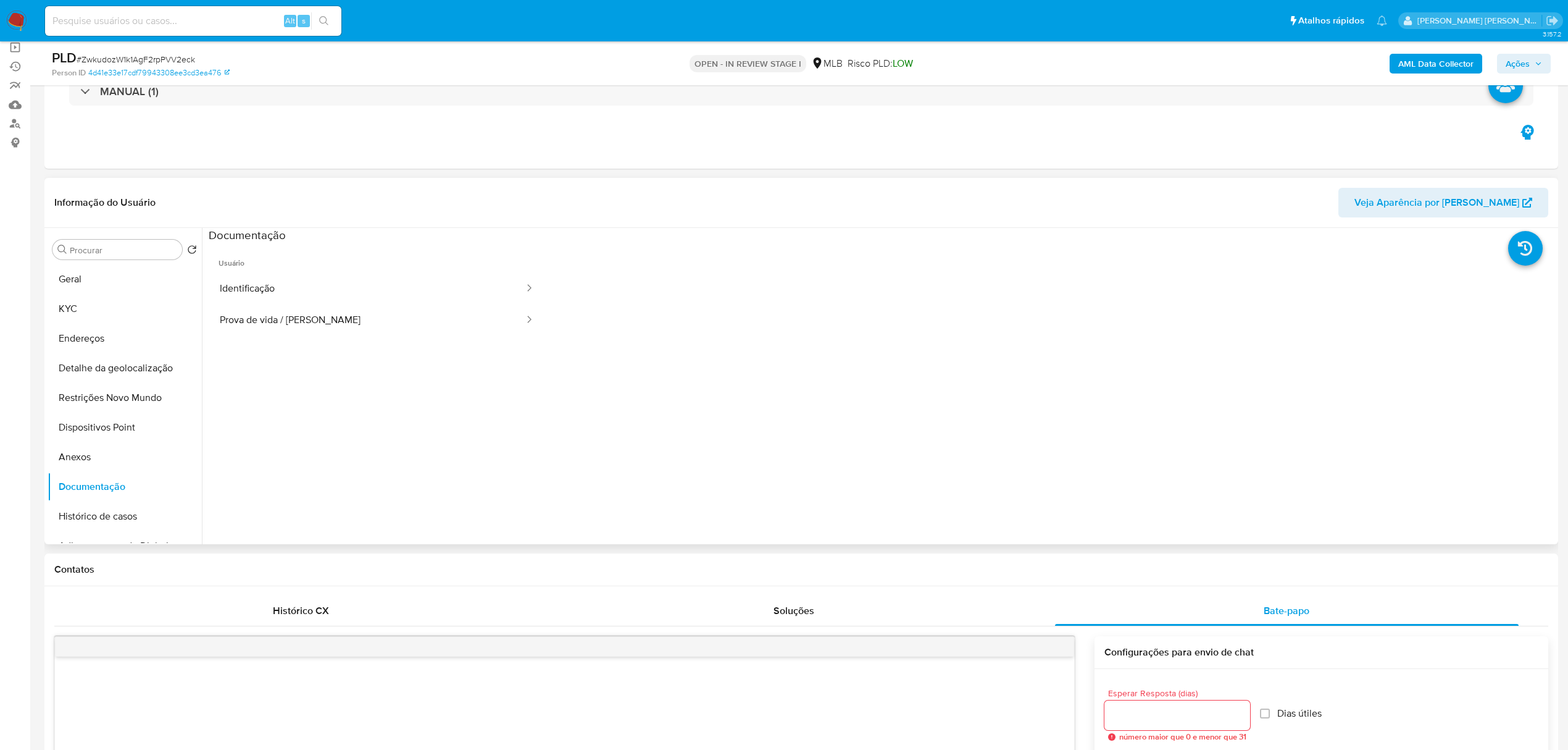
scroll to position [82, 0]
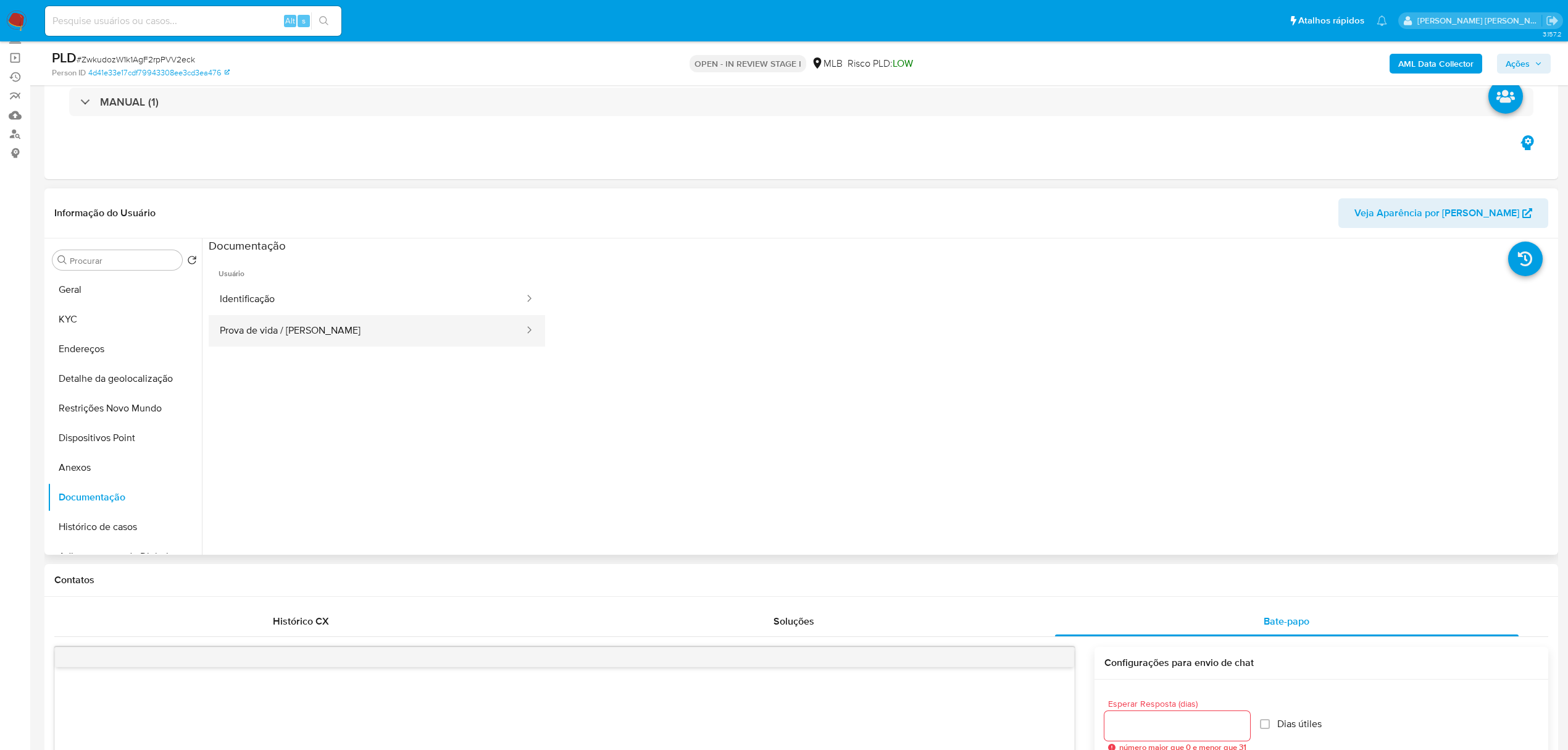
click at [318, 319] on button "Prova de vida / Selfie" at bounding box center [367, 331] width 317 height 31
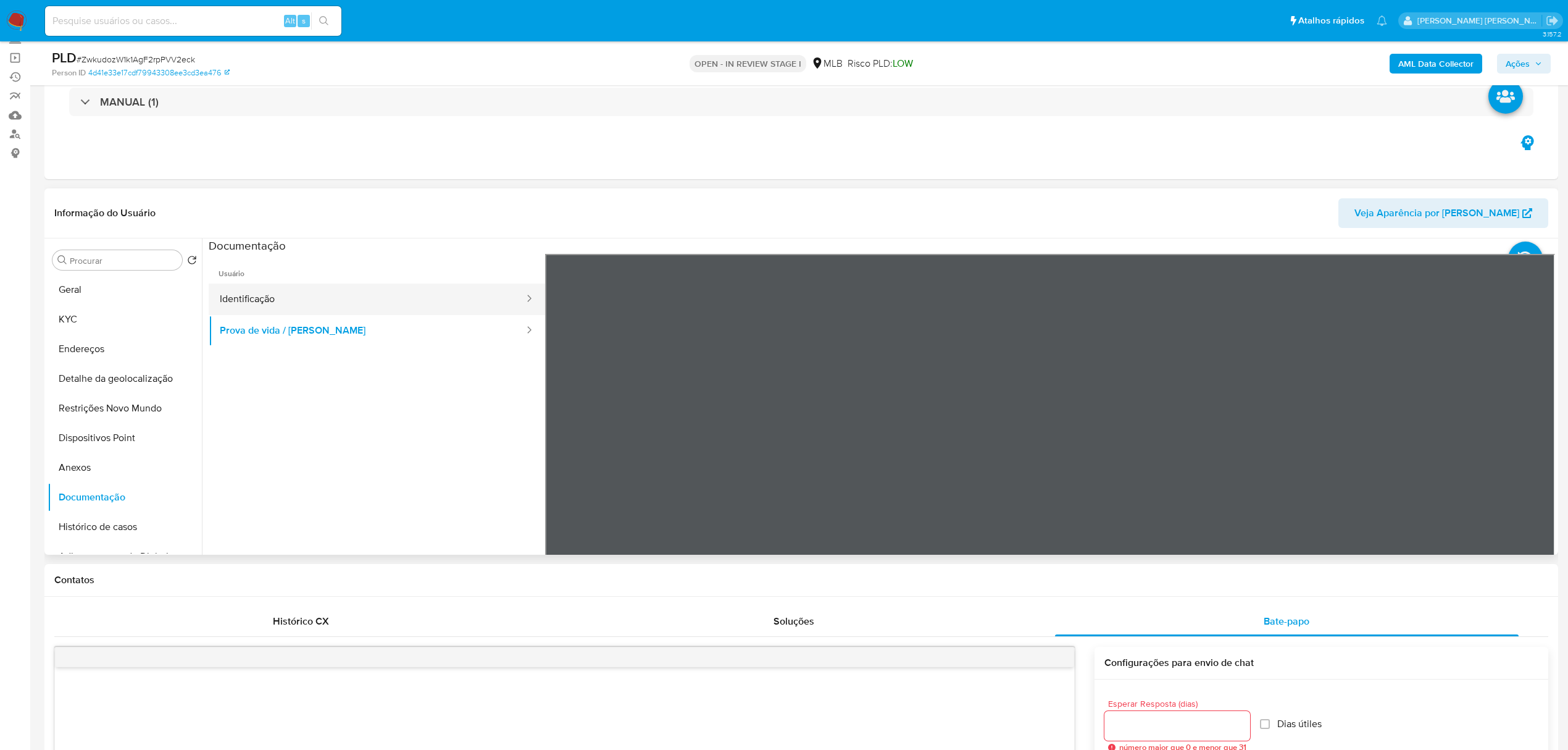
click at [290, 293] on button "Identificação" at bounding box center [367, 299] width 317 height 31
click at [102, 280] on button "Geral" at bounding box center [119, 289] width 145 height 30
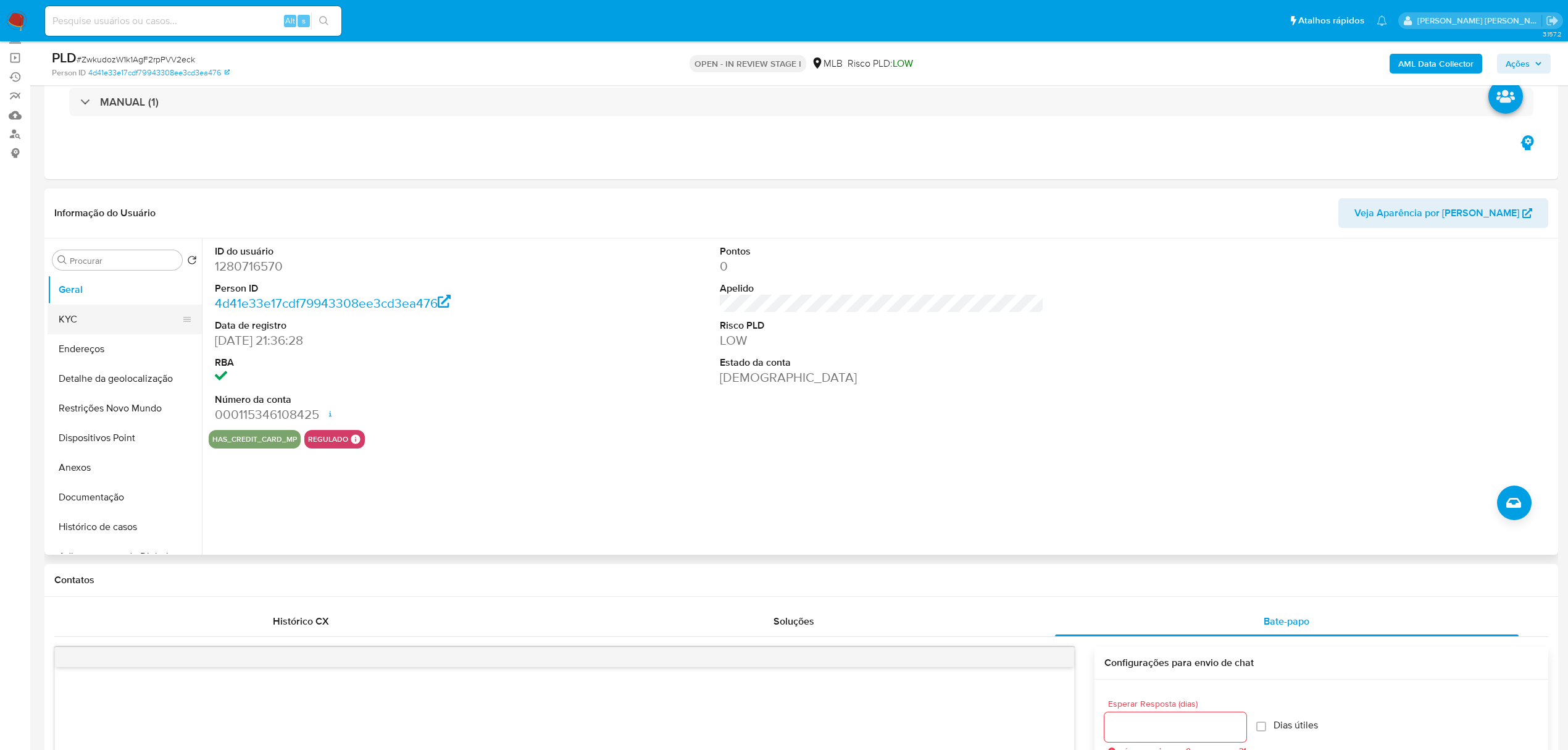
click at [106, 317] on button "KYC" at bounding box center [119, 319] width 145 height 30
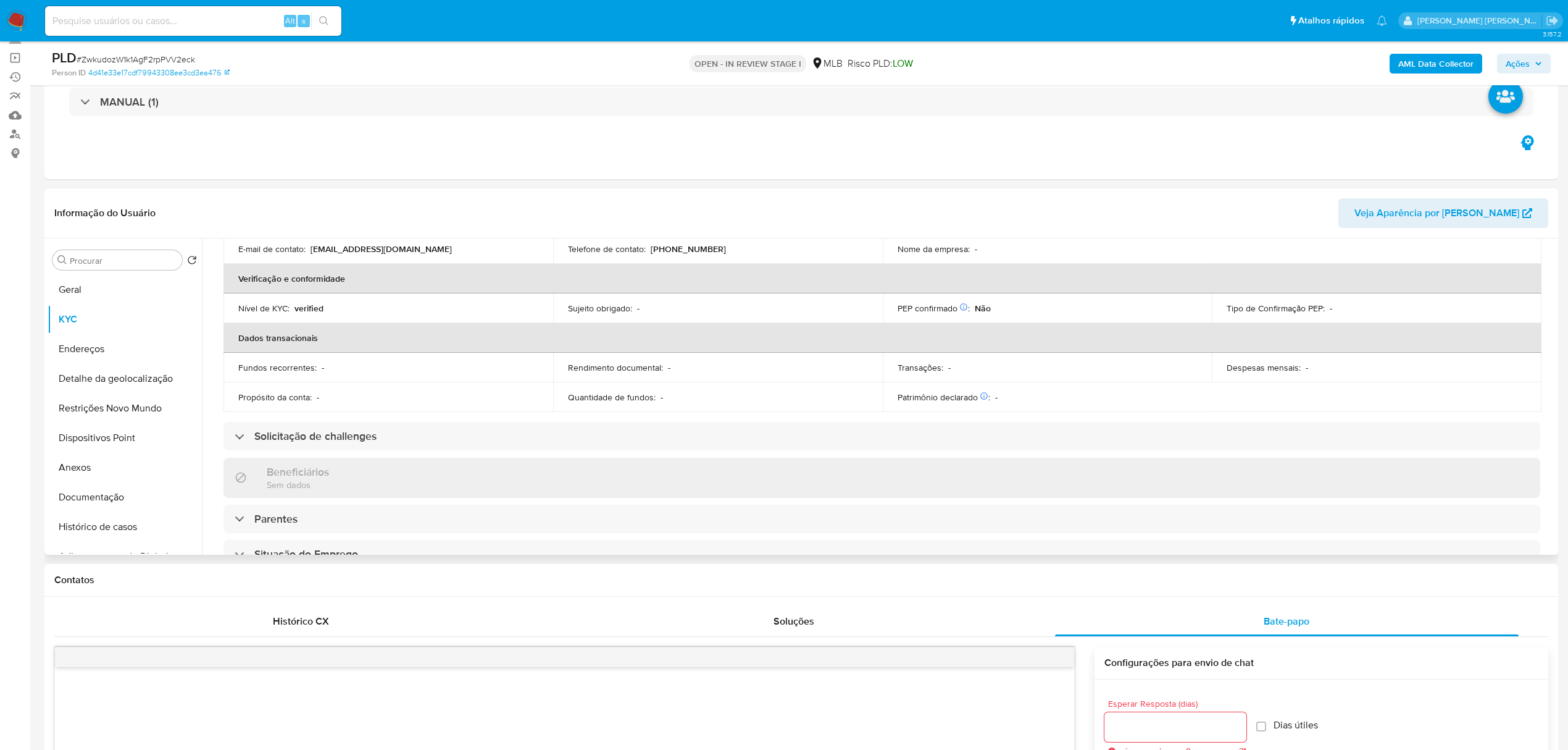
scroll to position [329, 0]
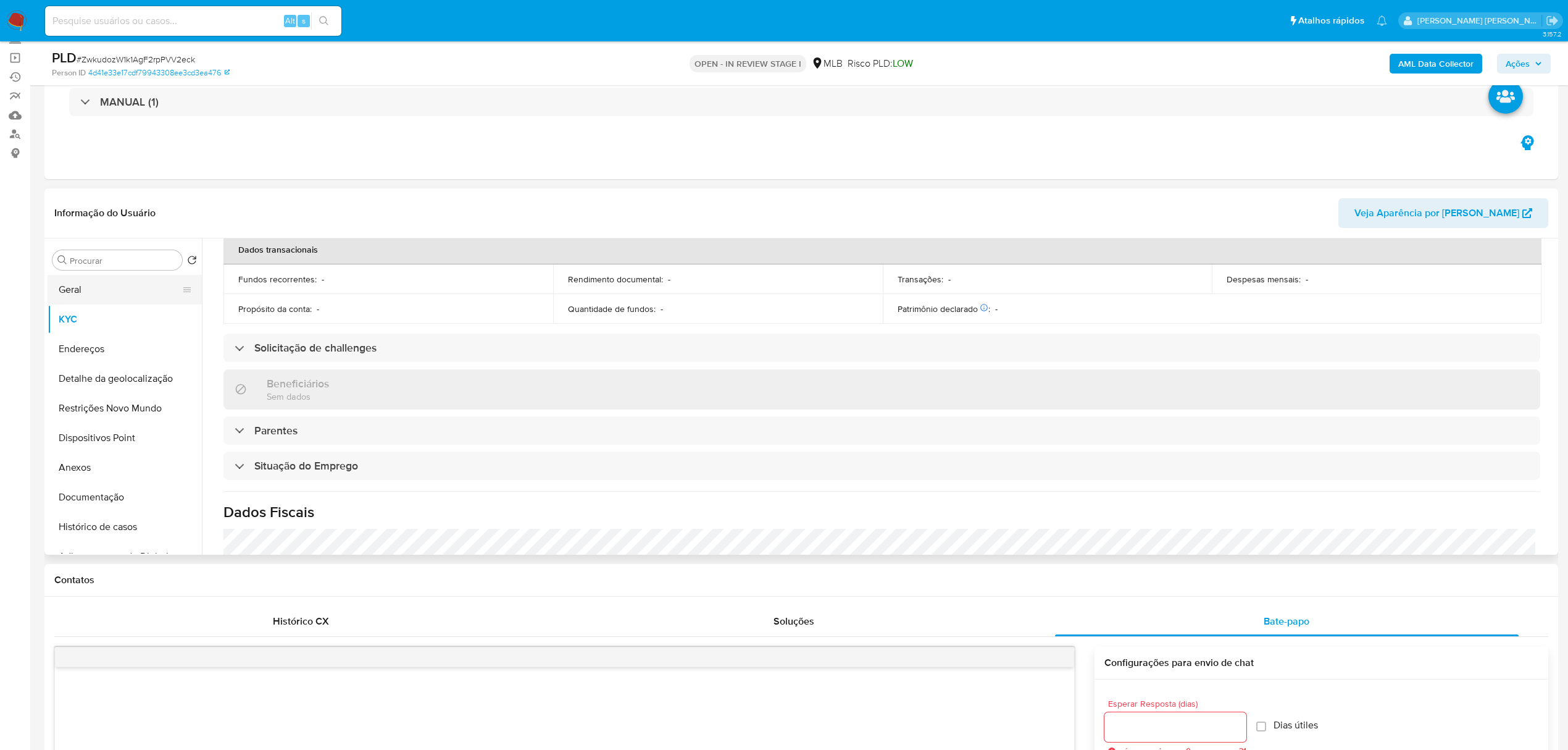
click at [102, 294] on button "Geral" at bounding box center [119, 289] width 145 height 30
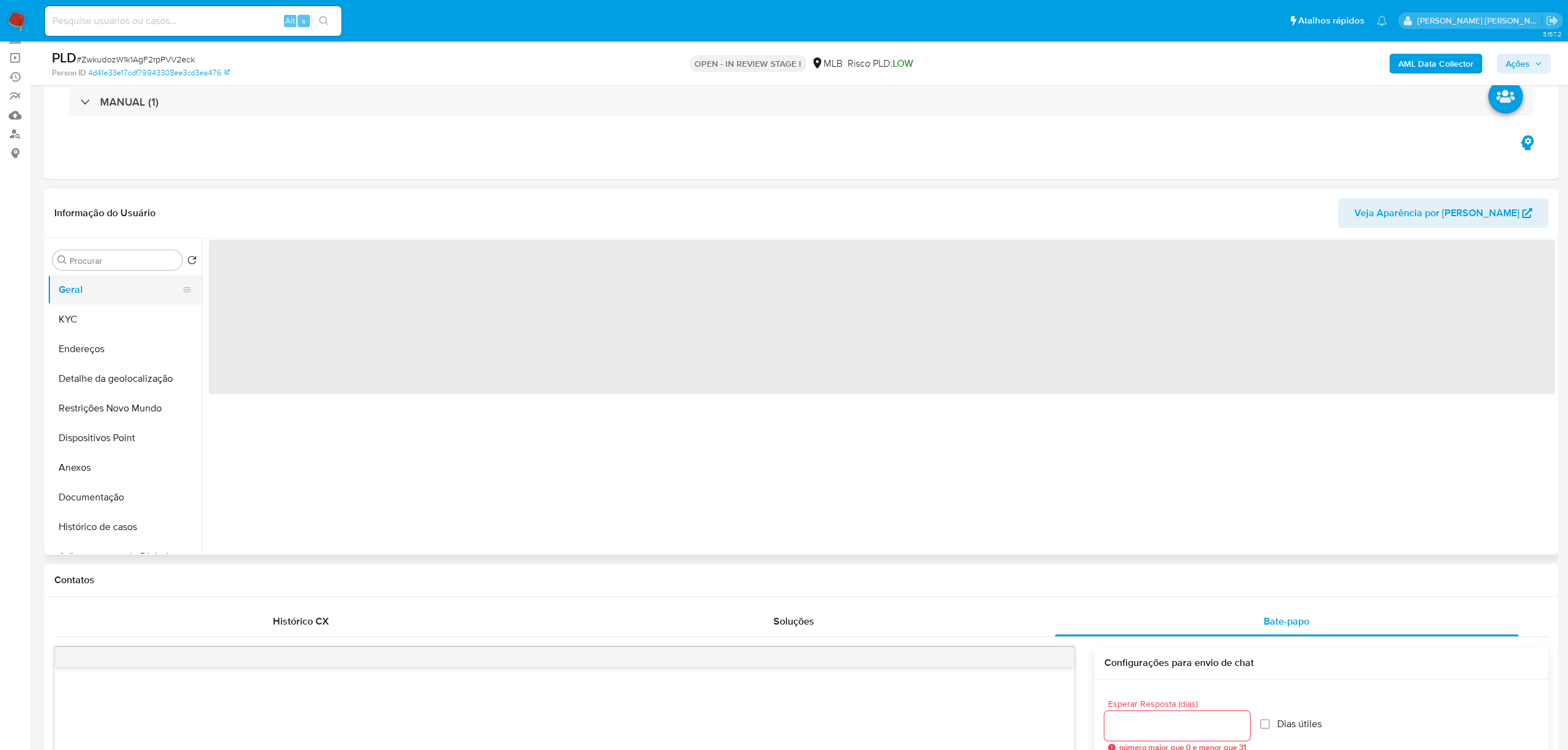
scroll to position [0, 0]
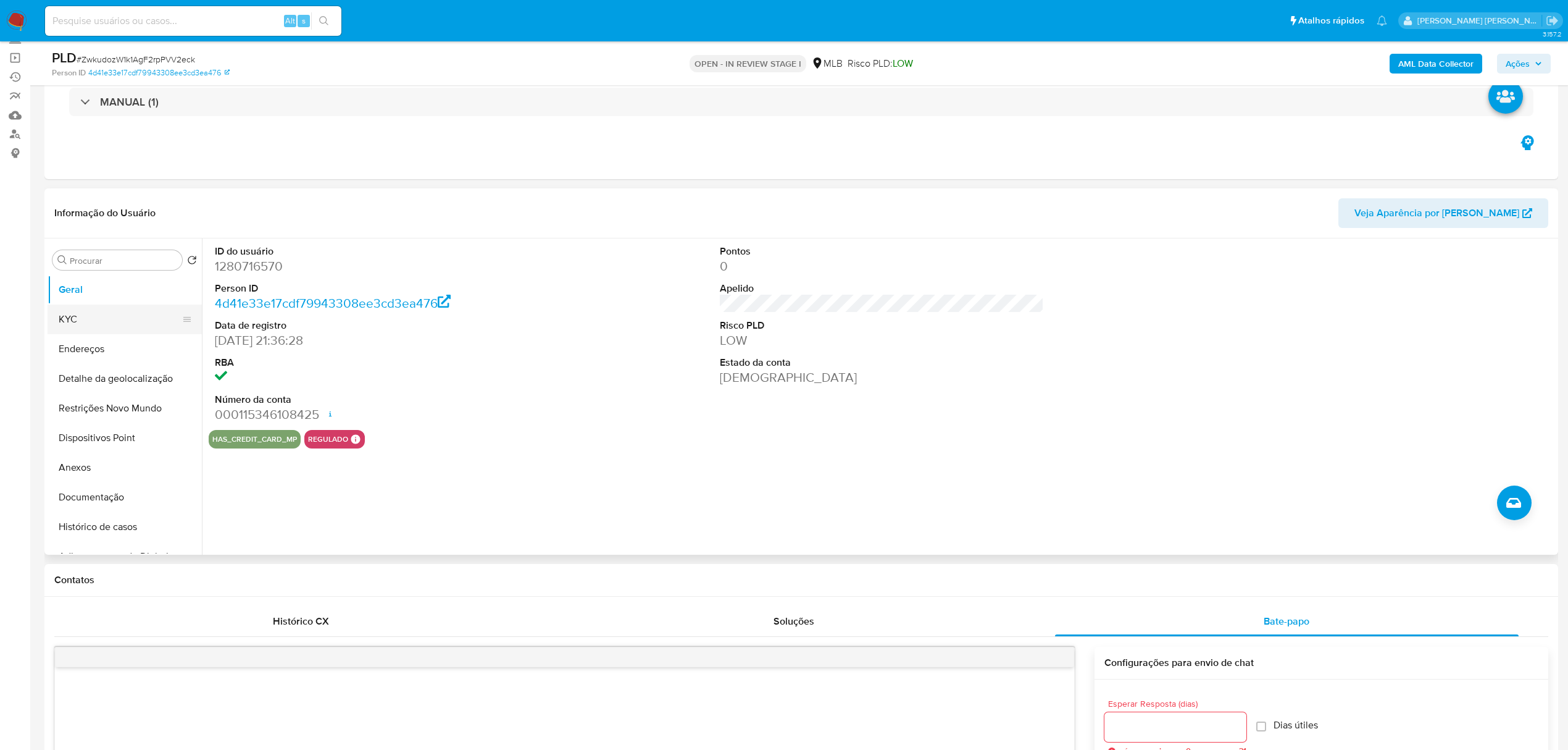
click at [90, 312] on button "KYC" at bounding box center [119, 319] width 145 height 30
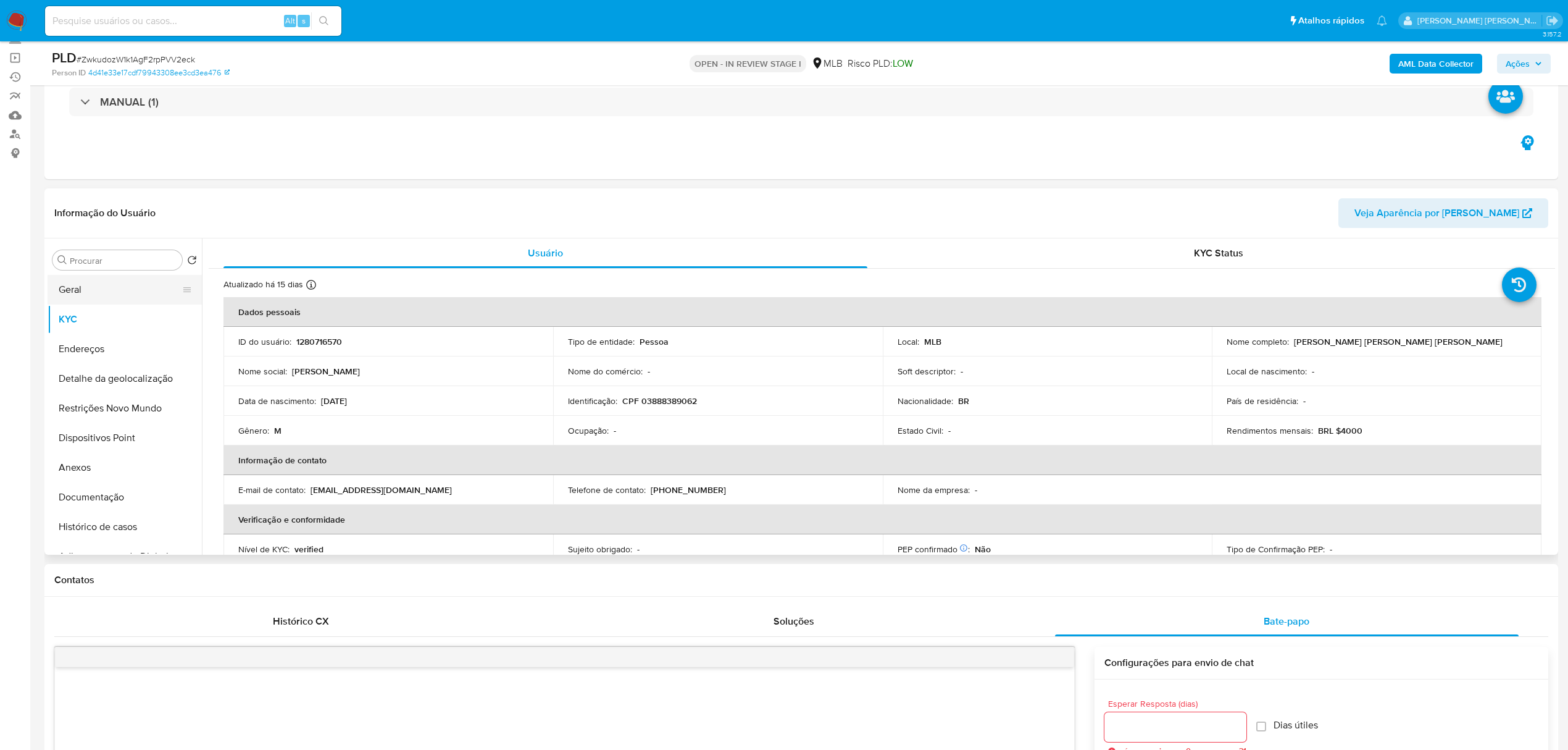
click at [91, 296] on button "Geral" at bounding box center [119, 289] width 145 height 30
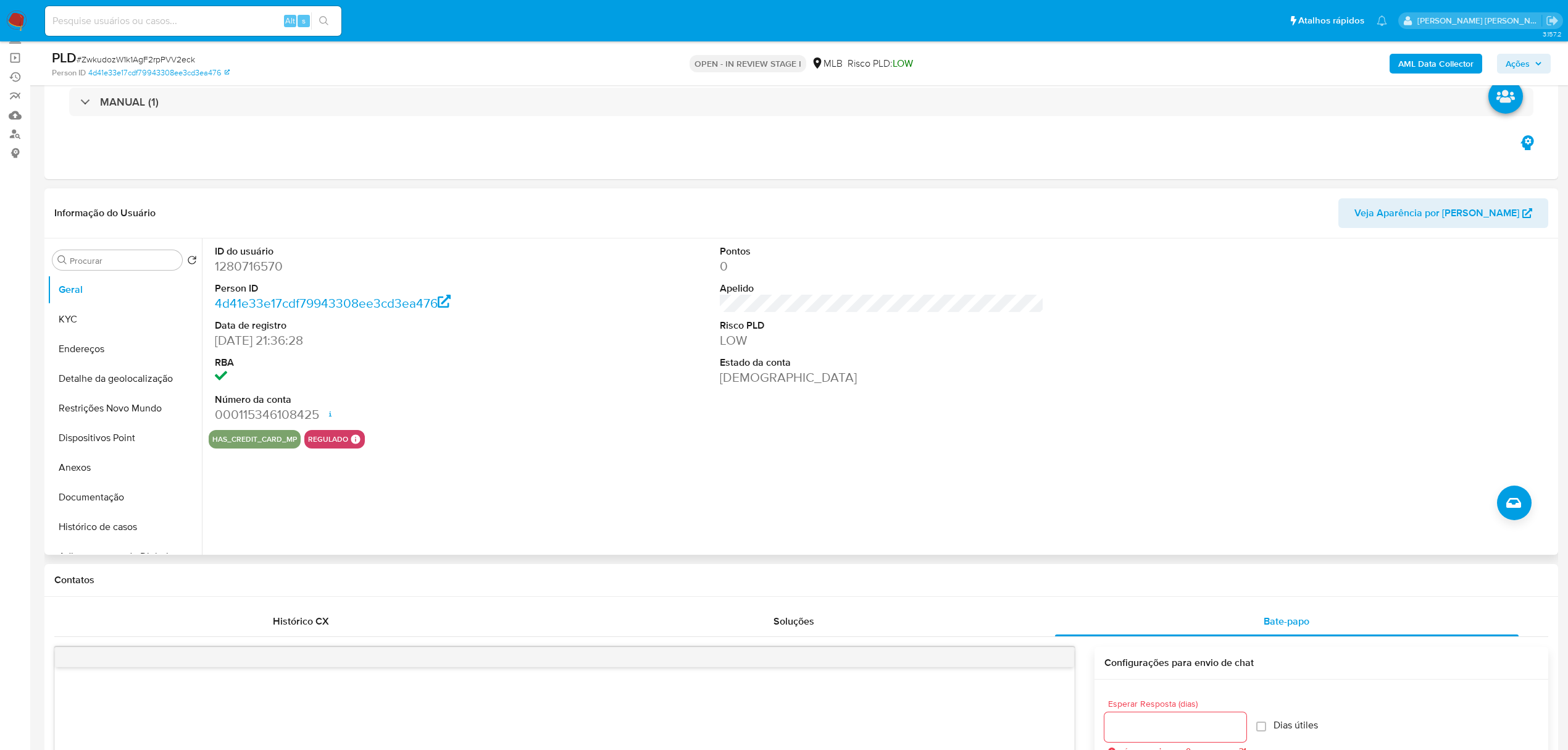
click at [302, 196] on div "Informação do Usuário Veja Aparência por Pessoa" at bounding box center [802, 213] width 1514 height 50
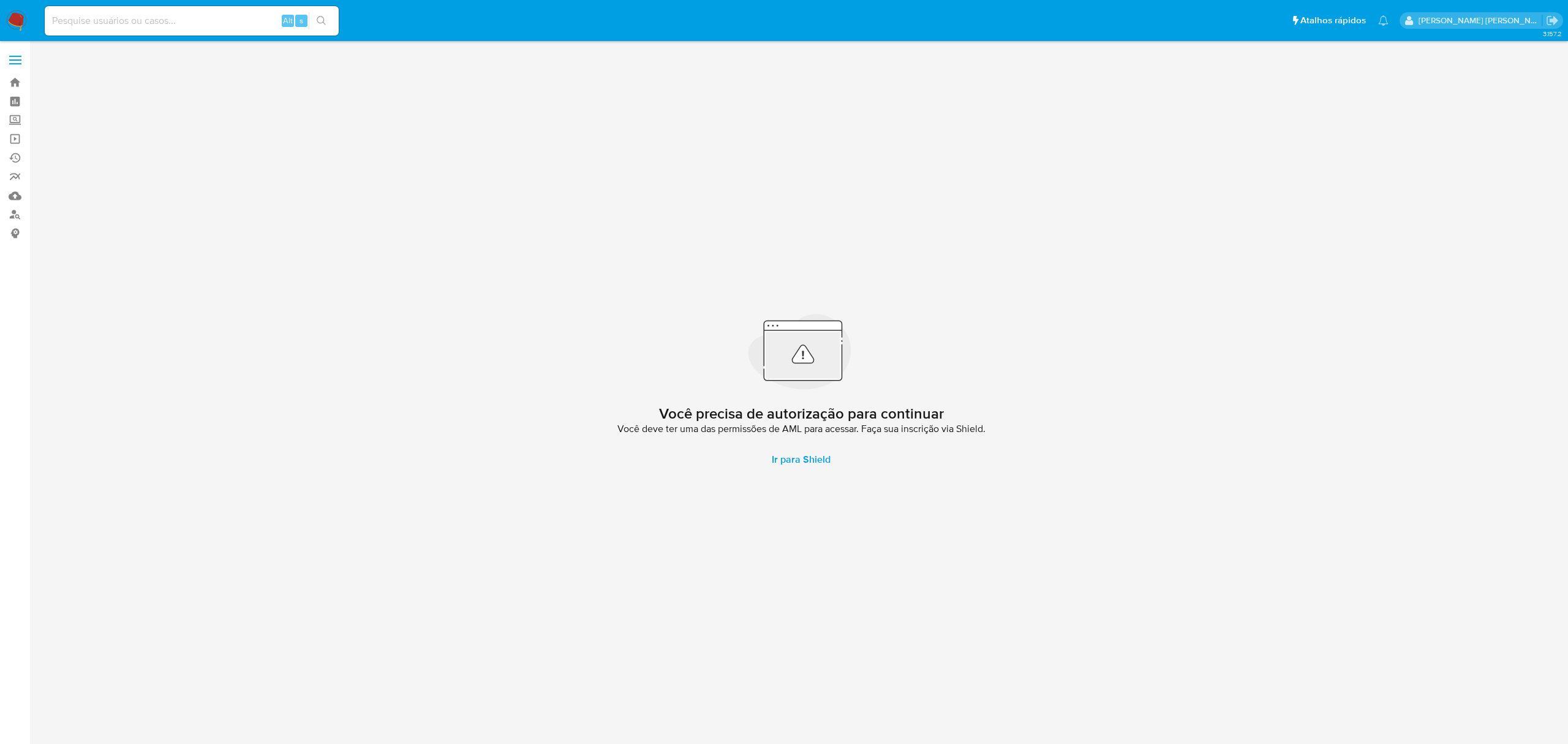
click at [120, 25] on input at bounding box center [191, 21] width 294 height 16
paste input "bHkxu7OA8qaiMZSzqNuXjTBY"
type input "bHkxu7OA8qaiMZSzqNuXjTBY"
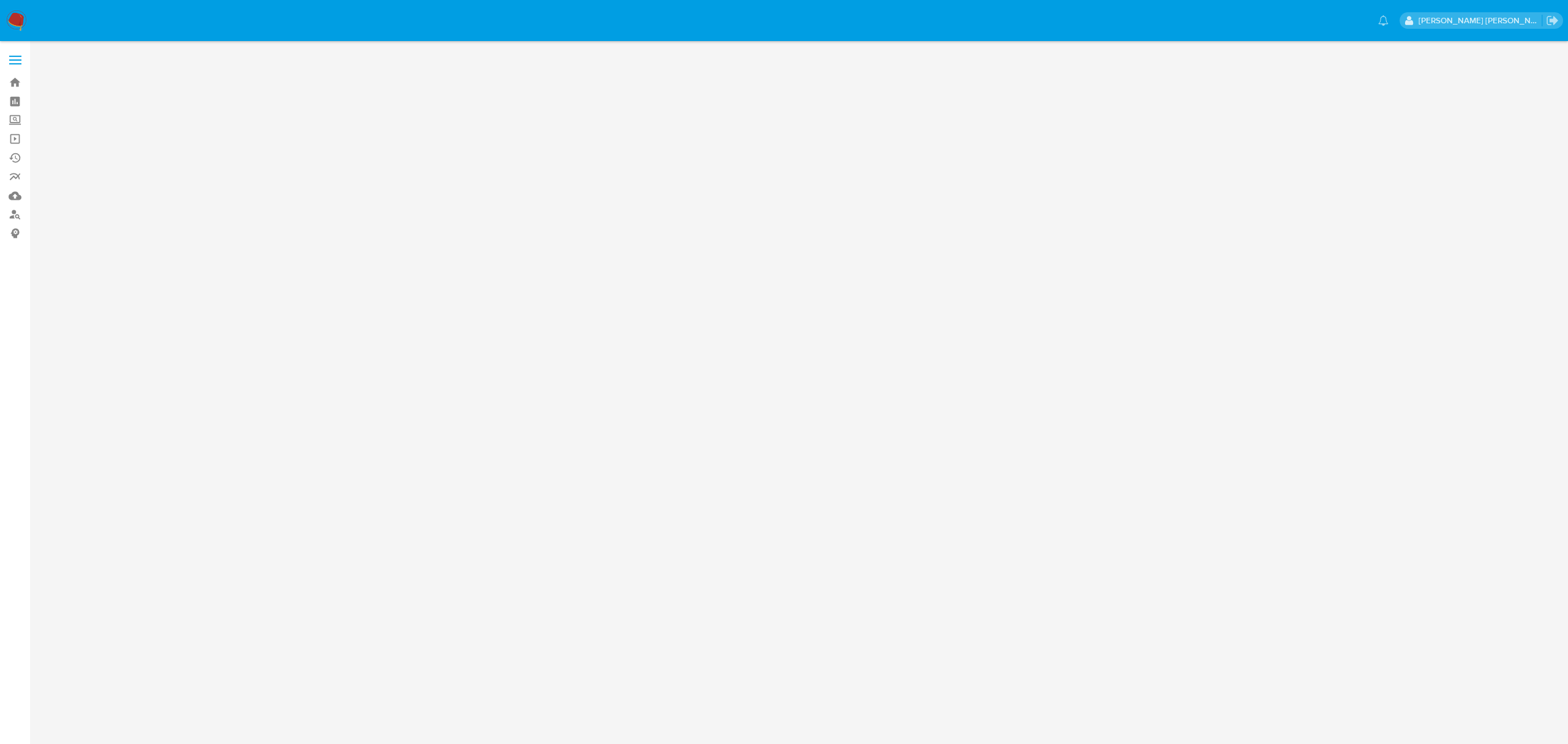
click at [17, 60] on span at bounding box center [15, 60] width 12 height 2
click at [0, 0] on input "checkbox" at bounding box center [0, 0] width 0 height 0
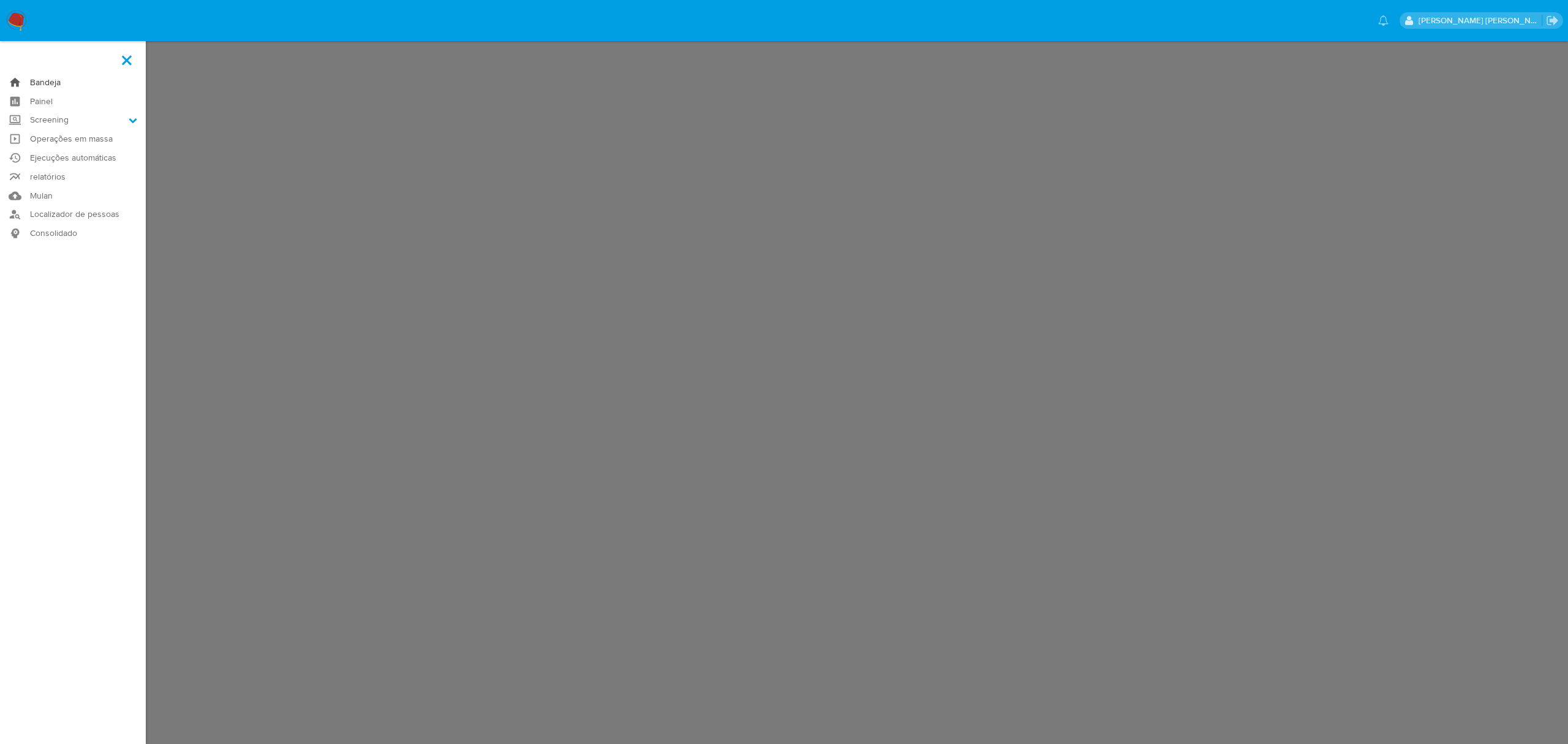
click at [44, 83] on link "Bandeja" at bounding box center [73, 83] width 146 height 19
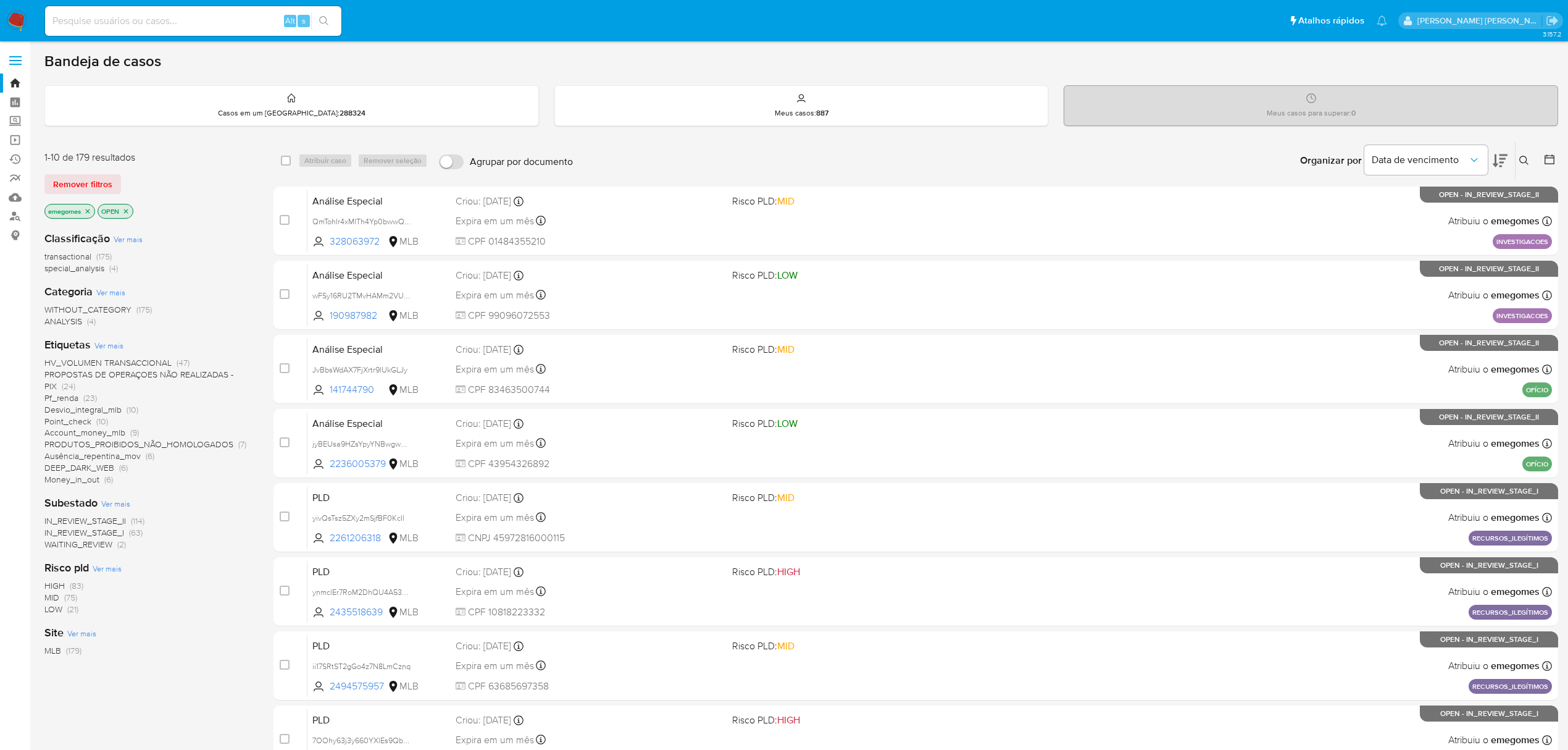
click at [200, 15] on input at bounding box center [193, 21] width 296 height 16
paste input "bHkxu7OA8qaiMZSzqNuXjTBY"
type input "bHkxu7OA8qaiMZSzqNuXjTBY"
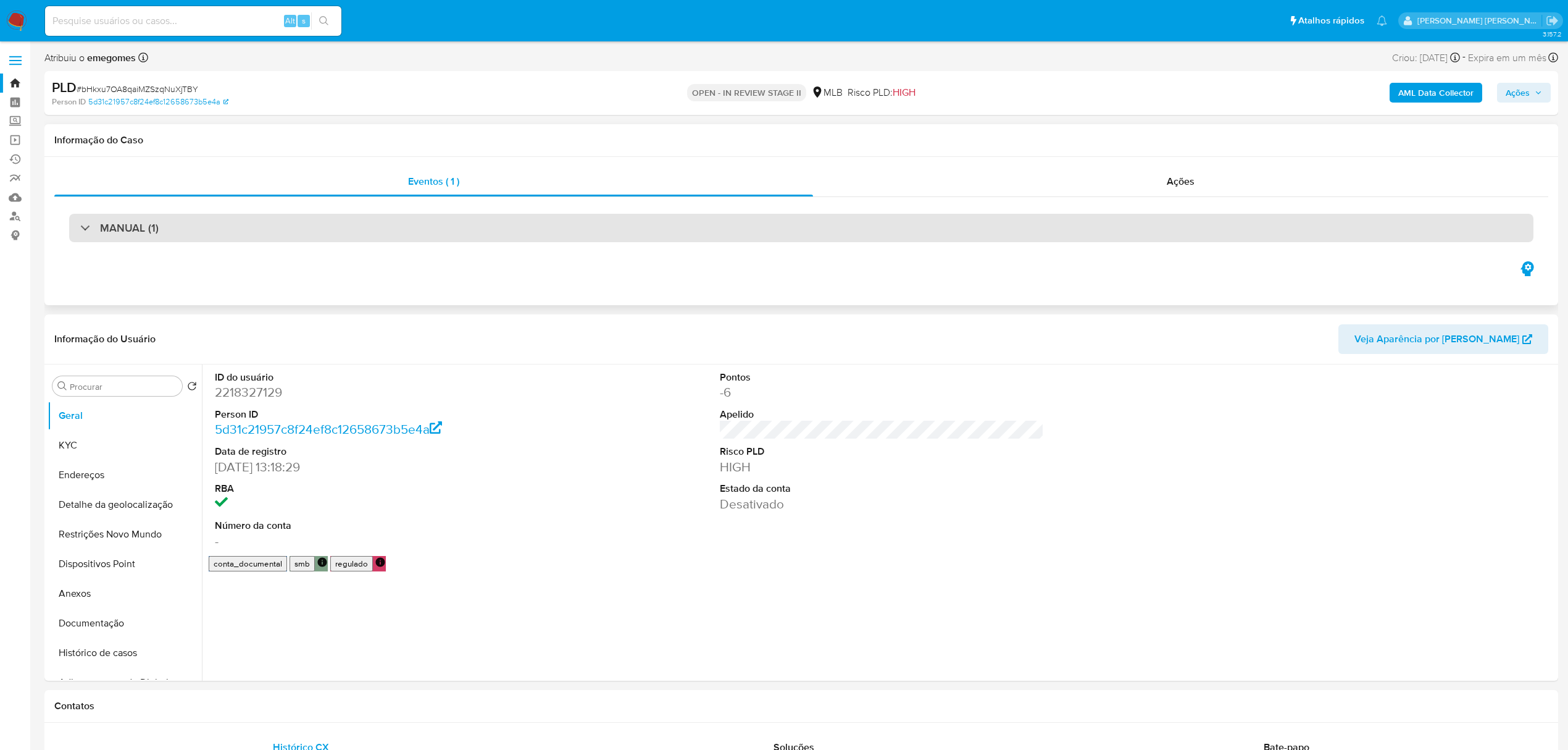
select select "10"
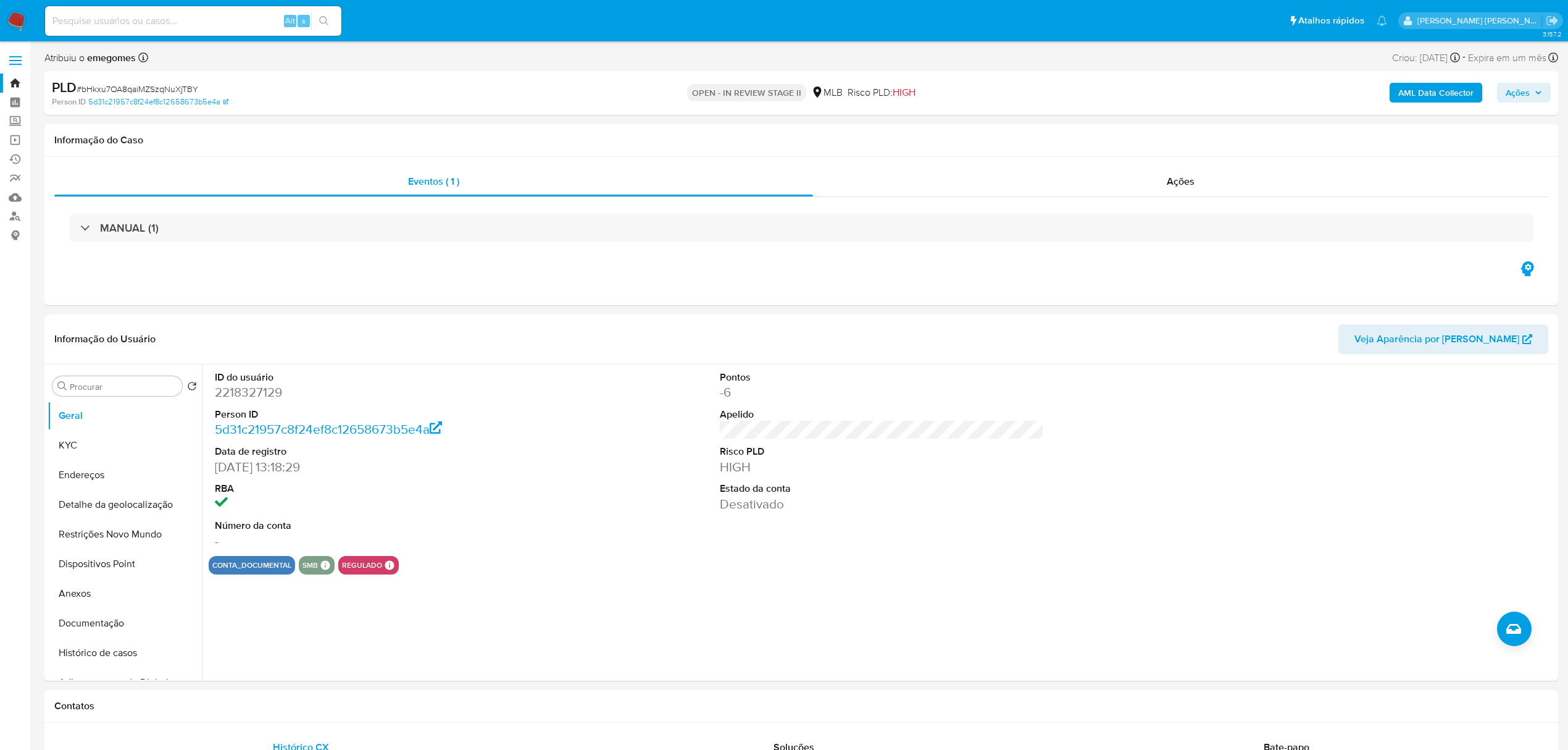
click at [223, 18] on input at bounding box center [193, 21] width 296 height 16
type input "v"
paste input "wFSy16RU2TMvHAMm2VUhSCpm"
type input "wFSy16RU2TMvHAMm2VUhSCpm"
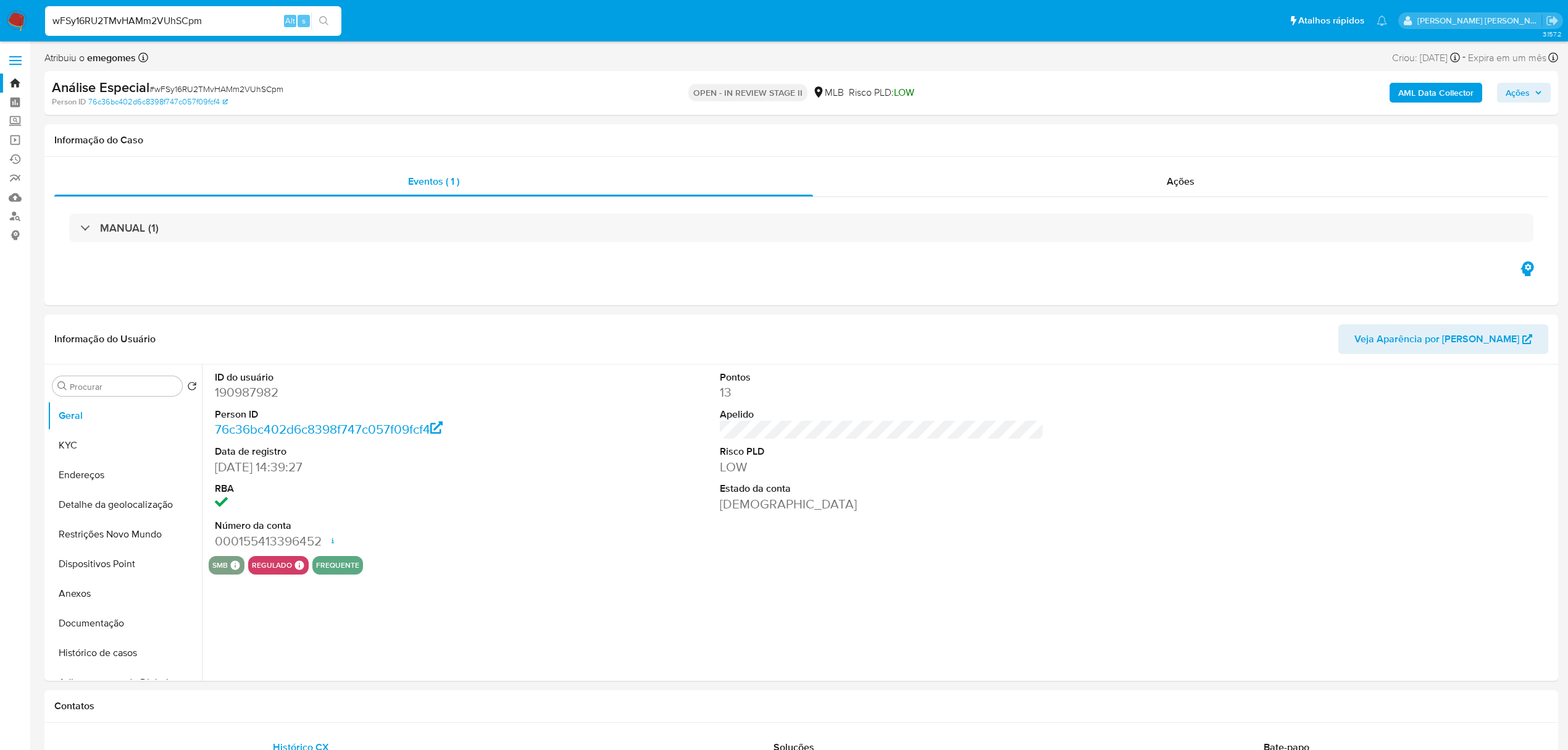
select select "10"
click at [186, 15] on input "wFSy16RU2TMvHAMm2VUhSCpm" at bounding box center [193, 21] width 296 height 16
paste input "H7TiMUsZANXnKJJ8BJ82jM0d"
type input "H7TiMUsZANXnKJJ8BJ82jM0d"
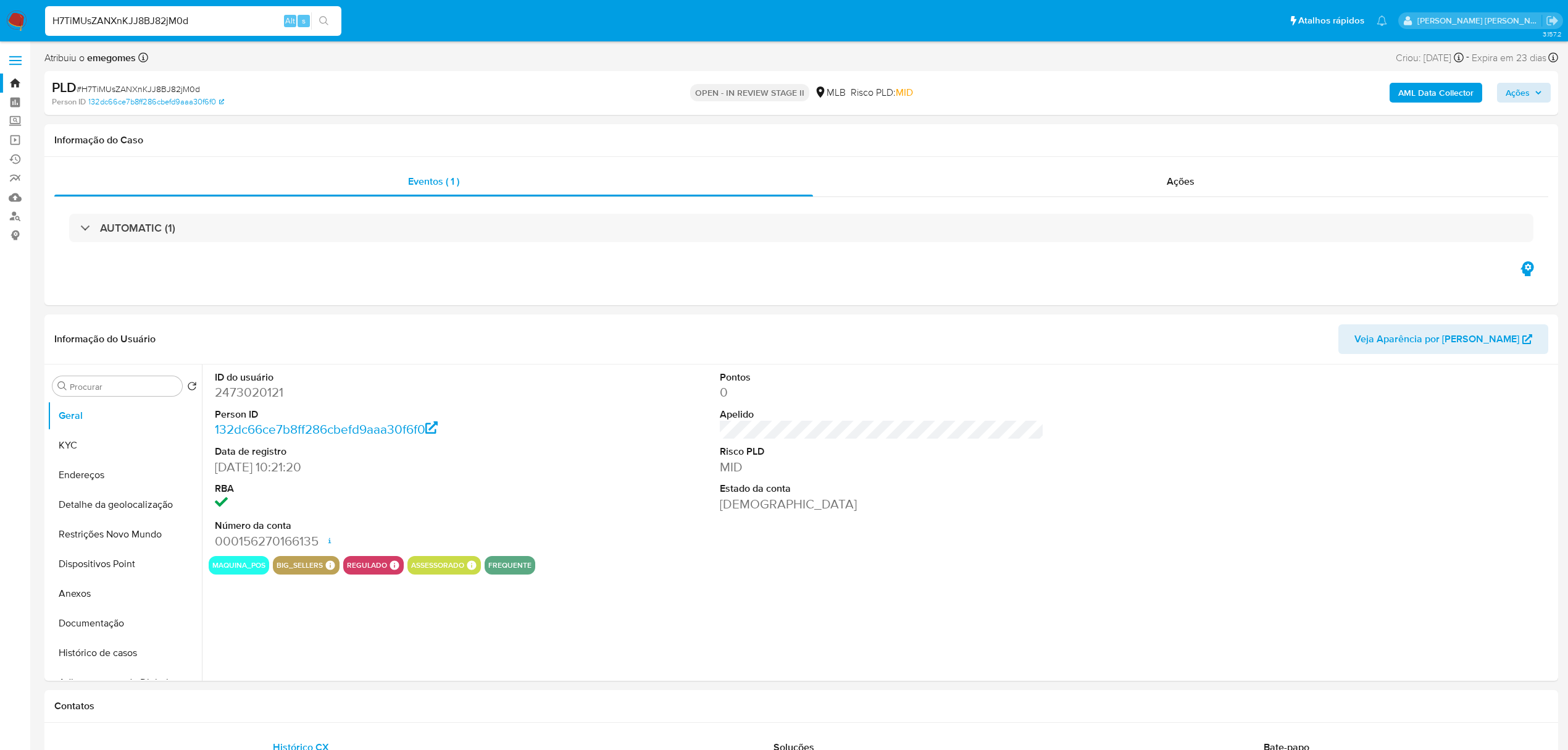
select select "10"
click at [1538, 99] on span "Ações" at bounding box center [1524, 93] width 37 height 18
click at [1168, 114] on div "Enviar comentário Alt c Resolução do caso Alt r Enviar" at bounding box center [1254, 215] width 590 height 217
click at [1158, 125] on span "Resolução do caso" at bounding box center [1165, 132] width 83 height 14
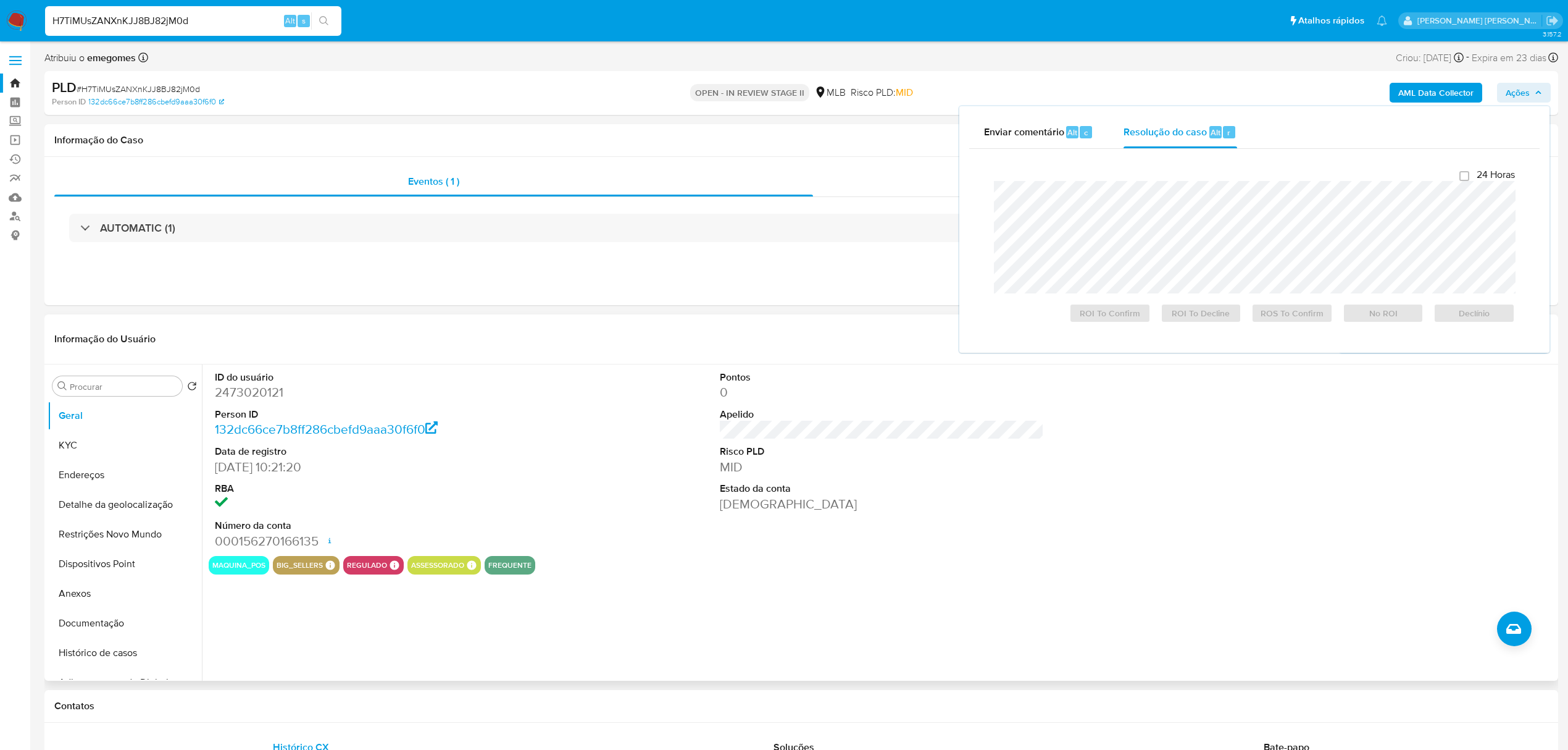
click at [942, 399] on dd "0" at bounding box center [882, 392] width 324 height 18
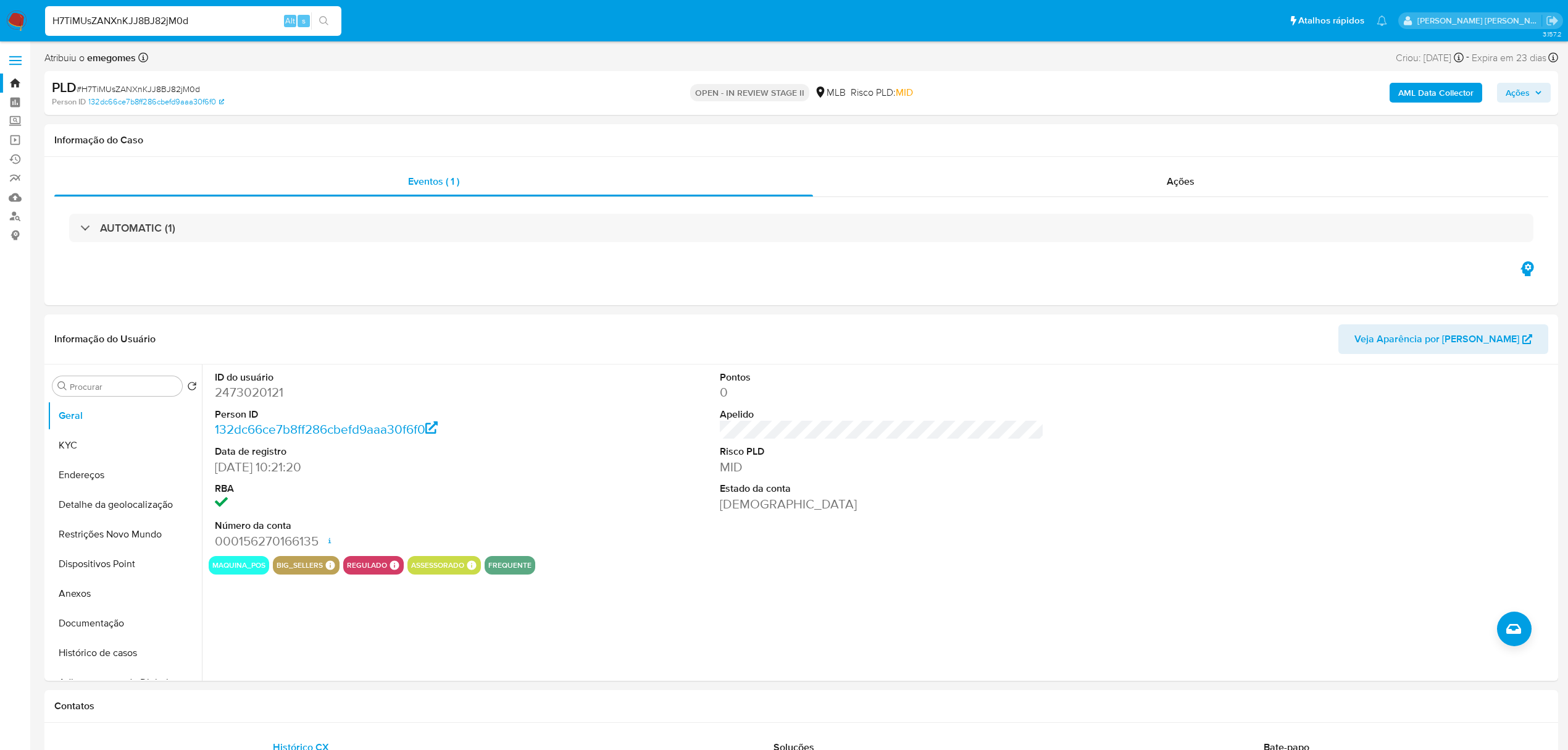
click at [239, 26] on input "H7TiMUsZANXnKJJ8BJ82jM0d" at bounding box center [193, 21] width 296 height 16
click at [94, 618] on button "Documentação" at bounding box center [119, 623] width 145 height 30
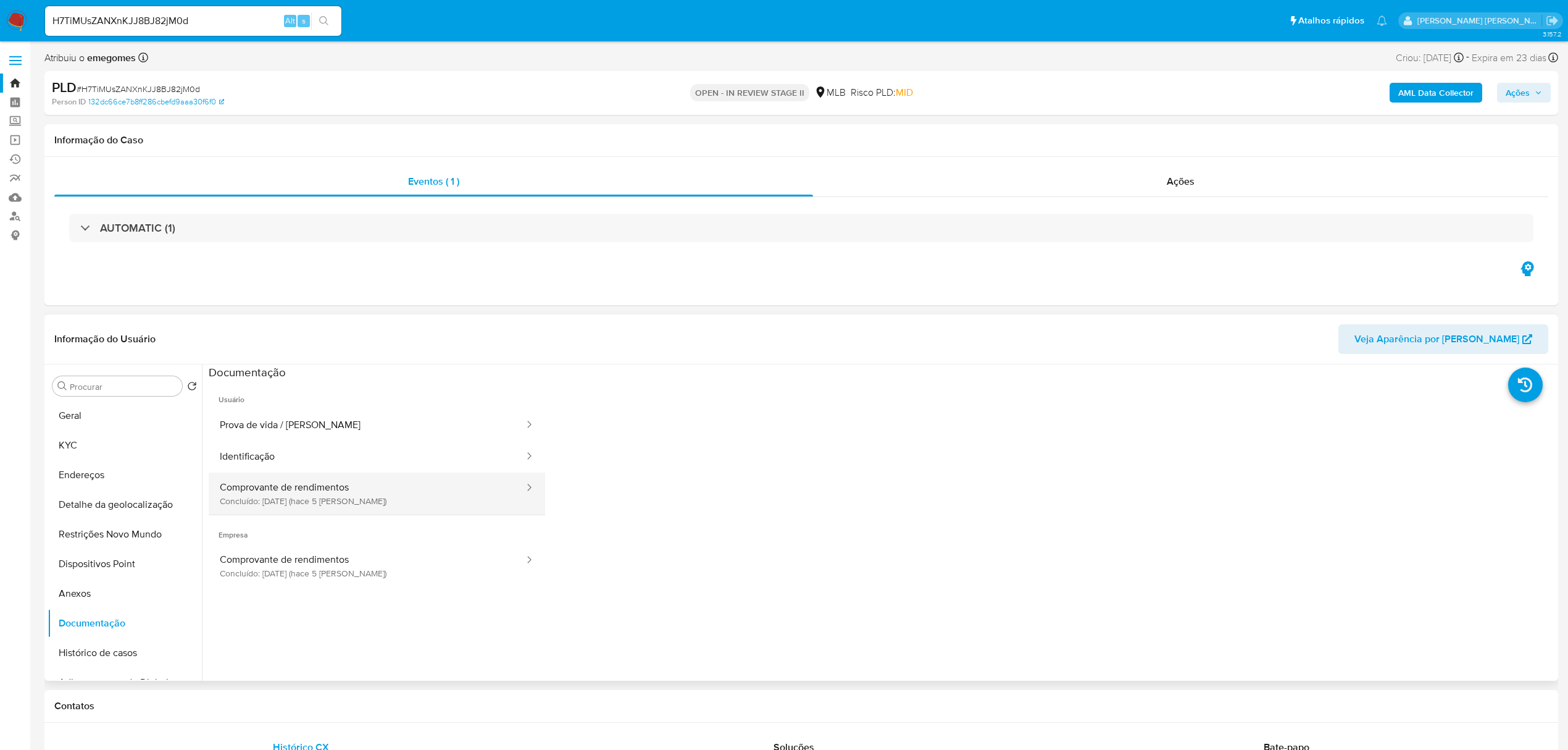
click at [334, 498] on button "Comprovante de rendimentos Concluído: 28/08/2025 (hace 5 días)" at bounding box center [367, 493] width 317 height 42
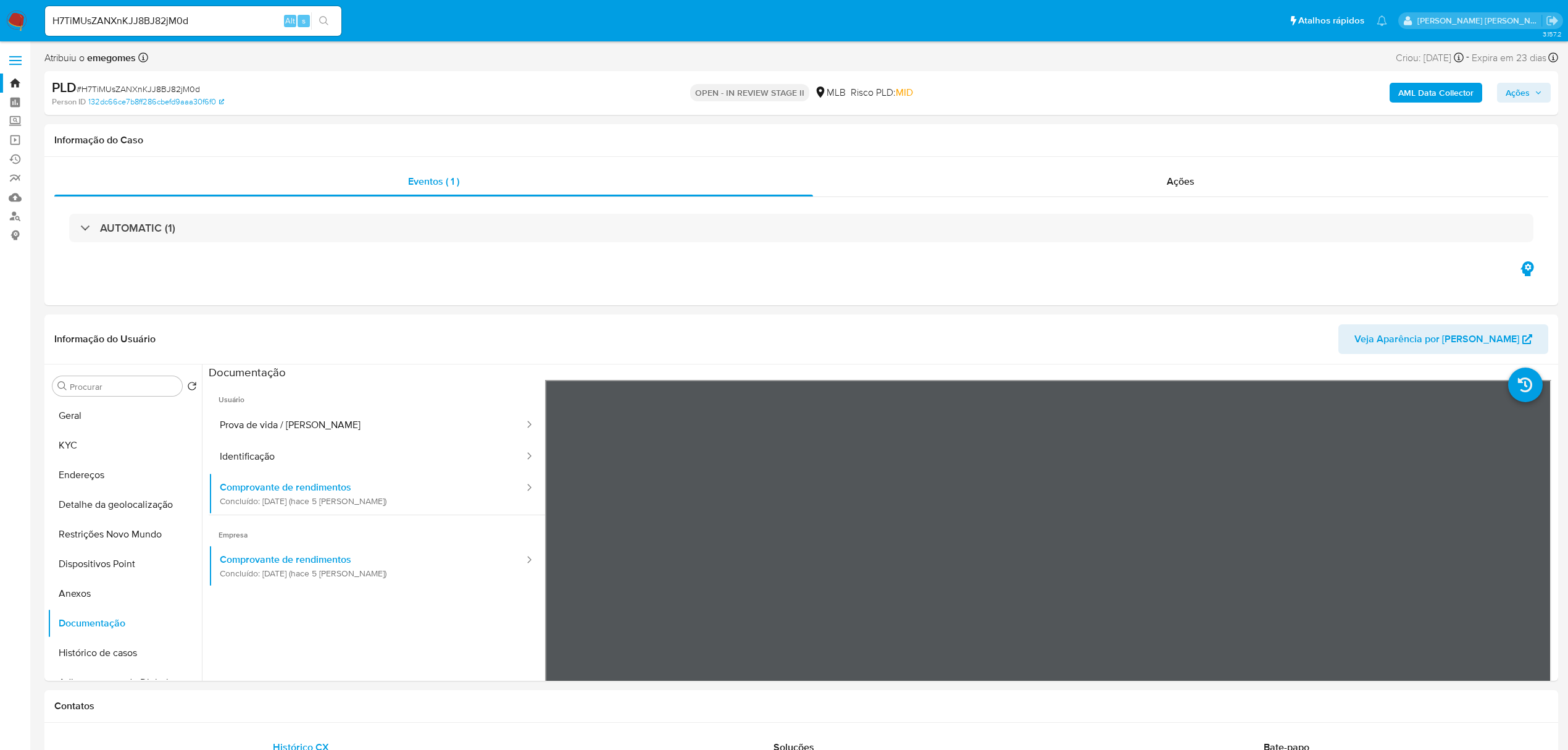
click at [146, 15] on input "H7TiMUsZANXnKJJ8BJ82jM0d" at bounding box center [193, 21] width 296 height 16
paste input "i9DNppemSJYrFyC7kJVYDigH"
type input "i9DNppemSJYrFyC7kJVYDigH"
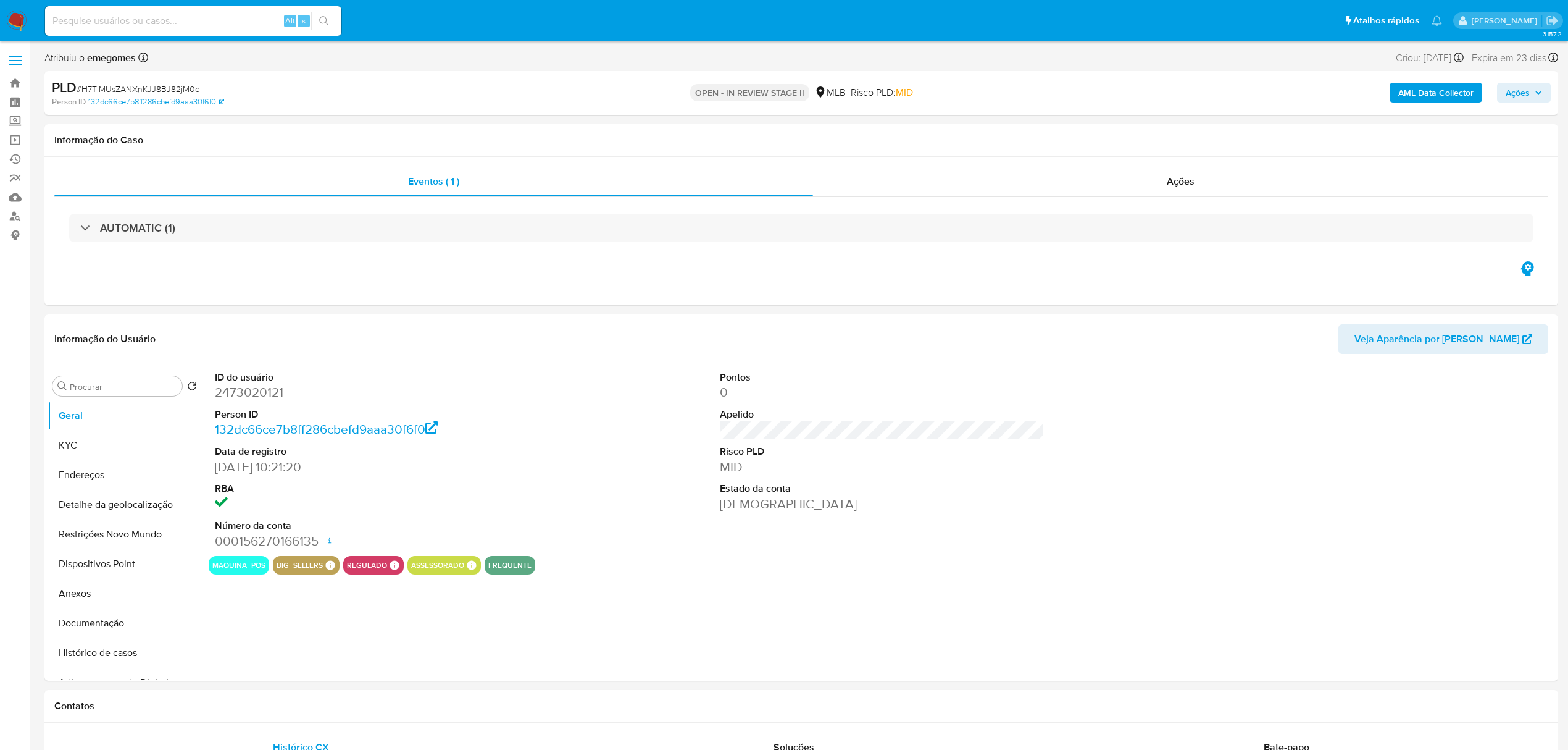
select select "10"
click at [1542, 93] on icon "button" at bounding box center [1538, 92] width 7 height 7
click at [1539, 93] on icon "button" at bounding box center [1538, 93] width 5 height 3
click at [1173, 131] on span "Resolução do caso" at bounding box center [1165, 132] width 83 height 14
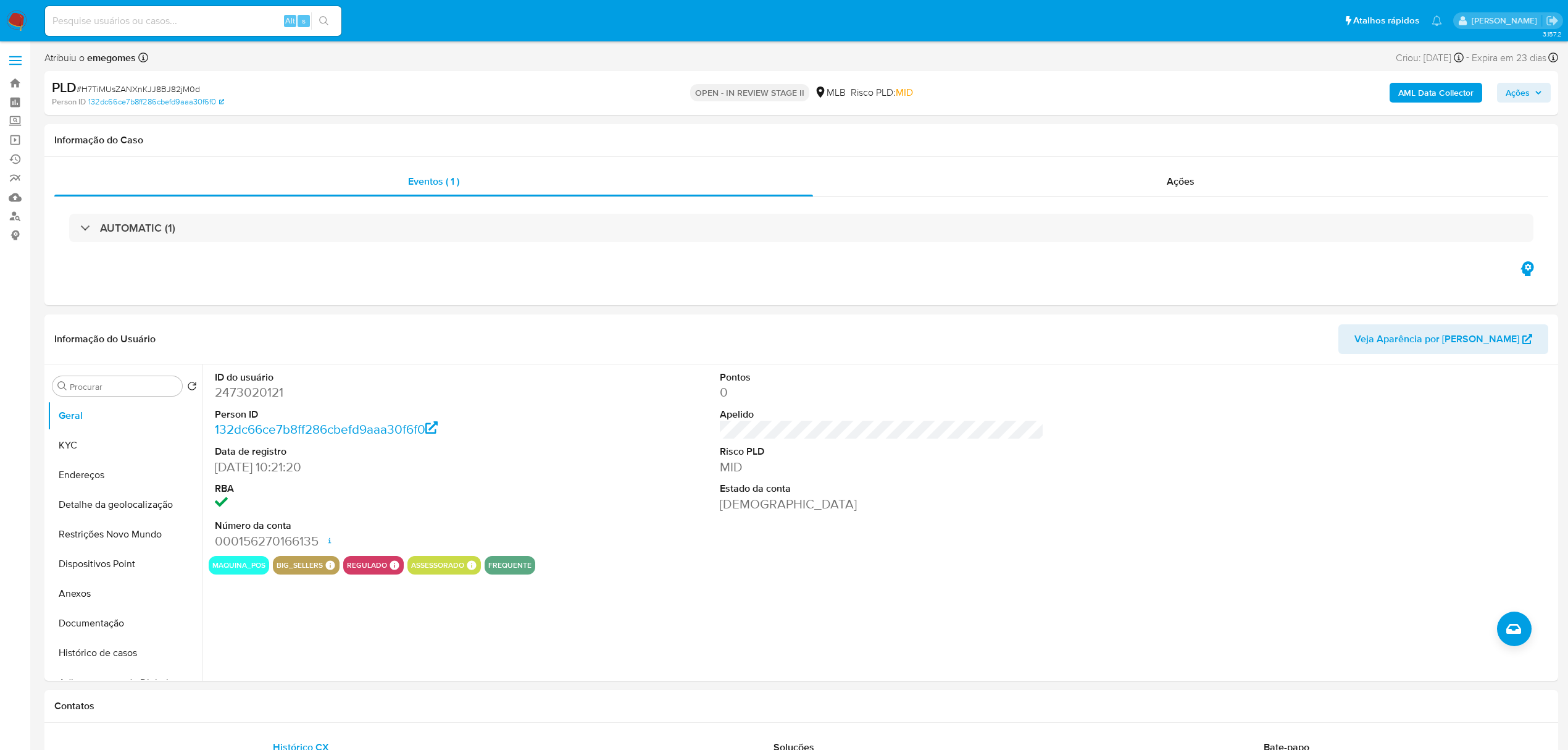
click at [1539, 92] on icon "button" at bounding box center [1538, 93] width 5 height 3
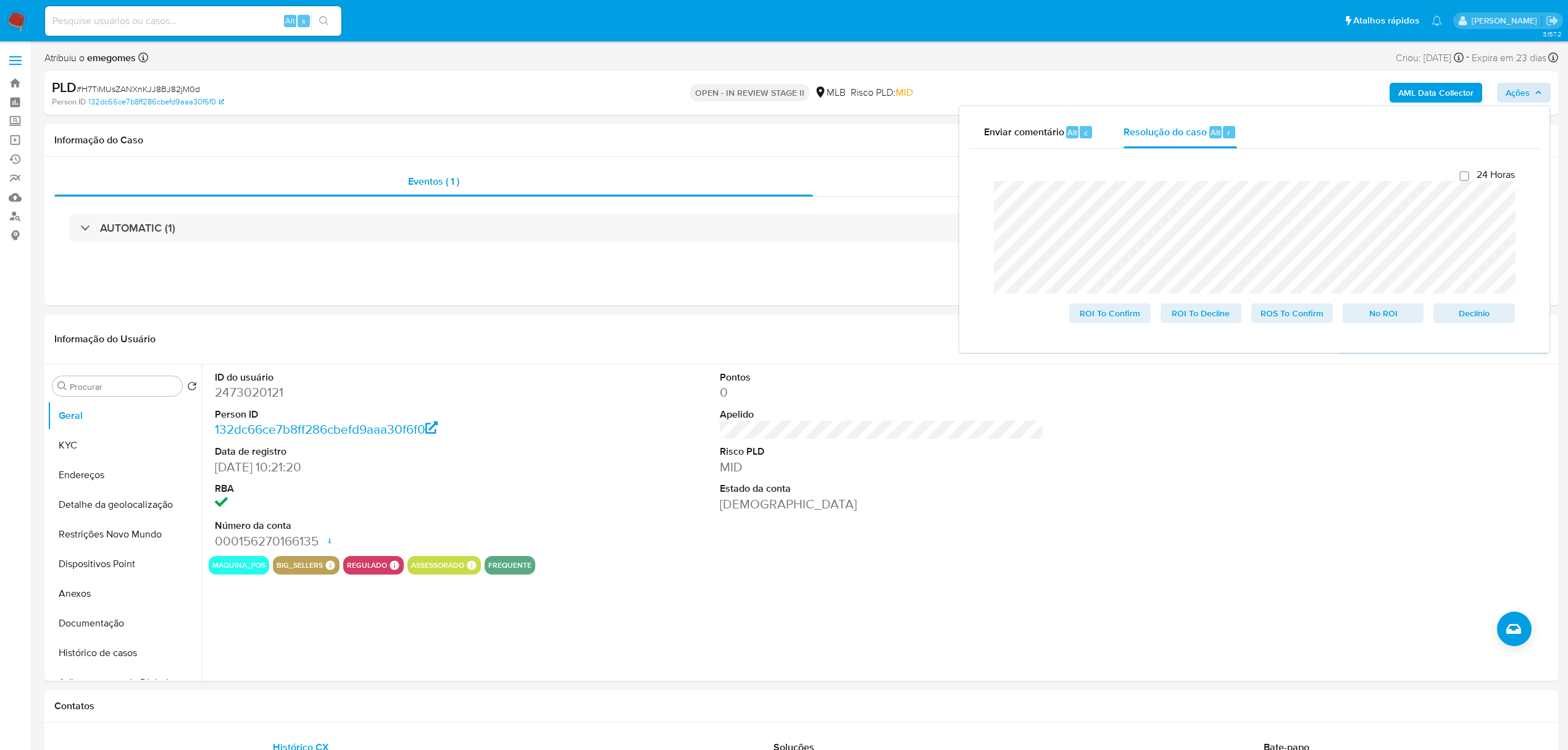
click at [974, 199] on div "Fechamento do caso 24 Horas ROI To Confirm ROI To Decline ROS To Confirm No ROI…" at bounding box center [1254, 246] width 570 height 194
click at [1479, 317] on span "Declínio" at bounding box center [1474, 313] width 64 height 18
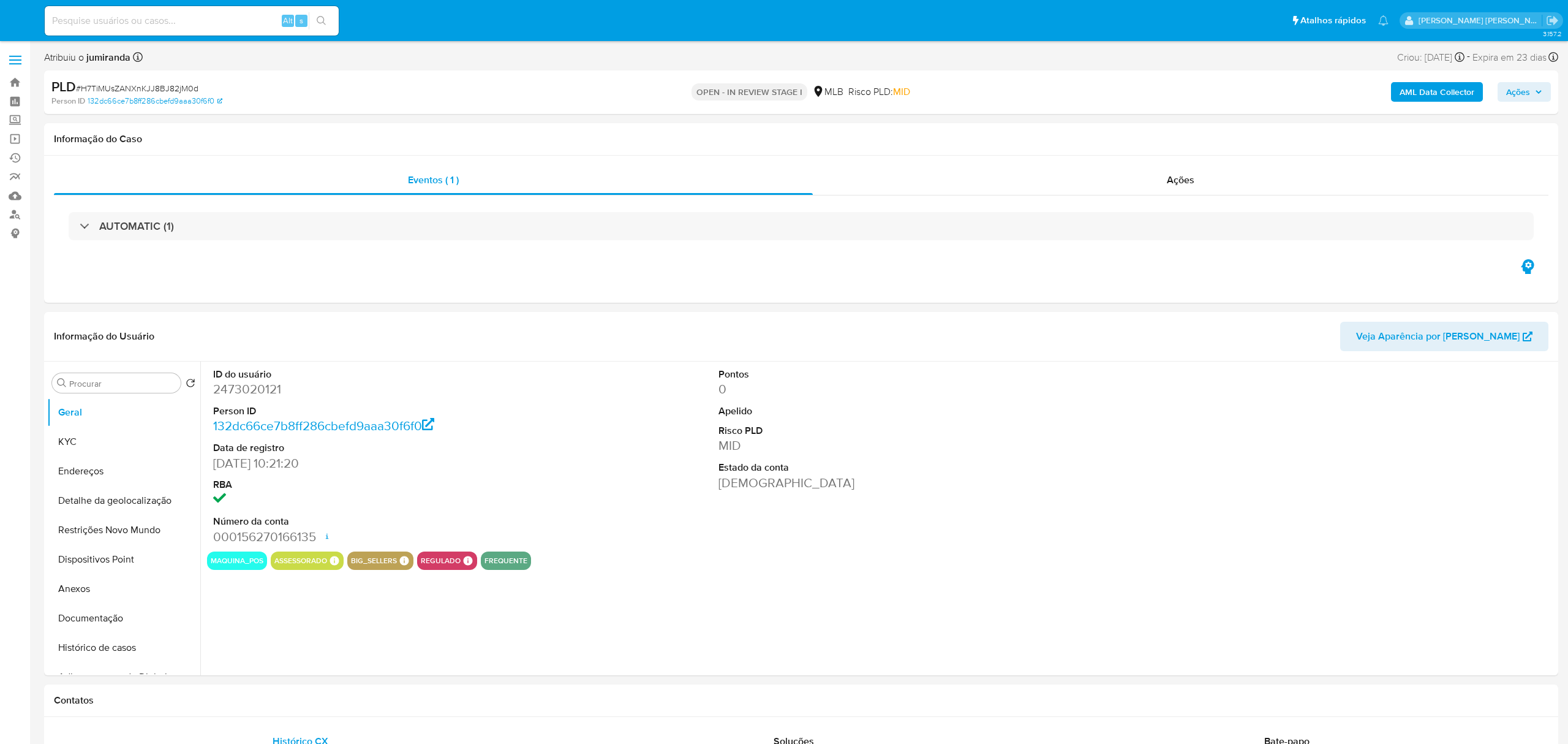
select select "10"
click at [197, 10] on div "Alt s" at bounding box center [191, 21] width 294 height 29
click at [180, 16] on input at bounding box center [191, 21] width 294 height 16
paste input "jPKNekF5KAnjQCqIPYT5ZpnV"
type input "jPKNekF5KAnjQCqIPYT5ZpnV"
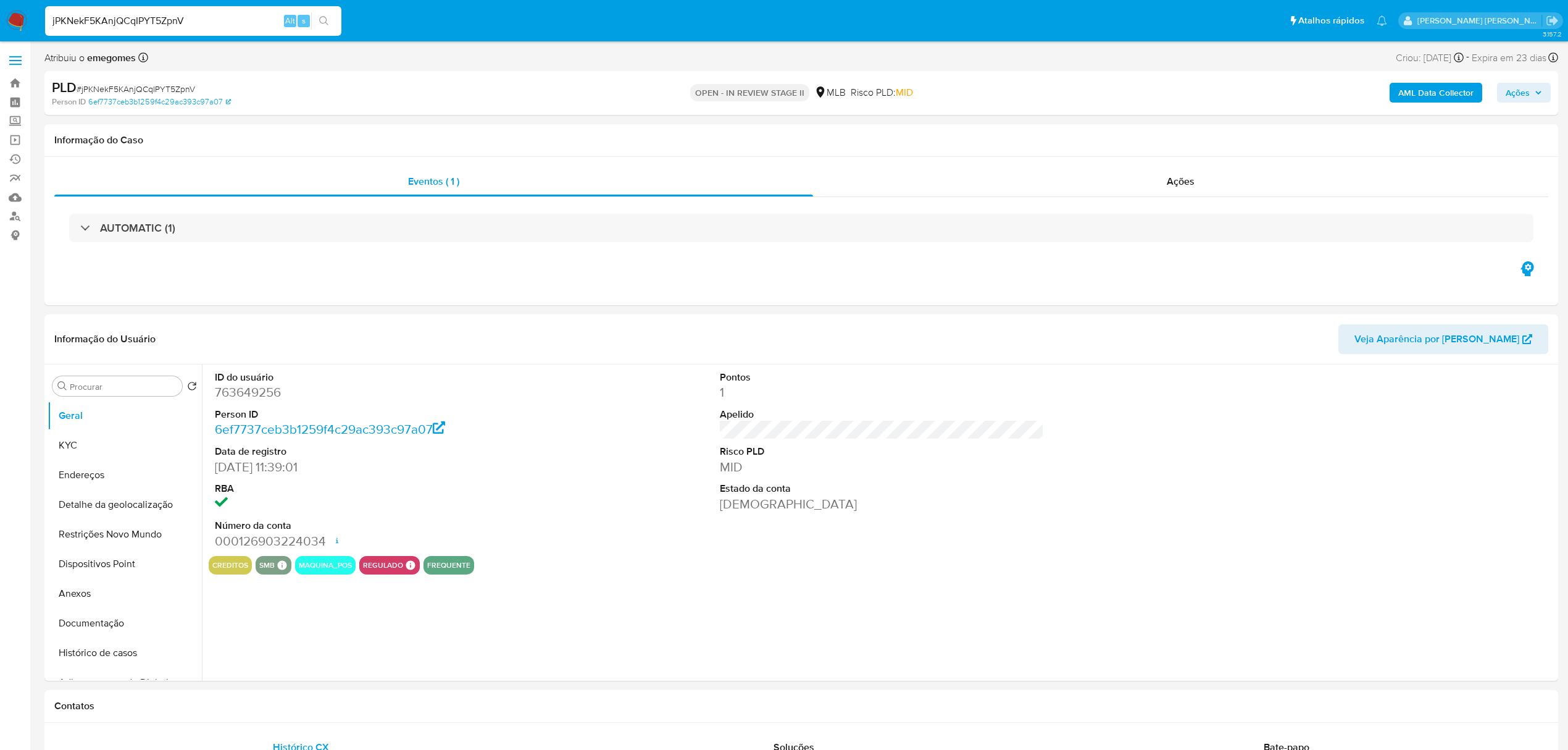
select select "10"
click at [94, 620] on button "Documentação" at bounding box center [119, 623] width 145 height 30
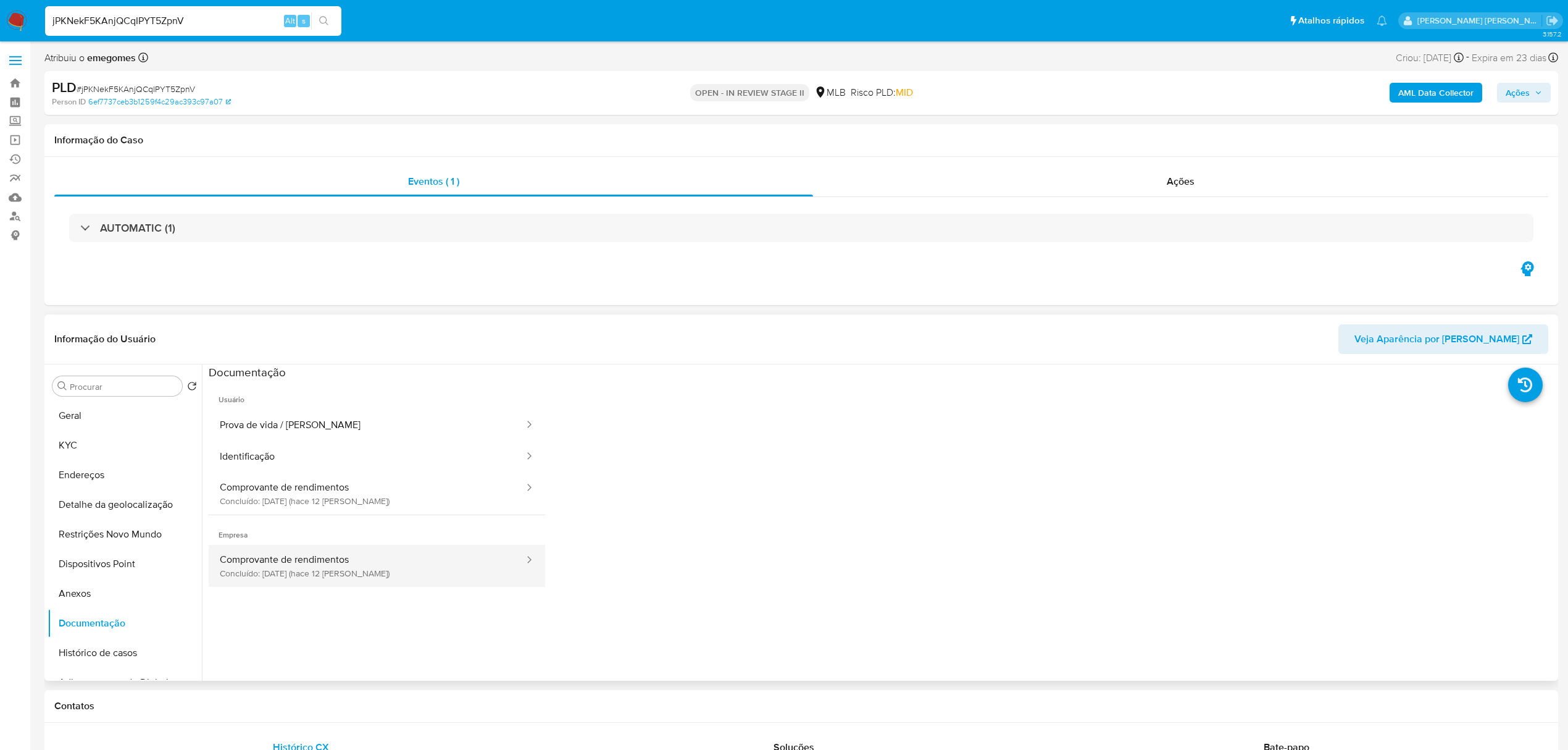
click at [282, 561] on button "Comprovante de rendimentos Concluído: [DATE] (hace 12 [PERSON_NAME])" at bounding box center [367, 566] width 317 height 42
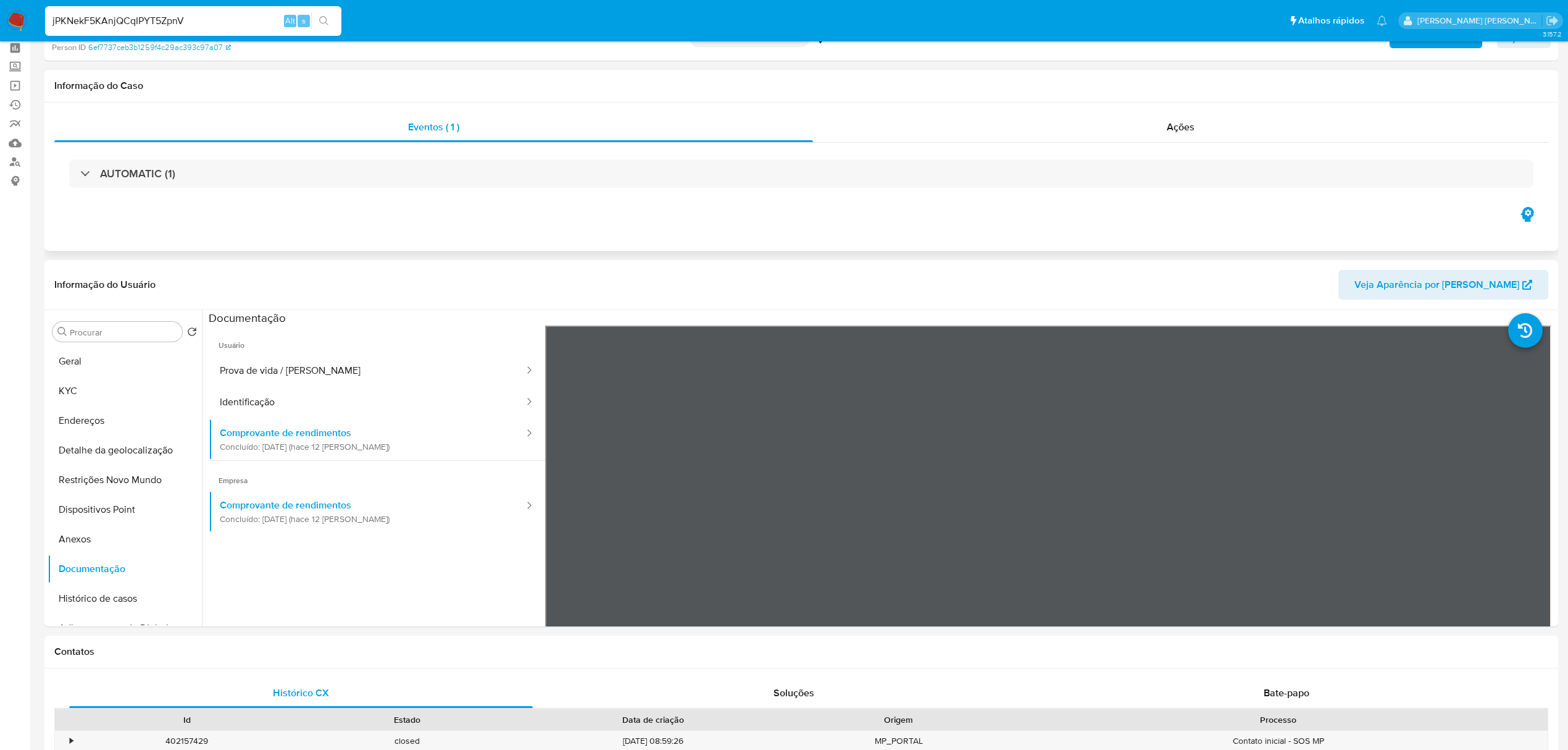
scroll to position [82, 0]
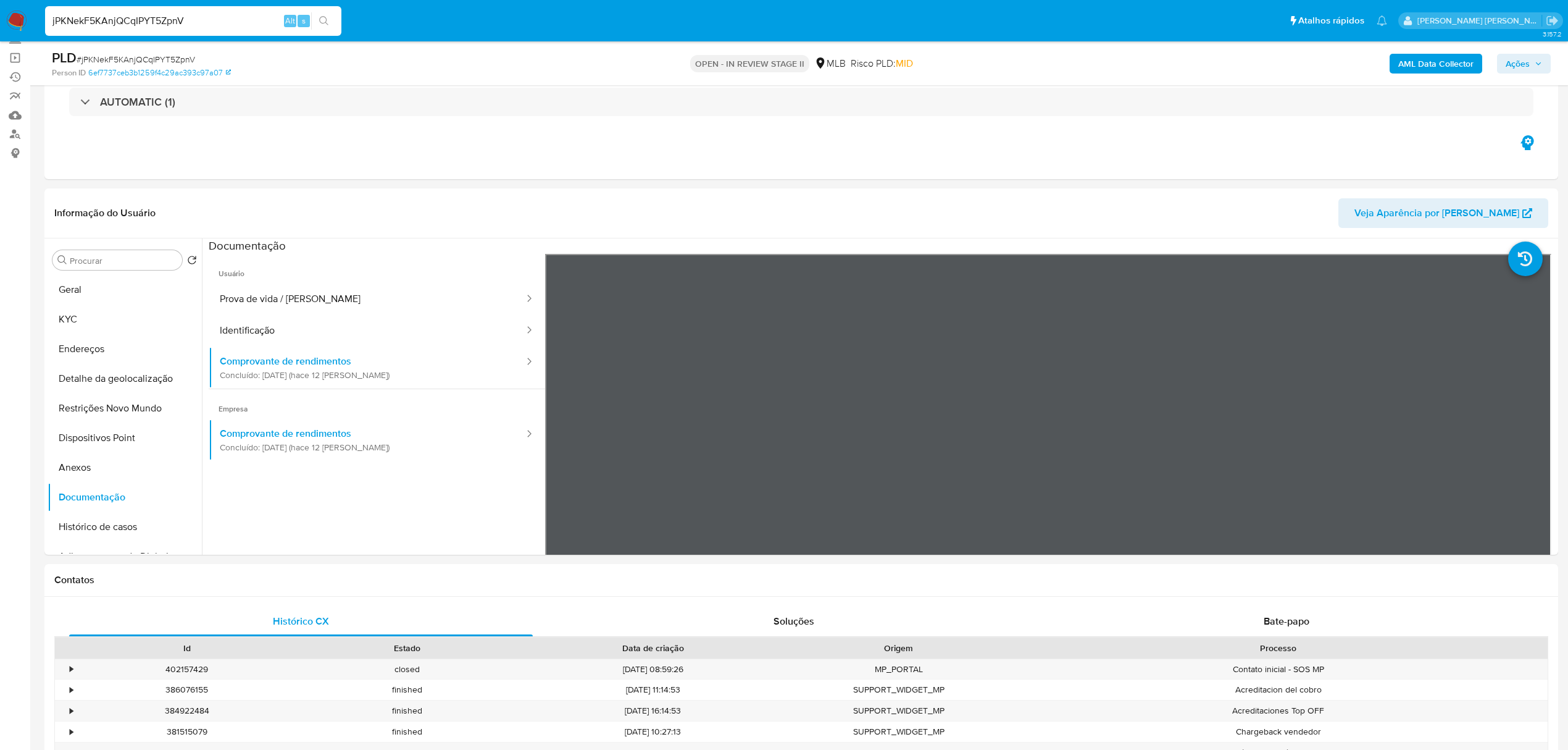
click at [208, 15] on input "jPKNekF5KAnjQCqIPYT5ZpnV" at bounding box center [193, 21] width 296 height 16
paste input "vhtuYJfh9Ki6dAtDAVqtNEXf"
type input "vhtuYJfh9Ki6dAtDAVqtNEXf"
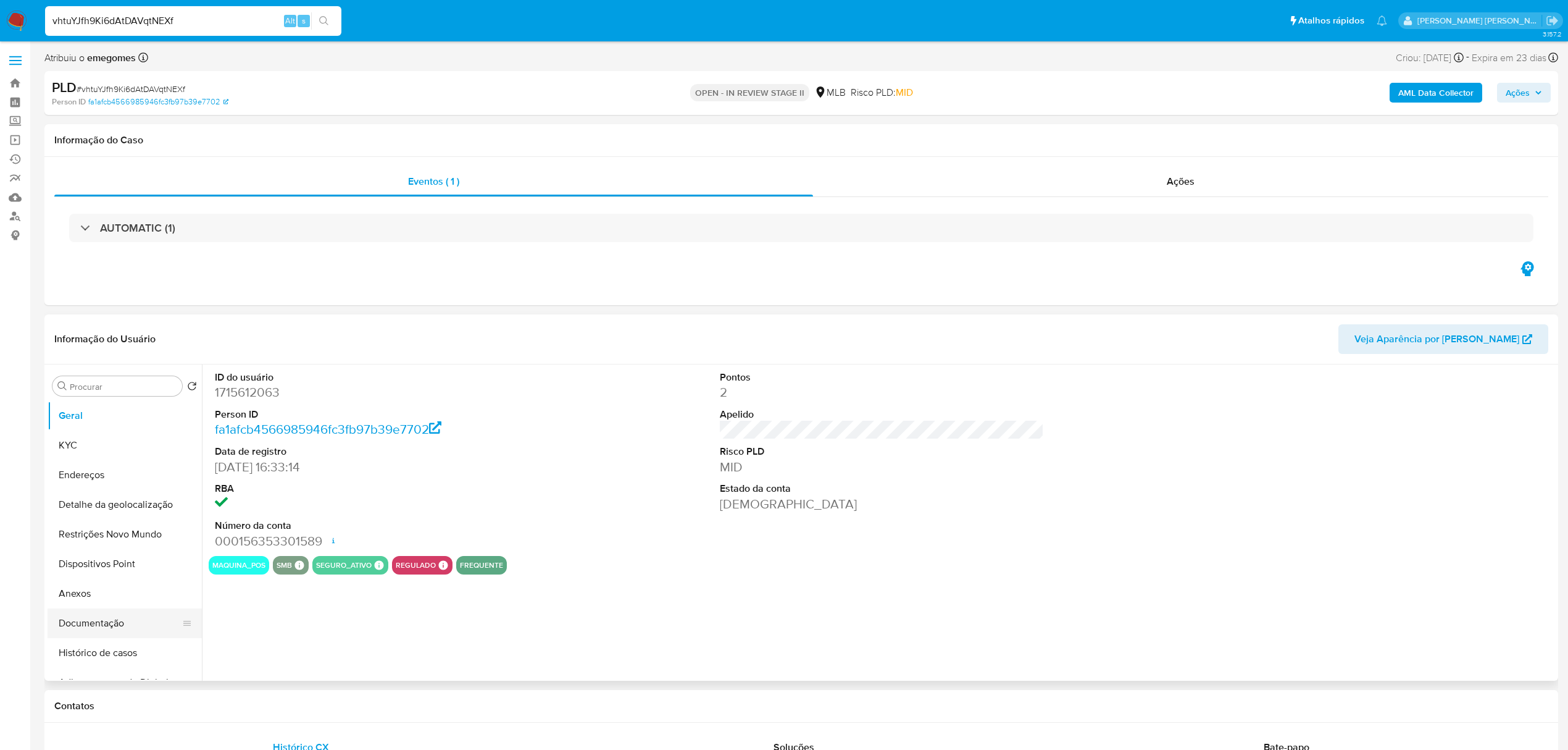
select select "10"
click at [90, 656] on button "Histórico de casos" at bounding box center [119, 652] width 145 height 30
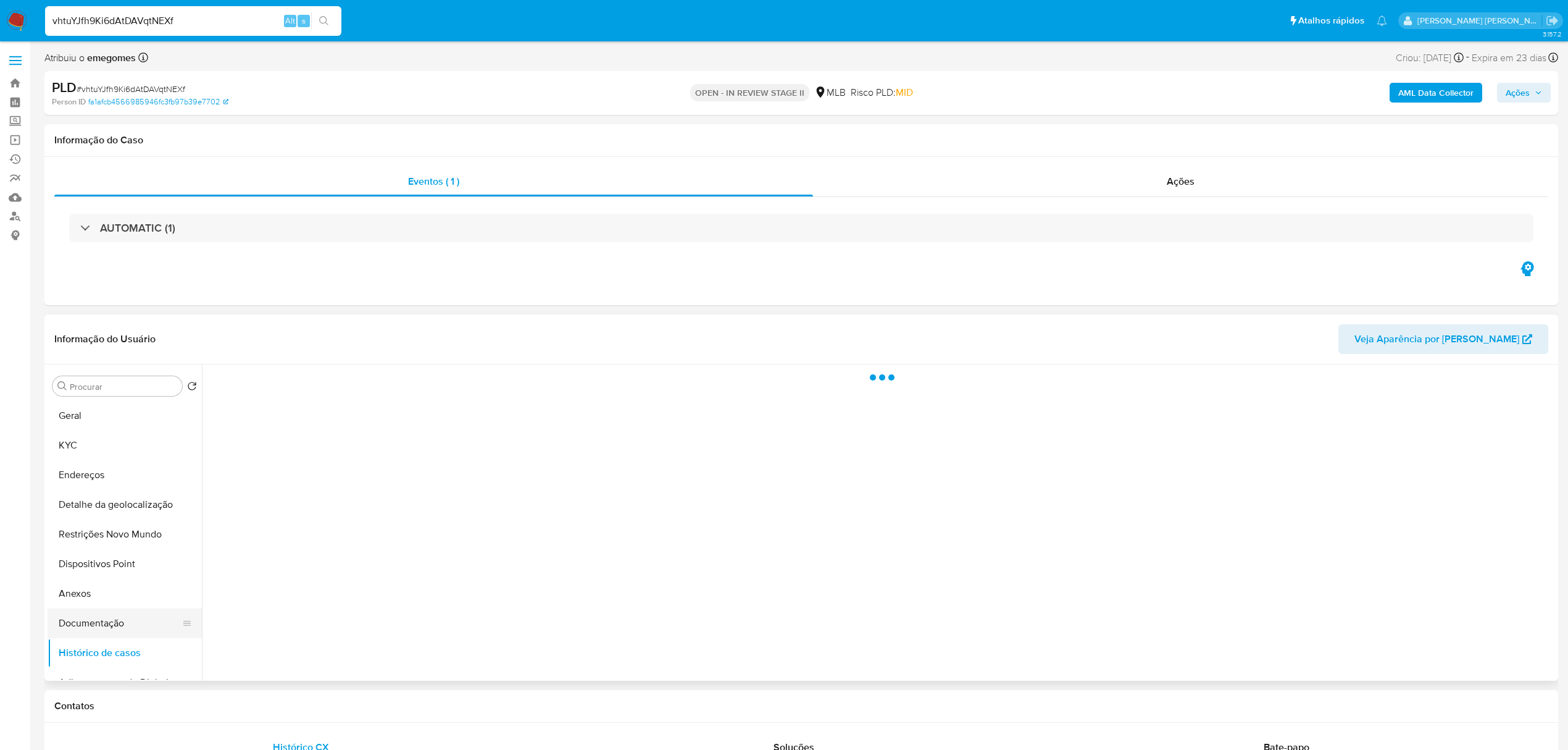
click at [102, 624] on button "Documentação" at bounding box center [119, 623] width 145 height 30
